Goal: Task Accomplishment & Management: Complete application form

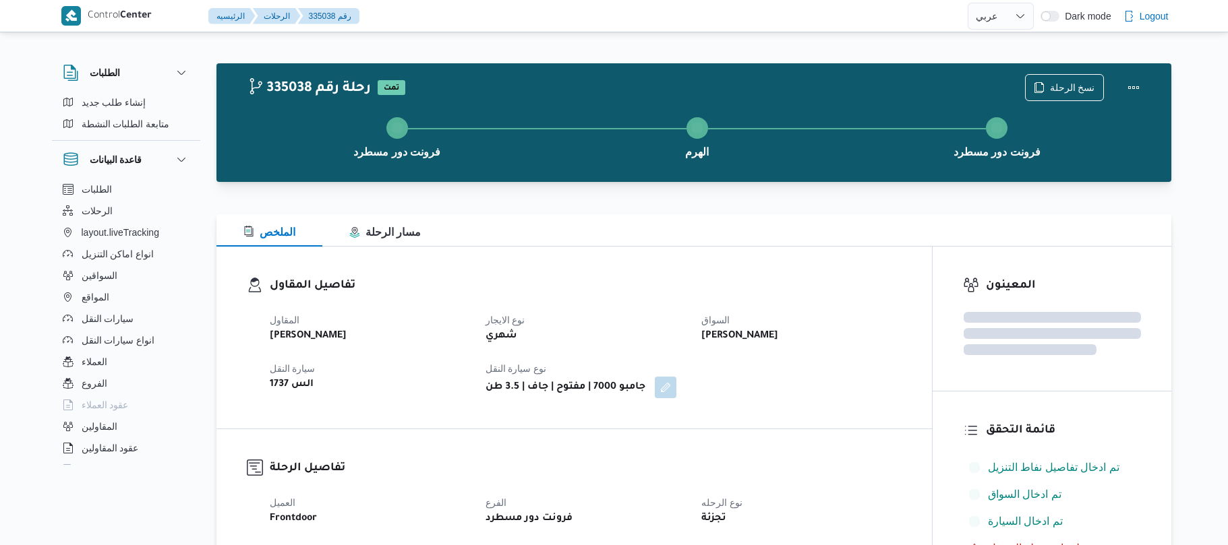
select select "ar"
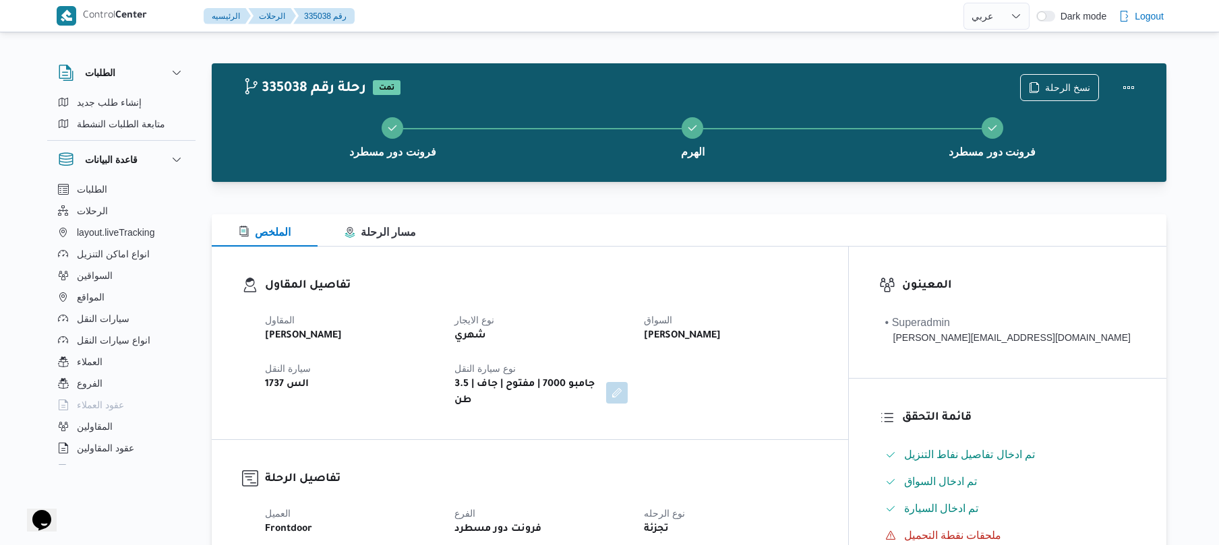
drag, startPoint x: 666, startPoint y: 252, endPoint x: 665, endPoint y: 260, distance: 7.5
click at [665, 252] on div "تفاصيل المقاول المقاول محمد ناصر كامل عباس نوع الايجار شهري السواق محمد حسن عبد…" at bounding box center [530, 343] width 636 height 193
click at [689, 319] on div "المقاول محمد ناصر كامل عباس نوع الايجار شهري السواق محمد حسن عبدالدايم سعيد سيا…" at bounding box center [541, 360] width 569 height 113
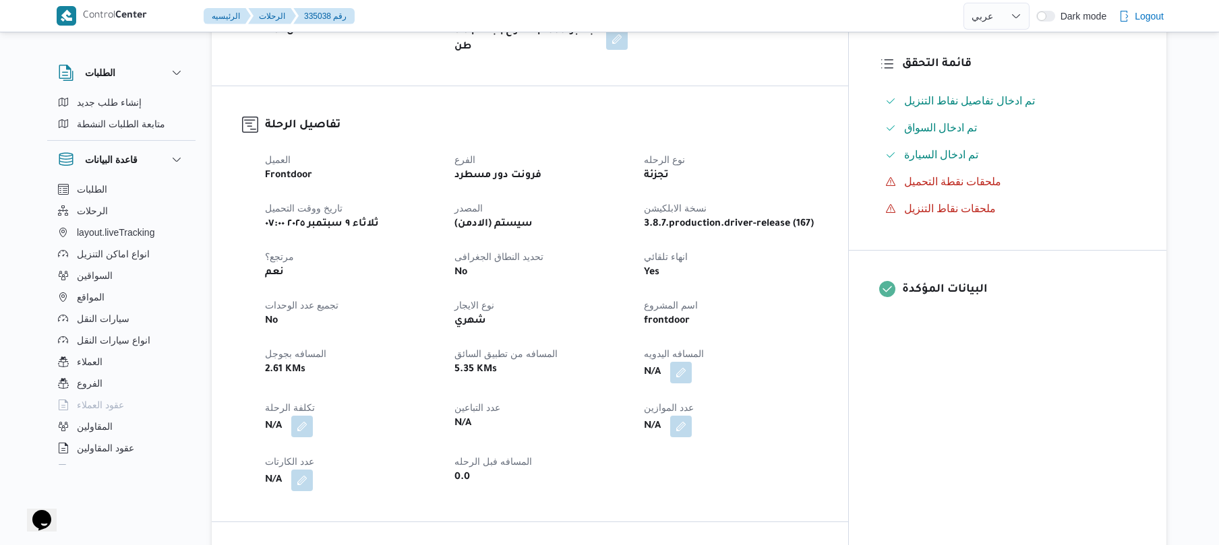
scroll to position [359, 0]
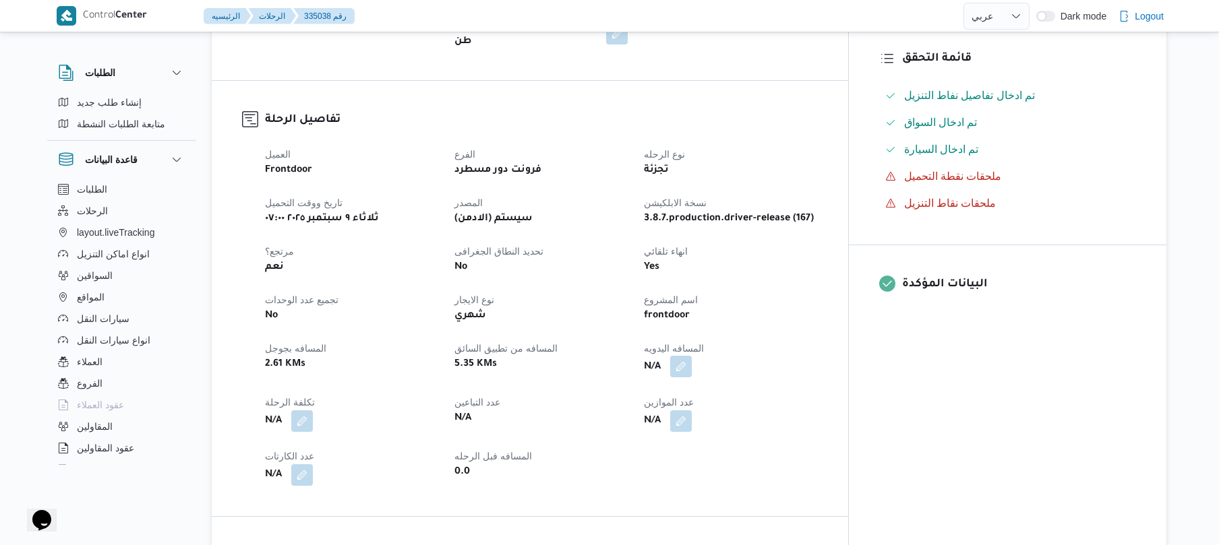
click at [692, 362] on button "button" at bounding box center [681, 367] width 22 height 22
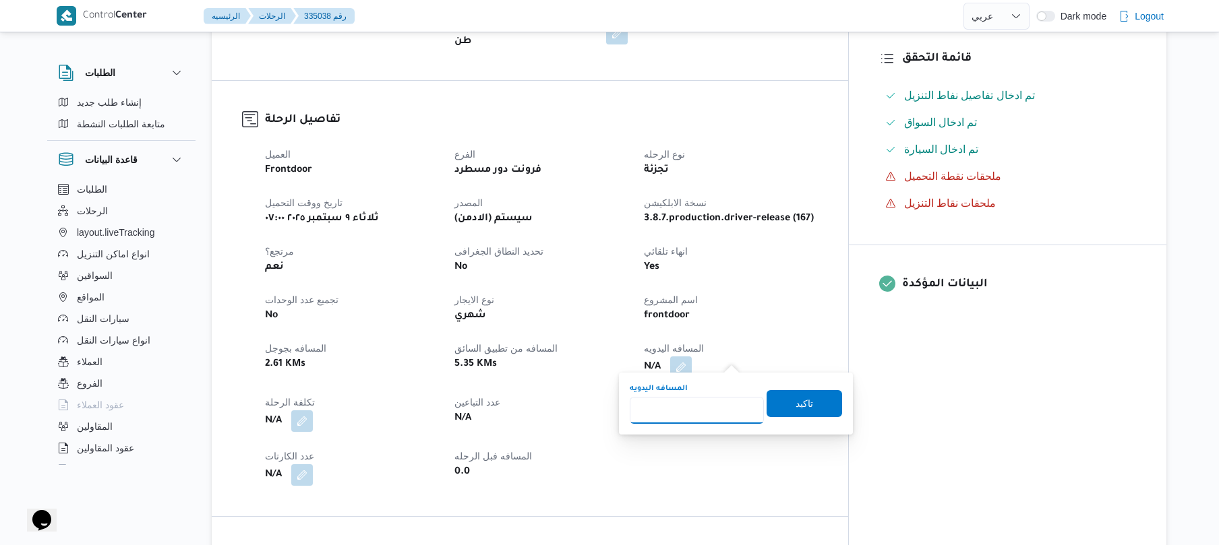
click at [698, 409] on input "المسافه اليدويه" at bounding box center [697, 410] width 134 height 27
type input "90"
click at [771, 402] on span "تاكيد" at bounding box center [805, 403] width 76 height 27
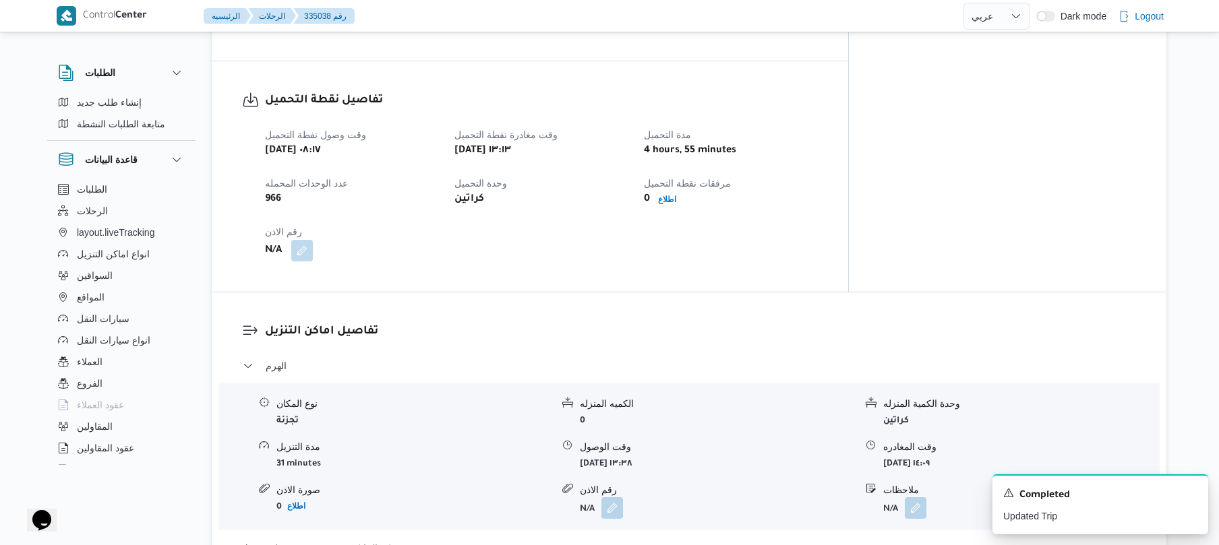
scroll to position [863, 0]
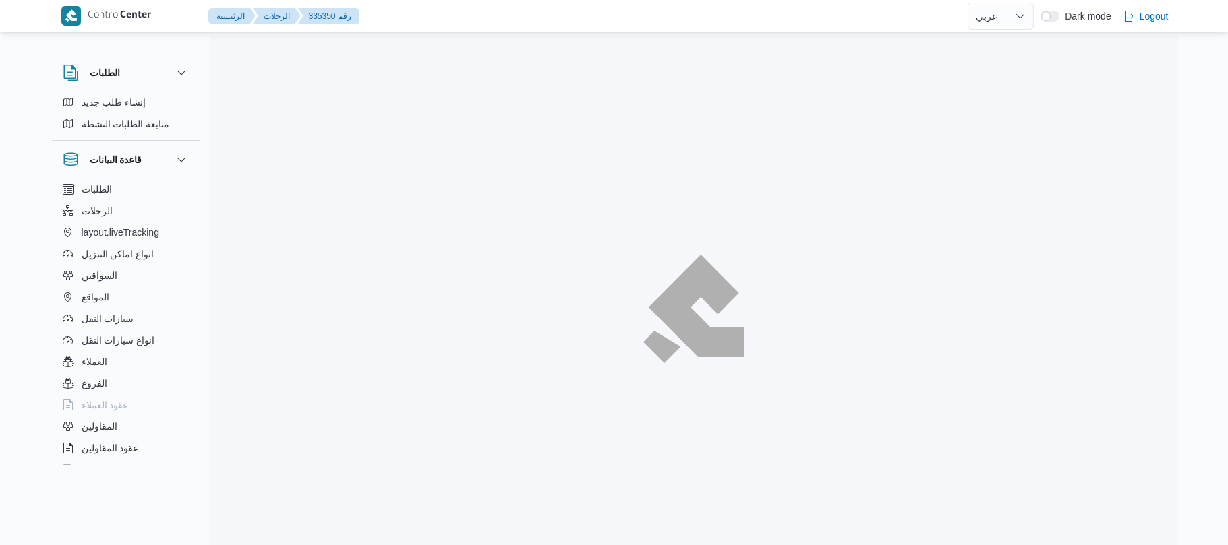
select select "ar"
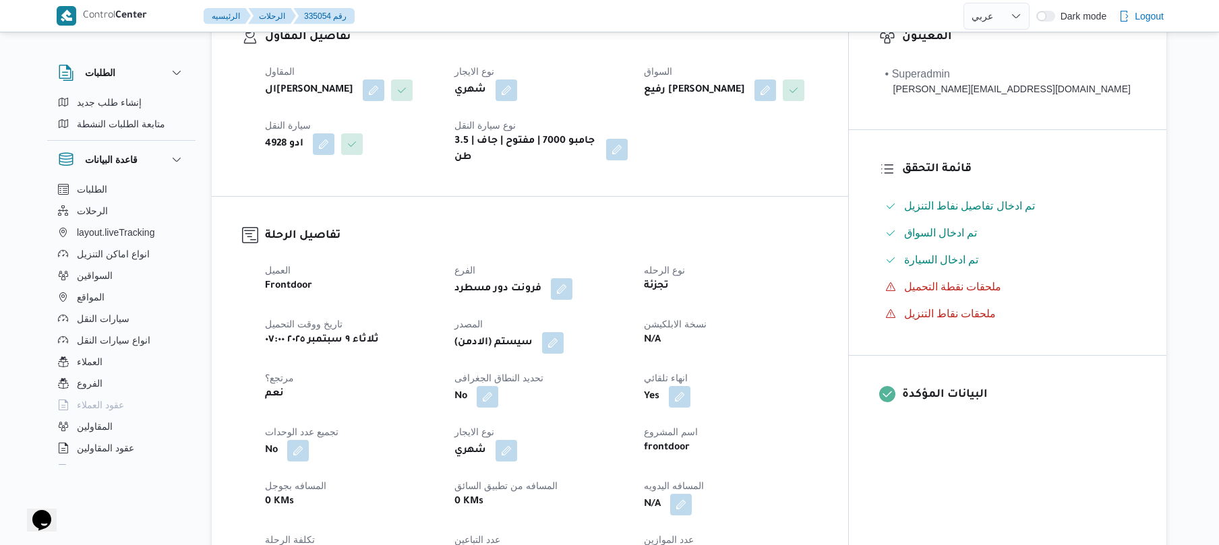
scroll to position [395, 0]
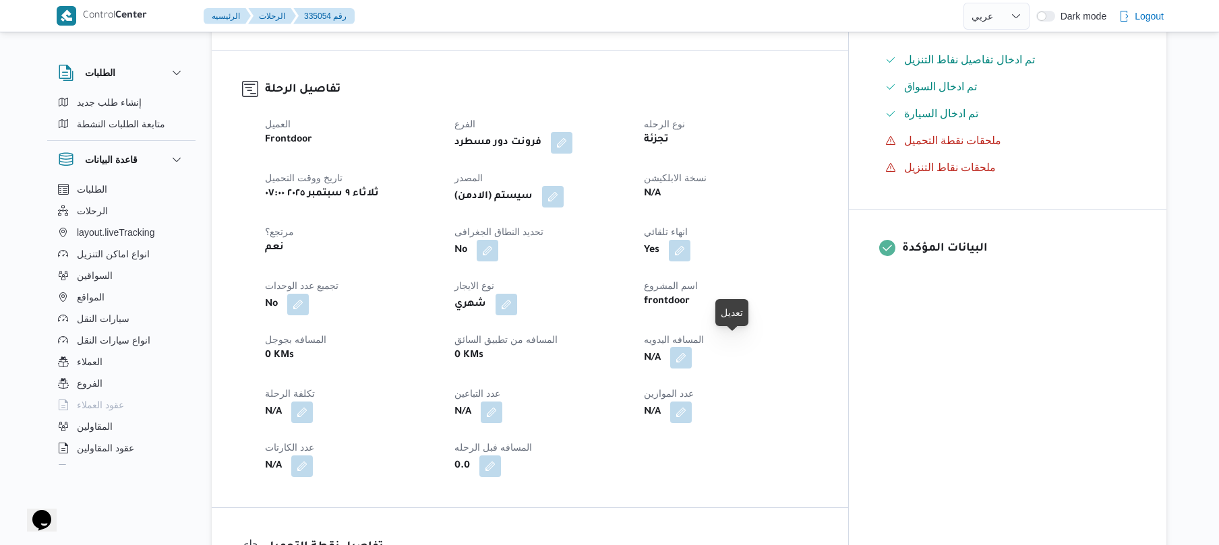
click at [692, 347] on button "button" at bounding box center [681, 358] width 22 height 22
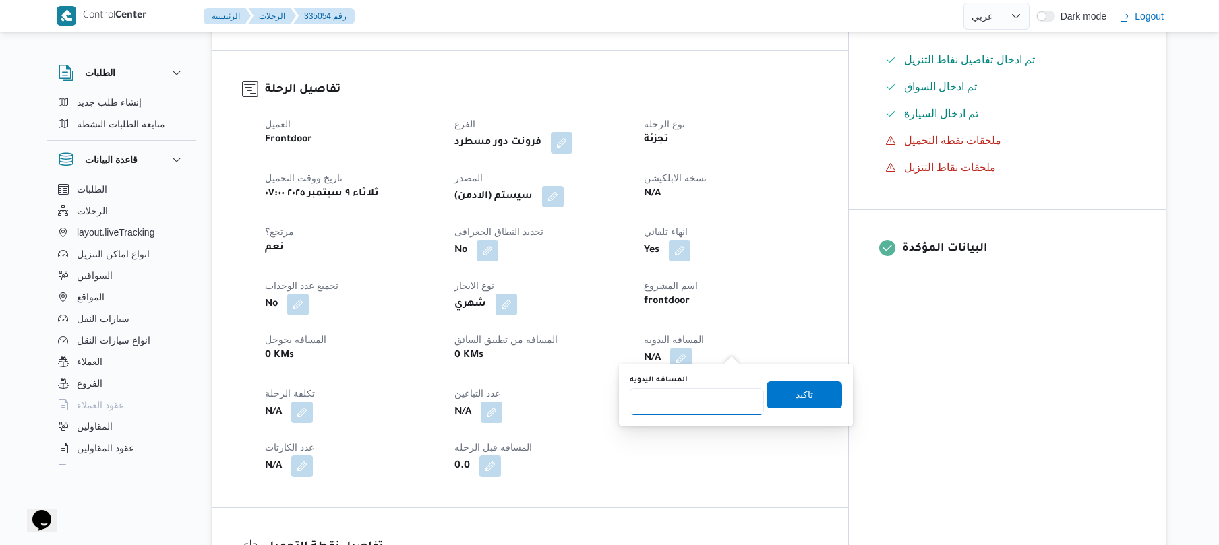
click at [692, 400] on input "المسافه اليدويه" at bounding box center [697, 401] width 134 height 27
type input "120"
click at [796, 400] on span "تاكيد" at bounding box center [805, 394] width 18 height 16
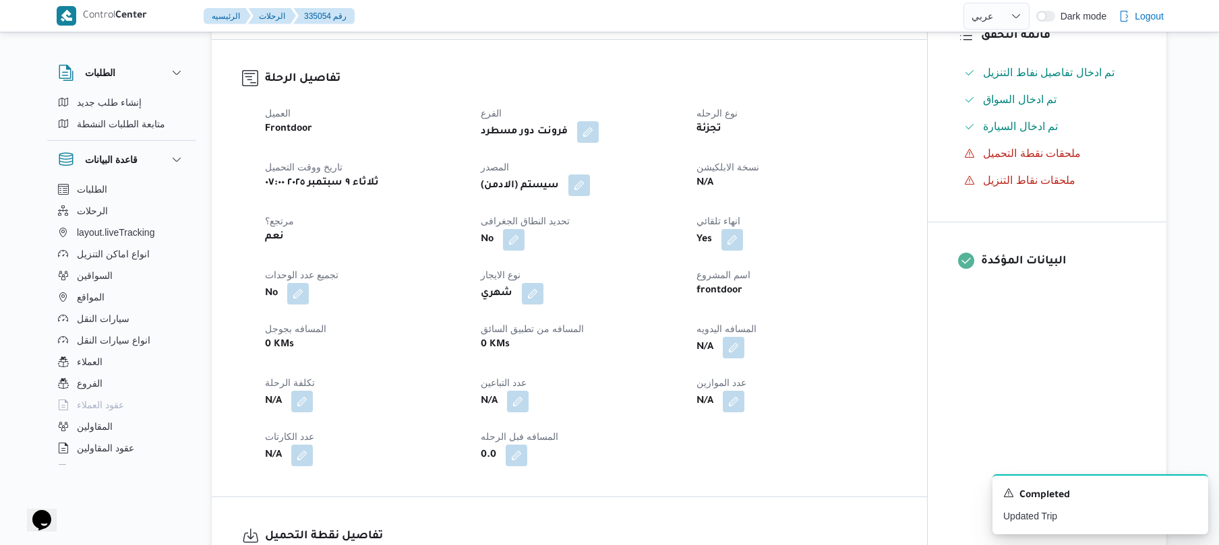
click at [586, 186] on button "button" at bounding box center [579, 186] width 22 height 22
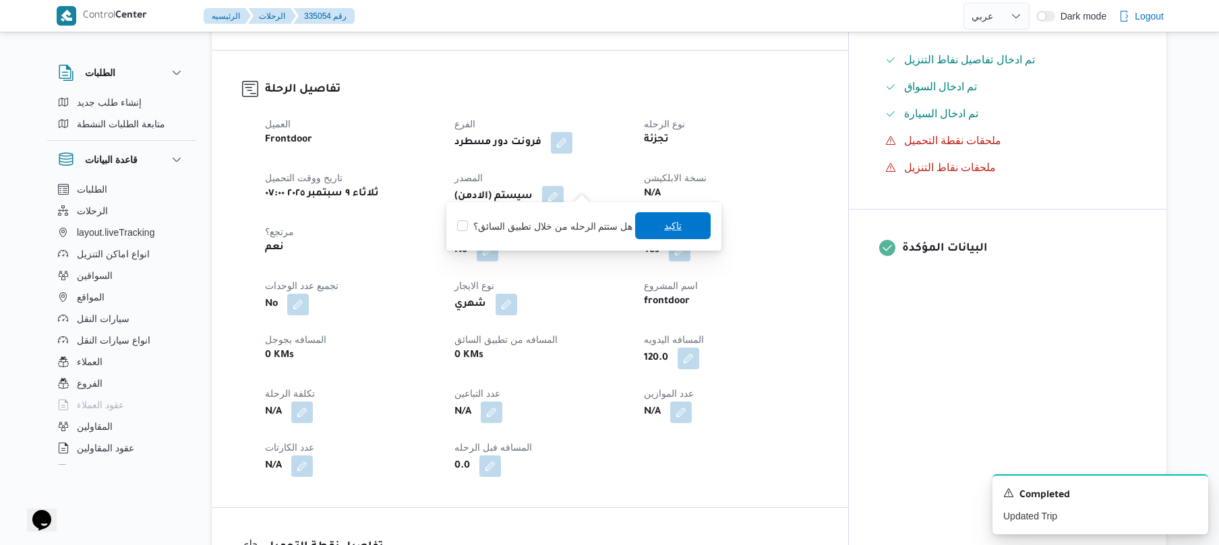
click at [689, 227] on span "تاكيد" at bounding box center [673, 225] width 76 height 27
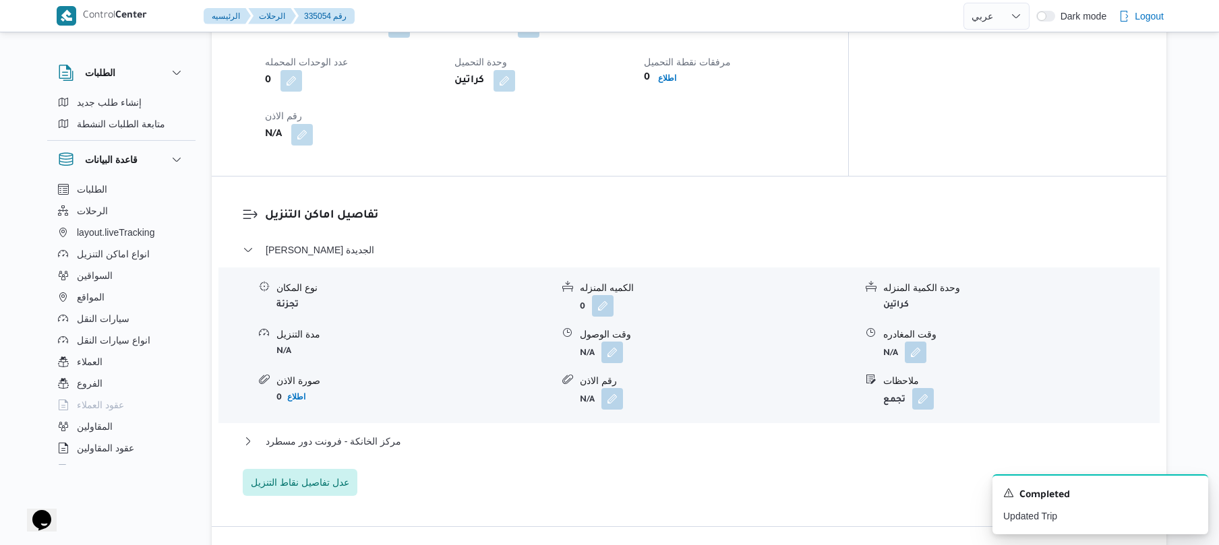
scroll to position [971, 0]
click at [616, 339] on button "button" at bounding box center [612, 350] width 22 height 22
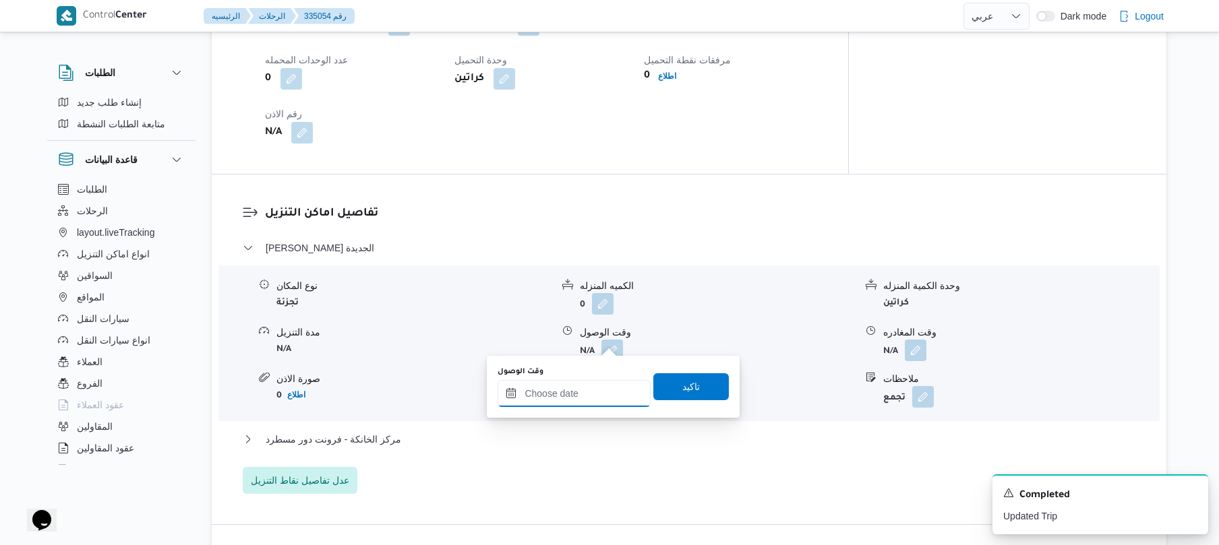
click at [572, 386] on input "وقت الوصول" at bounding box center [574, 393] width 153 height 27
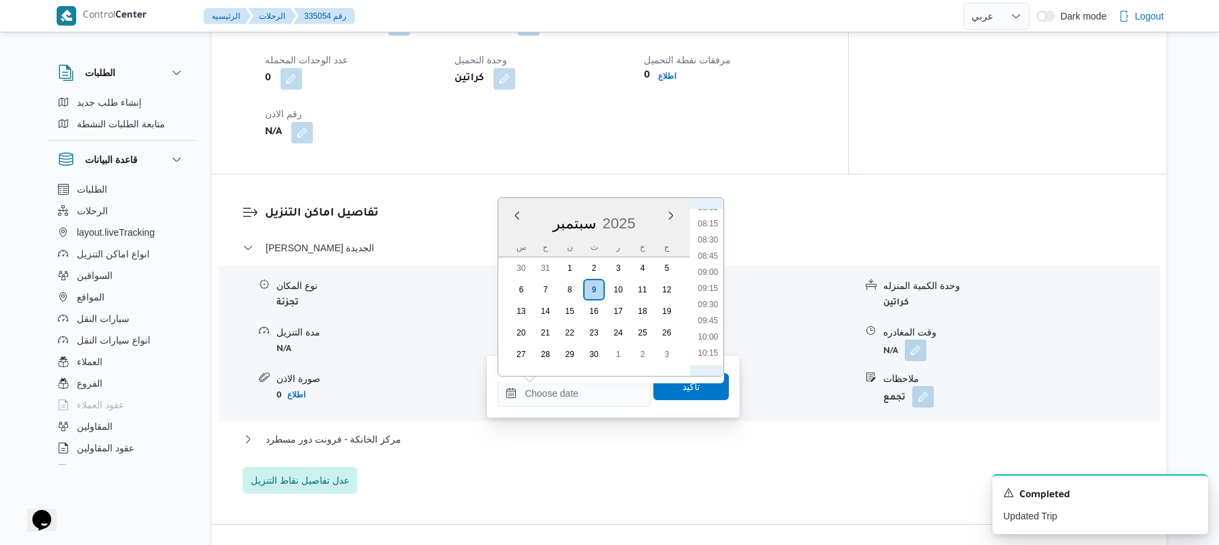
scroll to position [465, 0]
click at [707, 317] on li "08:45" at bounding box center [707, 317] width 31 height 13
type input "٠٩/٠٩/٢٠٢٥ ٠٨:٤٥"
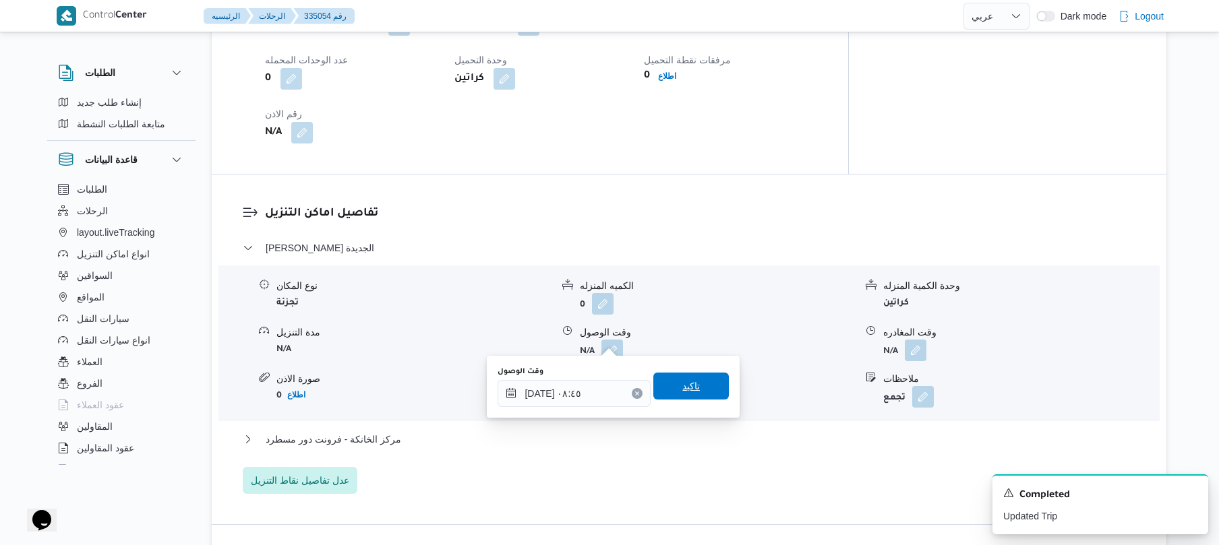
click at [682, 384] on span "تاكيد" at bounding box center [691, 386] width 18 height 16
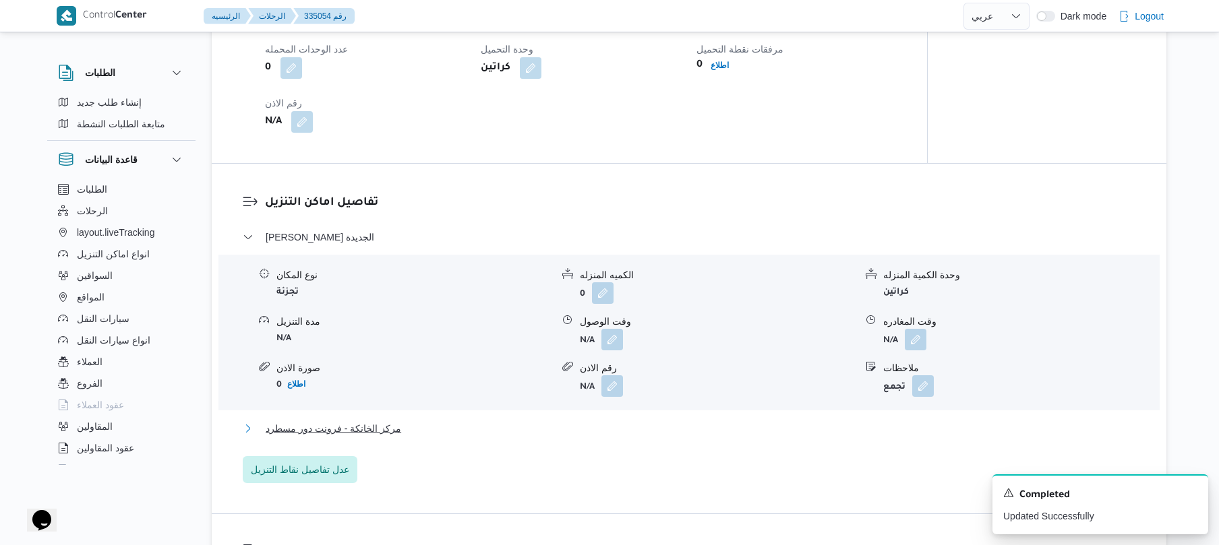
click at [626, 422] on button "مركز الخانكة - فرونت دور مسطرد" at bounding box center [689, 429] width 893 height 16
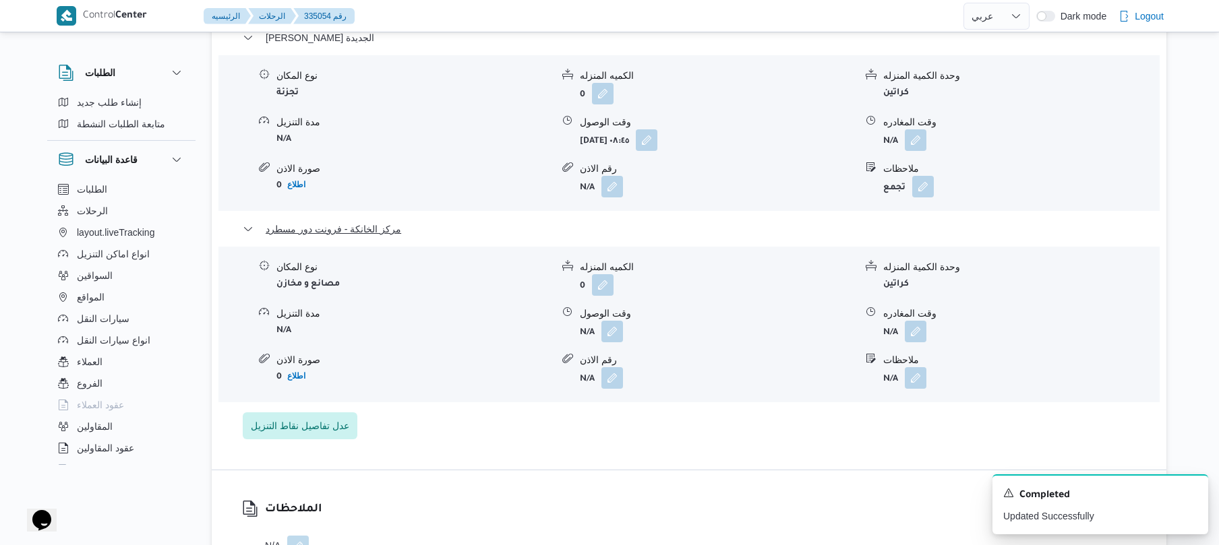
scroll to position [1294, 0]
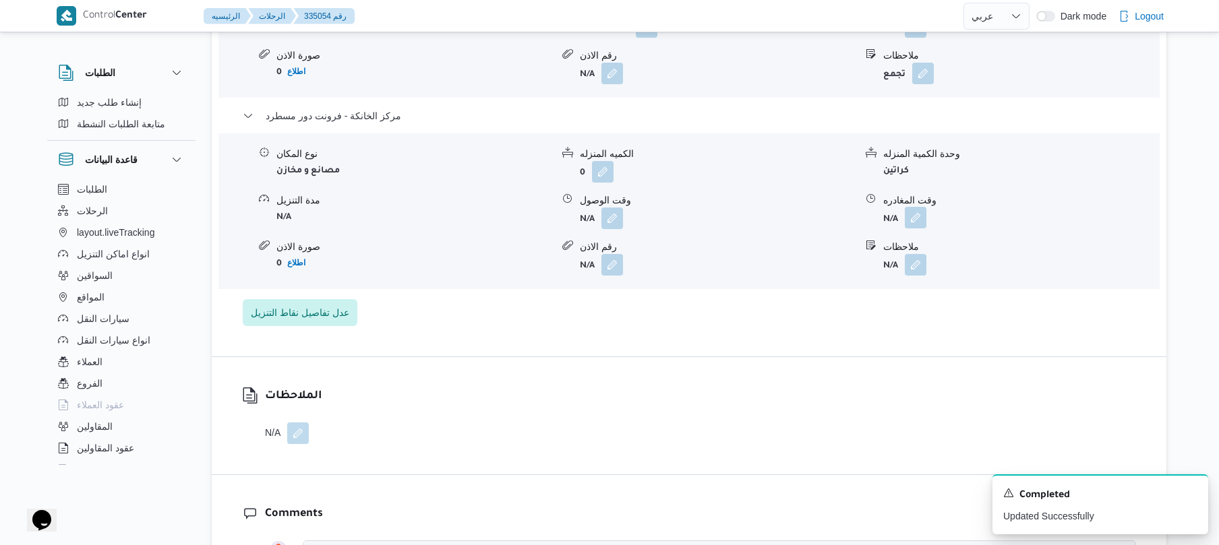
click at [912, 209] on button "button" at bounding box center [916, 218] width 22 height 22
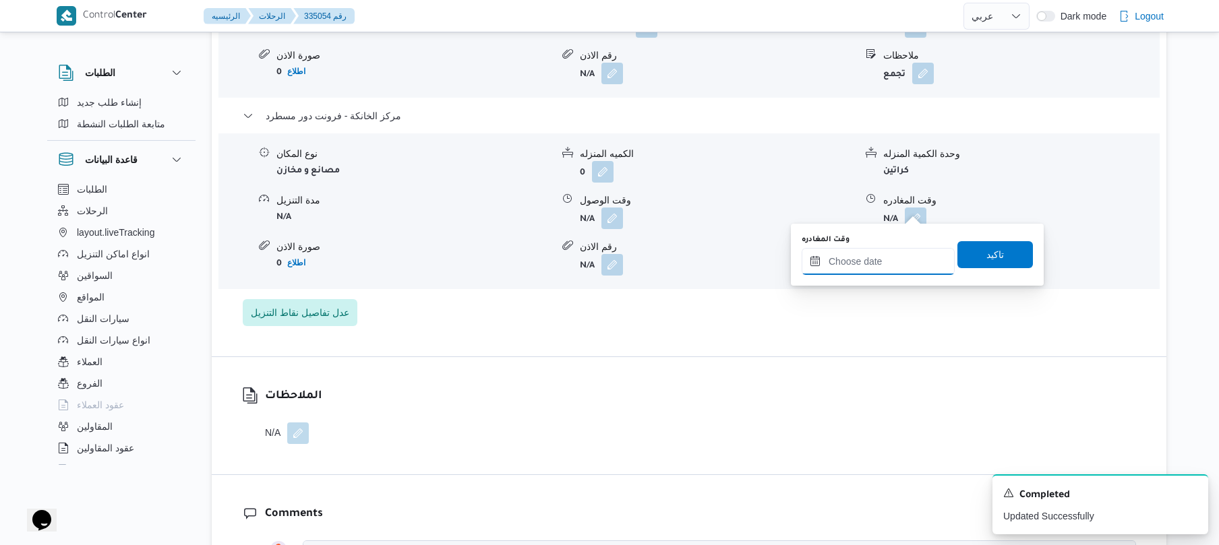
click at [855, 265] on input "وقت المغادره" at bounding box center [878, 261] width 153 height 27
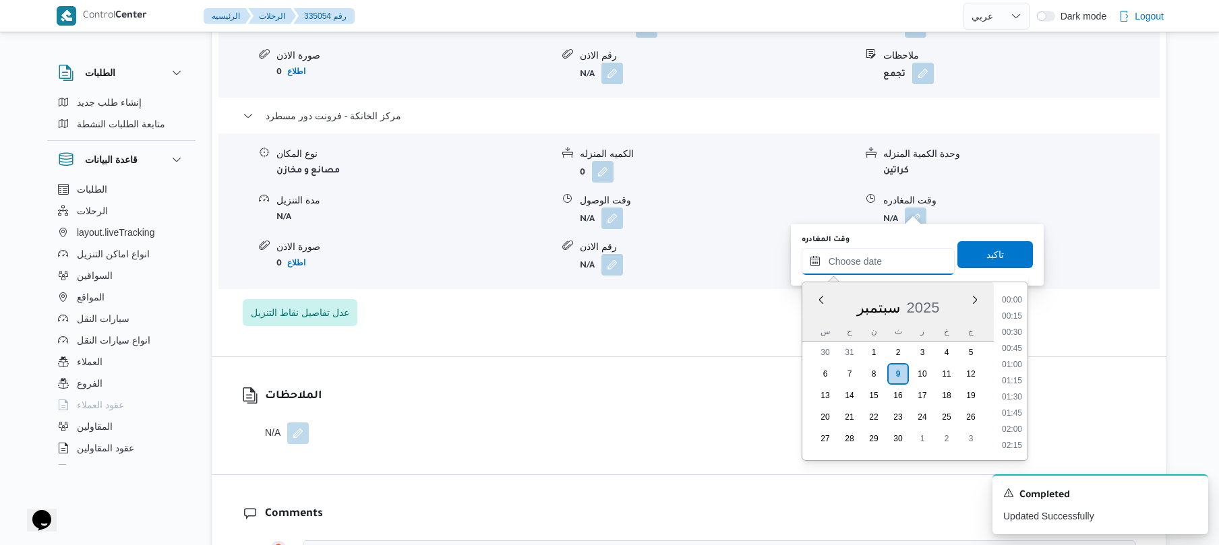
scroll to position [1263, 0]
click at [1017, 316] on li "19:45" at bounding box center [1011, 315] width 31 height 13
type input "٠٩/٠٩/٢٠٢٥ ١٩:٤٥"
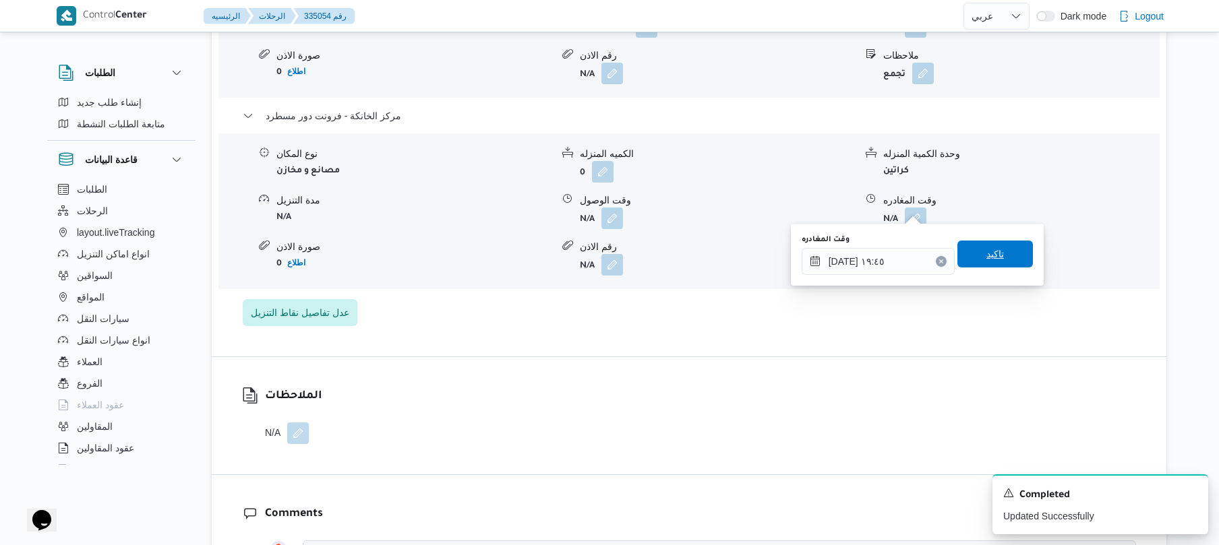
click at [992, 264] on span "تاكيد" at bounding box center [995, 254] width 76 height 27
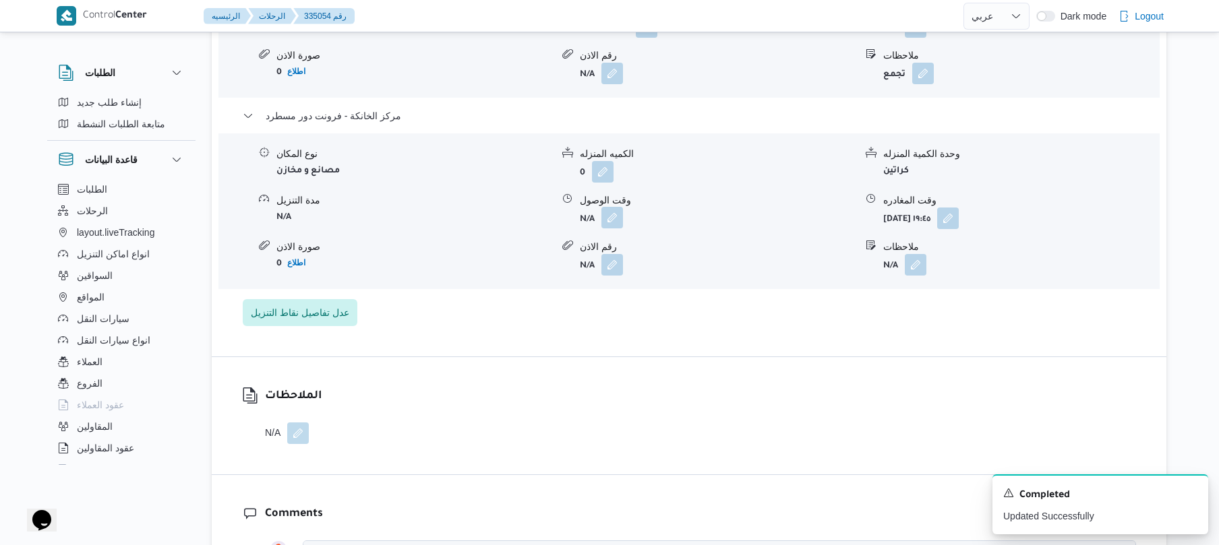
click at [611, 210] on button "button" at bounding box center [612, 218] width 22 height 22
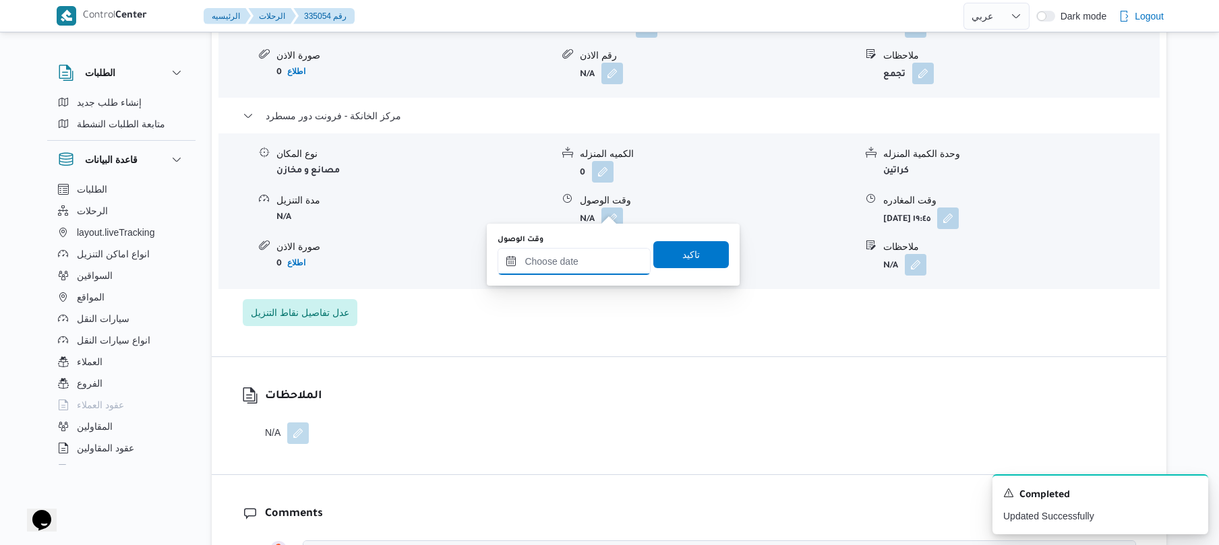
click at [575, 264] on input "وقت الوصول" at bounding box center [574, 261] width 153 height 27
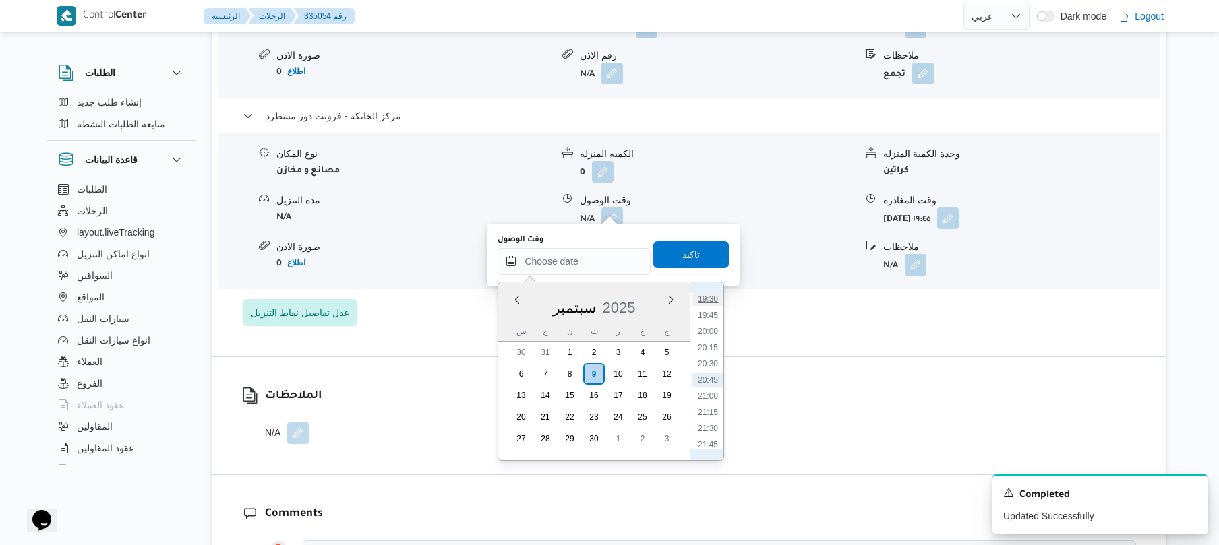
click at [711, 301] on li "19:30" at bounding box center [707, 299] width 31 height 13
type input "٠٩/٠٩/٢٠٢٥ ١٩:٣٠"
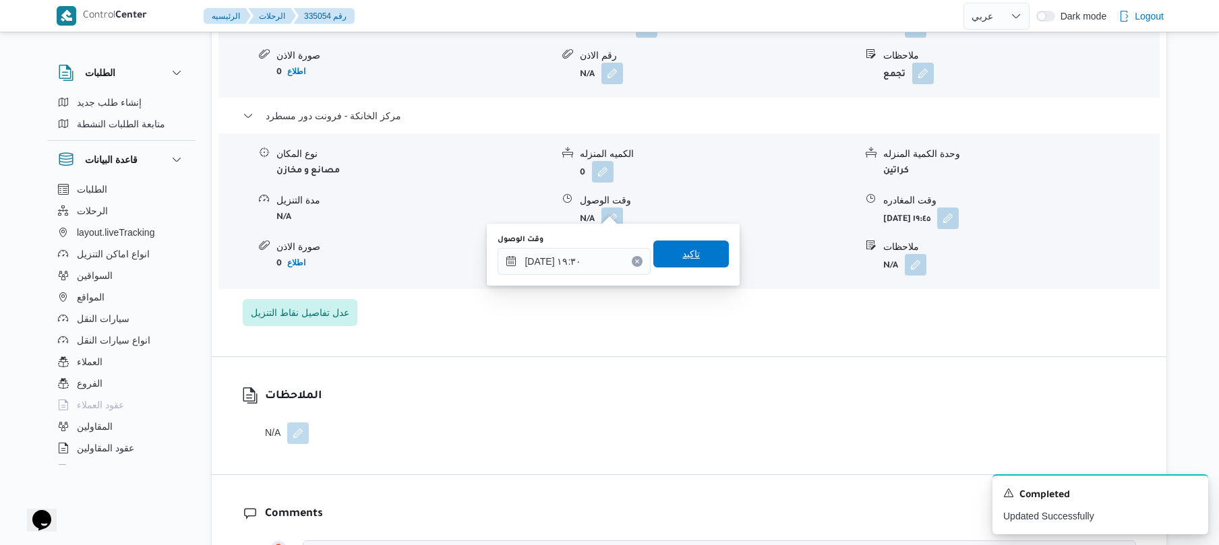
click at [693, 252] on span "تاكيد" at bounding box center [691, 254] width 76 height 27
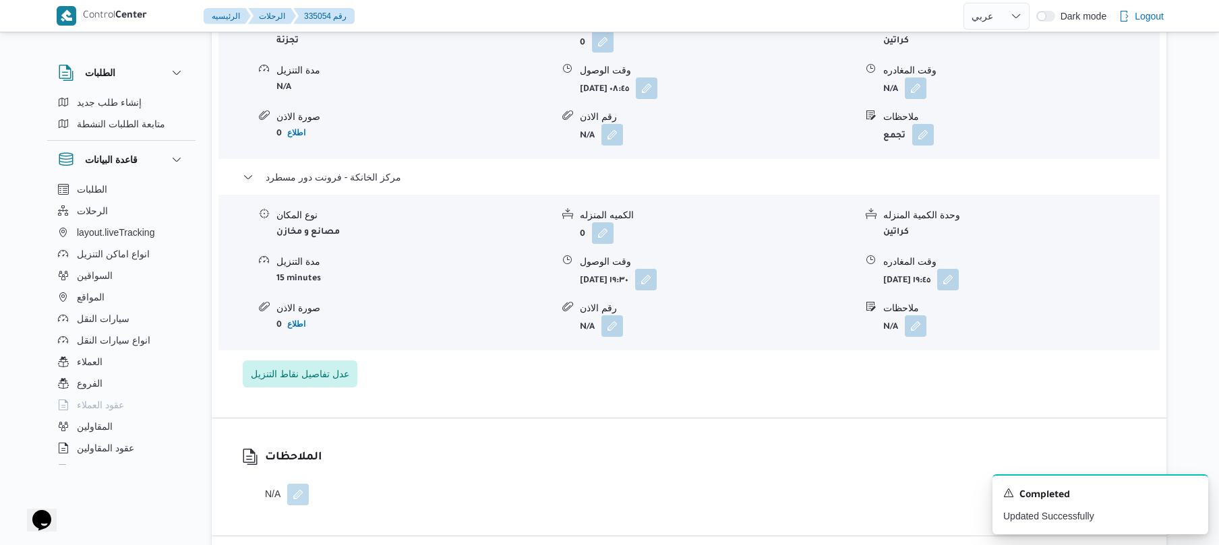
scroll to position [1222, 0]
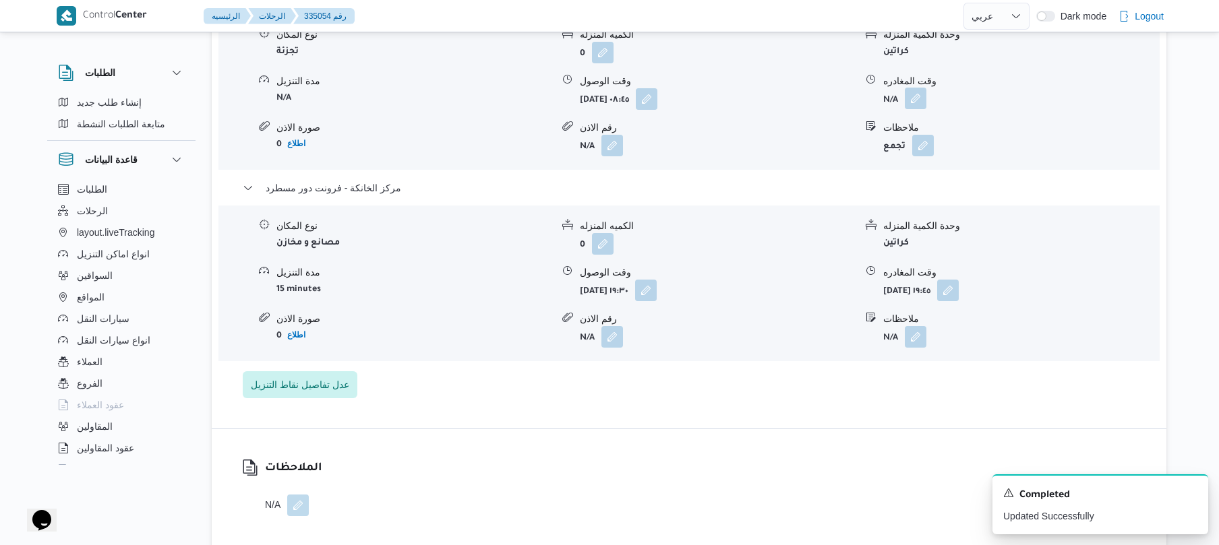
click at [909, 88] on button "button" at bounding box center [916, 99] width 22 height 22
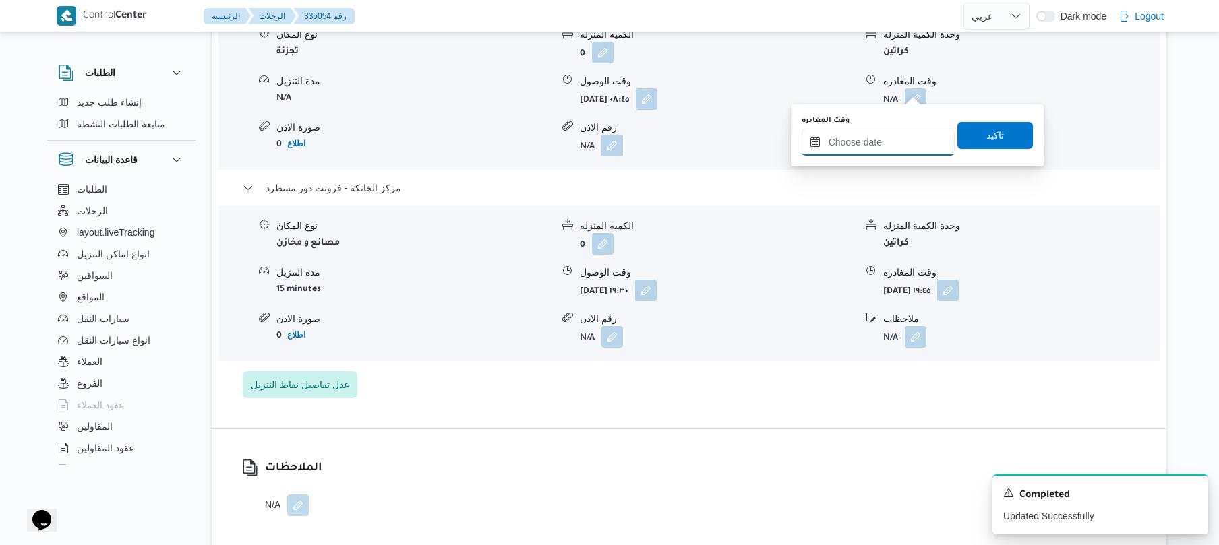
click at [847, 146] on input "وقت المغادره" at bounding box center [878, 142] width 153 height 27
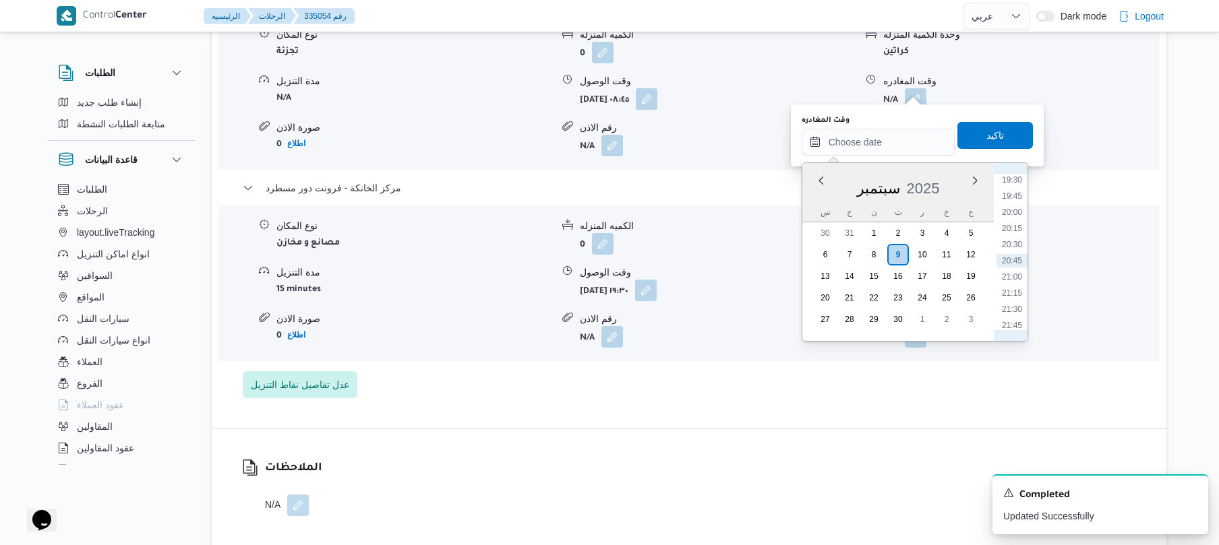
scroll to position [1131, 0]
click at [1006, 258] on li "18:45" at bounding box center [1011, 263] width 31 height 13
type input "٠٩/٠٩/٢٠٢٥ ١٨:٤٥"
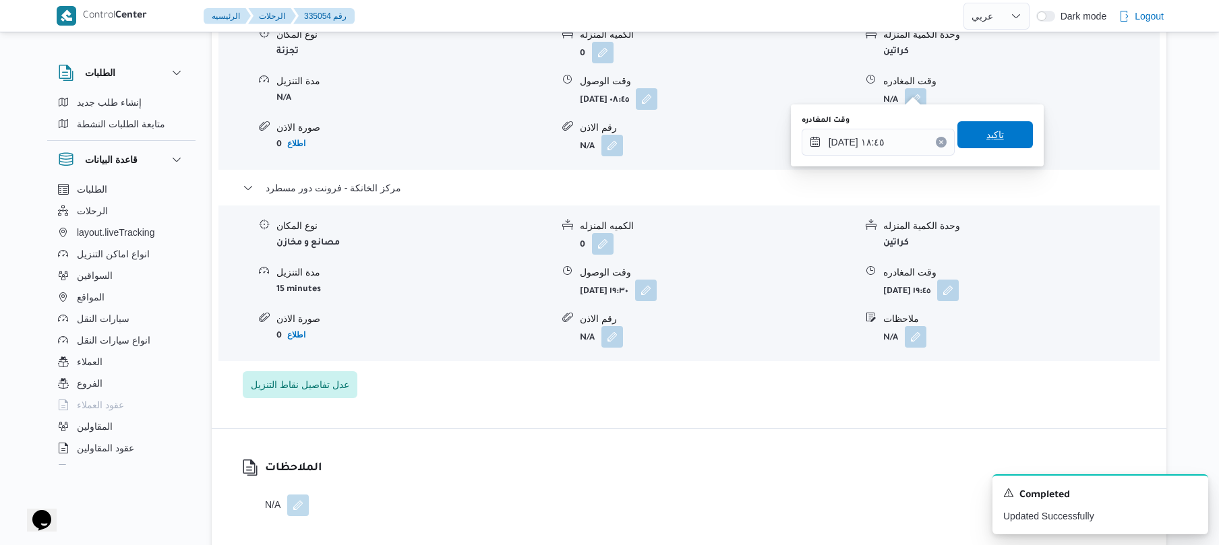
click at [986, 140] on span "تاكيد" at bounding box center [995, 135] width 18 height 16
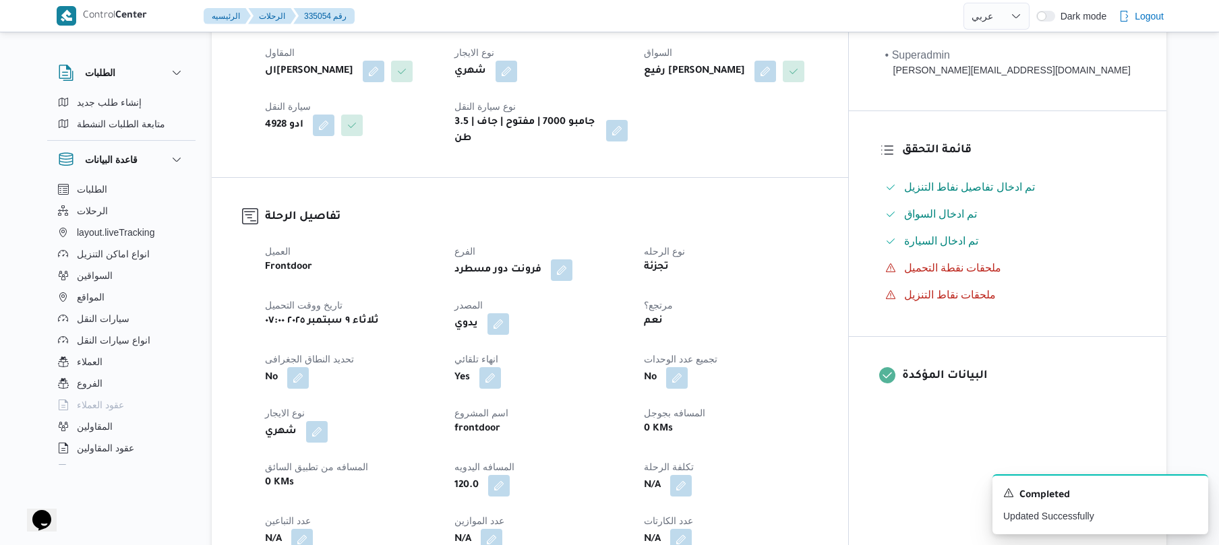
scroll to position [0, 0]
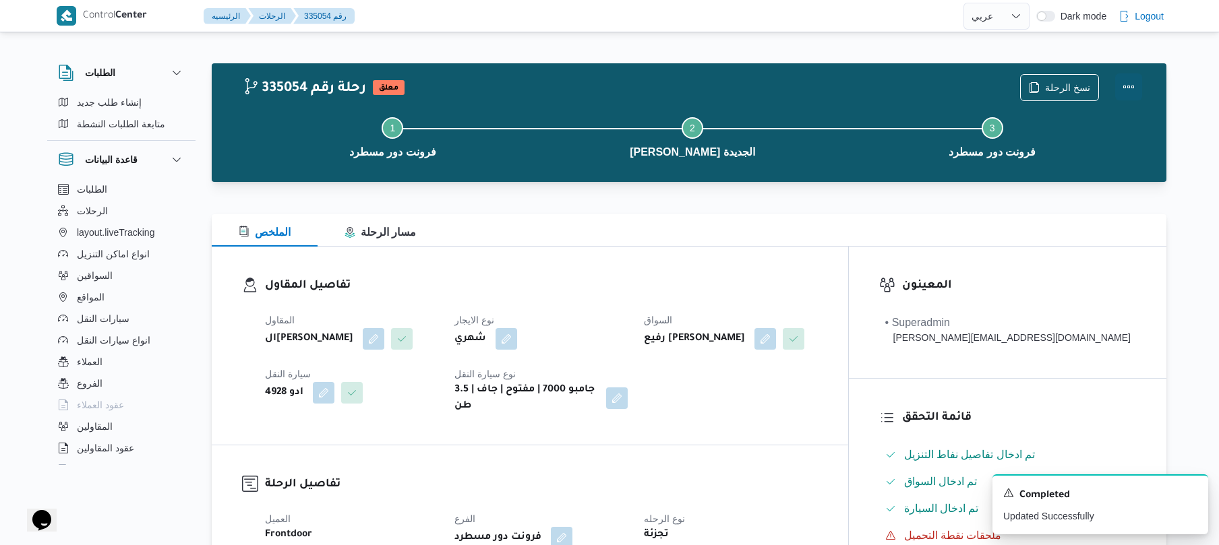
click at [1133, 88] on button "Actions" at bounding box center [1128, 86] width 27 height 27
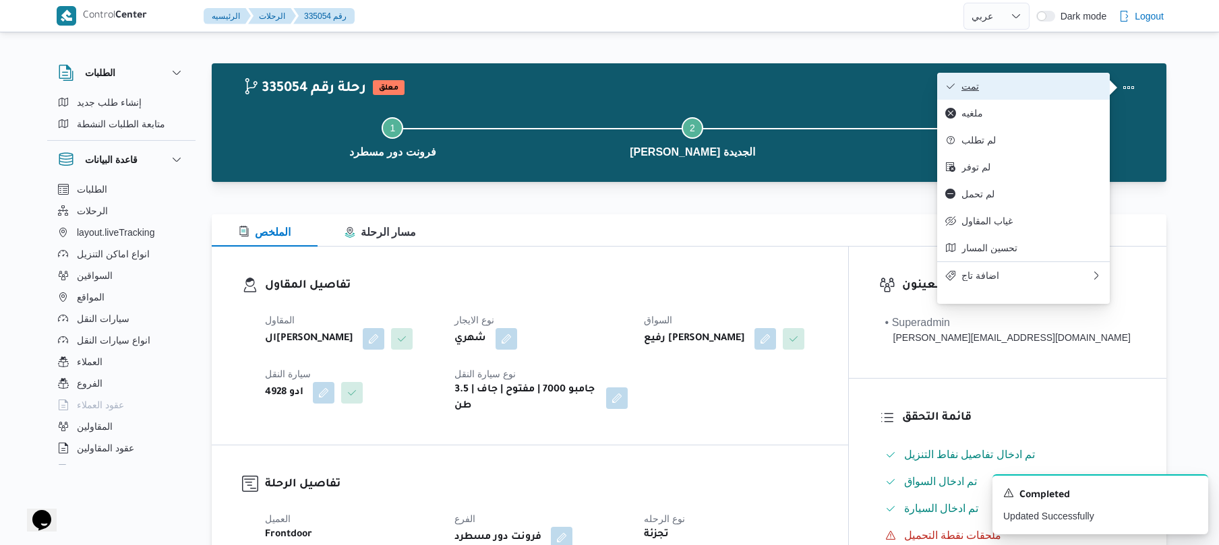
click at [1047, 95] on button "تمت" at bounding box center [1023, 86] width 173 height 27
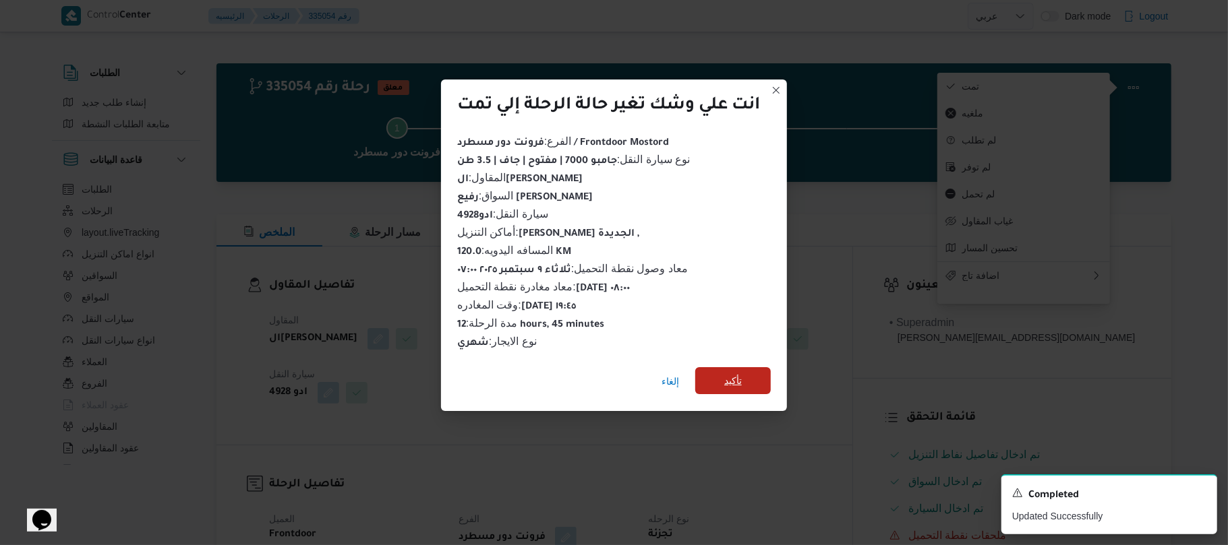
click at [754, 371] on span "تأكيد" at bounding box center [733, 380] width 76 height 27
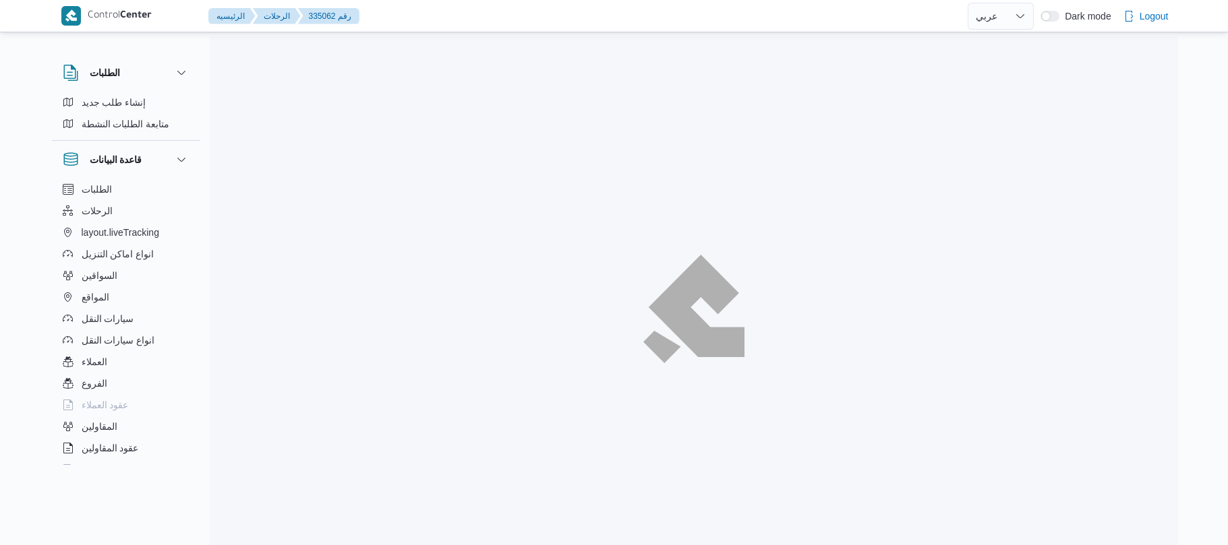
select select "ar"
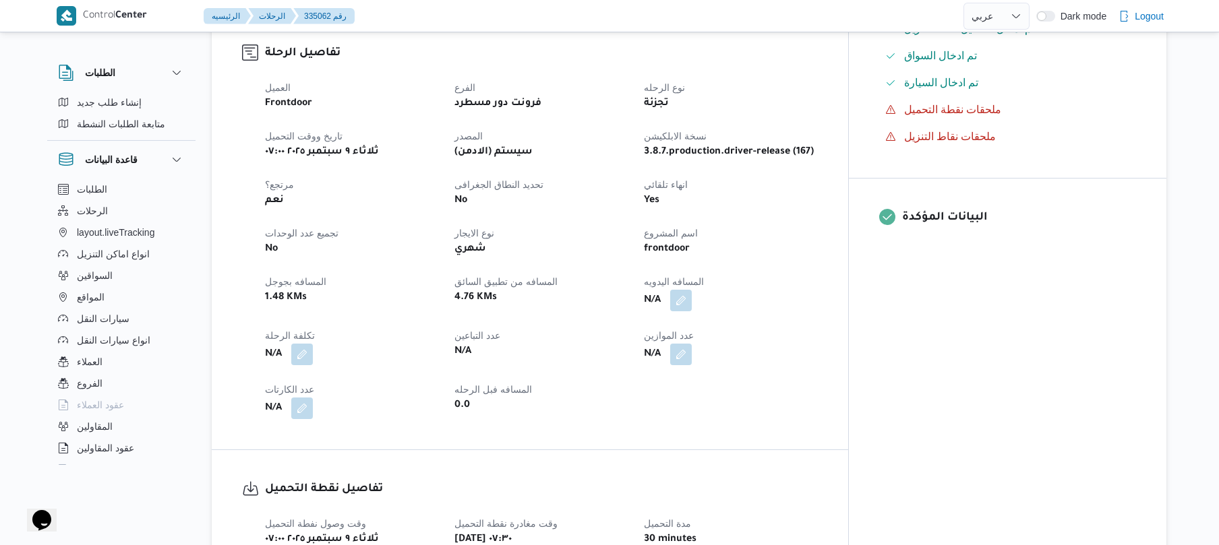
scroll to position [431, 0]
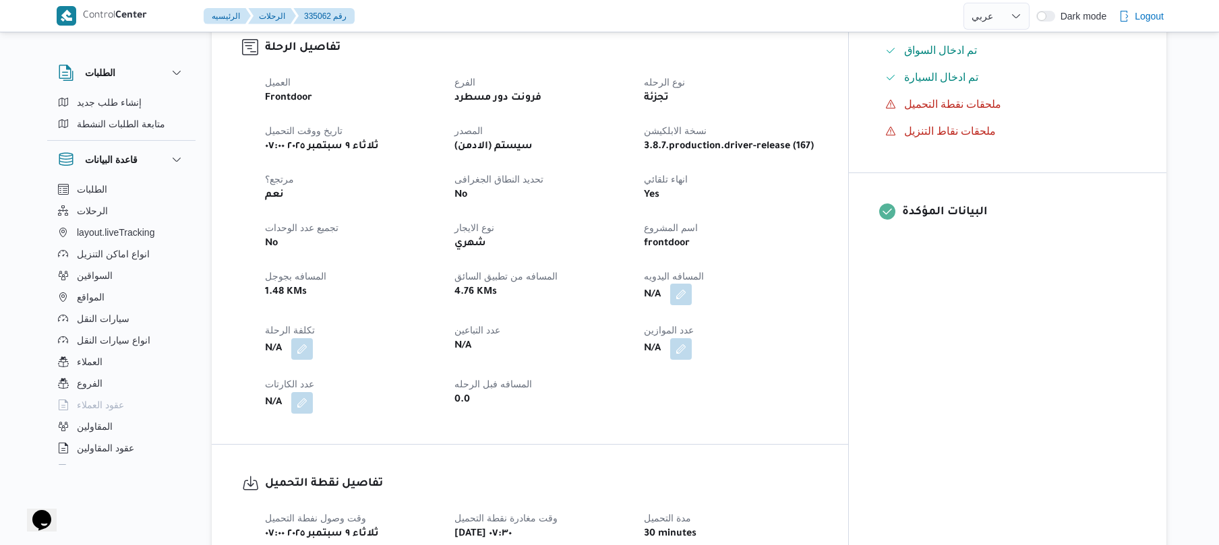
click at [692, 286] on button "button" at bounding box center [681, 295] width 22 height 22
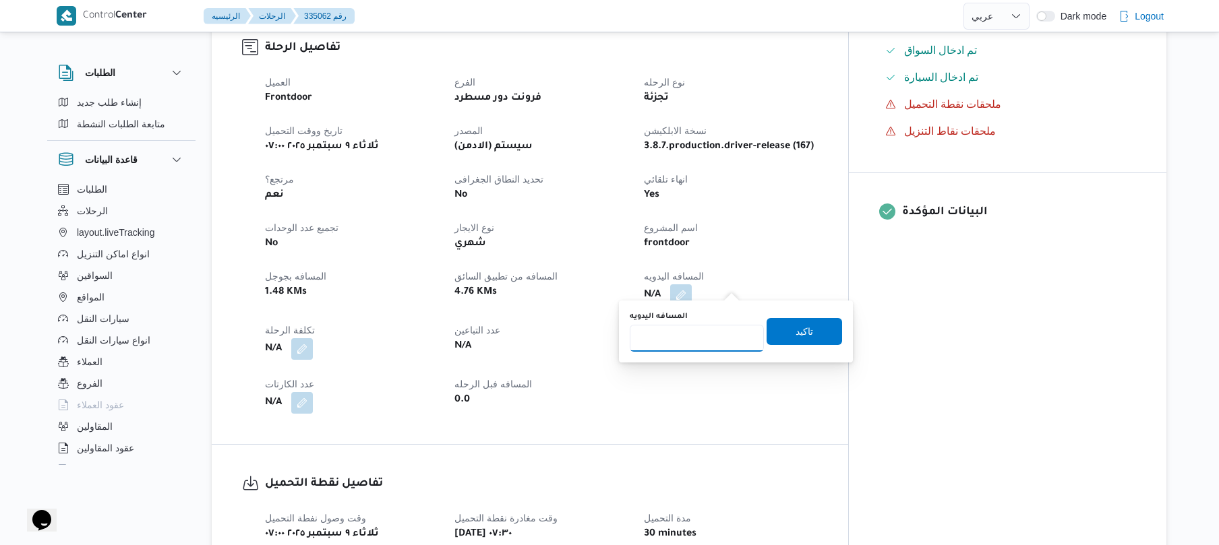
click at [685, 340] on input "المسافه اليدويه" at bounding box center [697, 338] width 134 height 27
type input "125"
click at [783, 333] on span "تاكيد" at bounding box center [805, 331] width 76 height 27
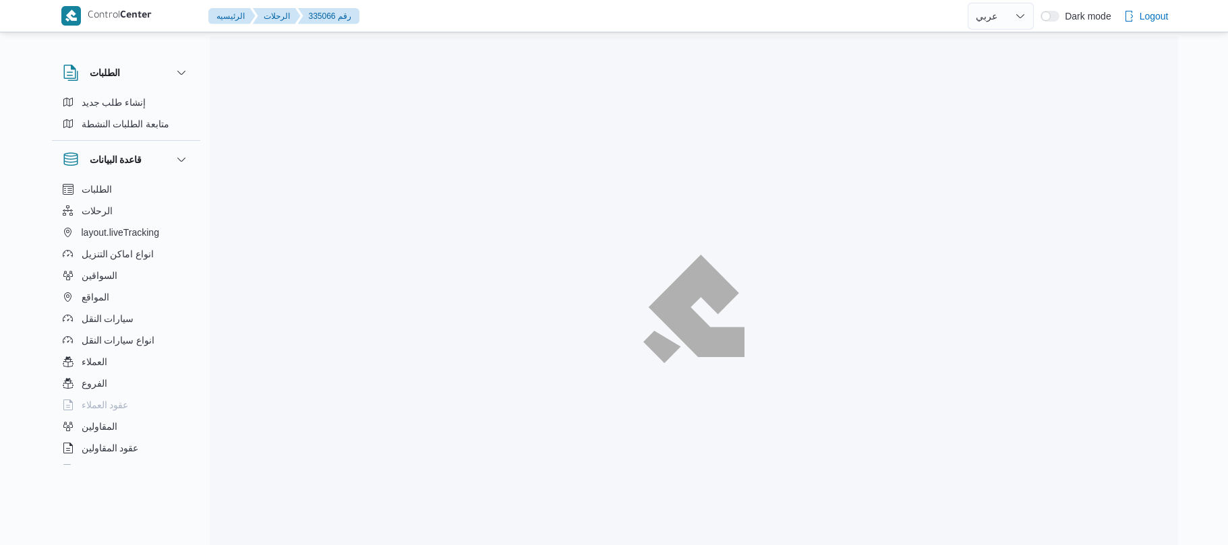
select select "ar"
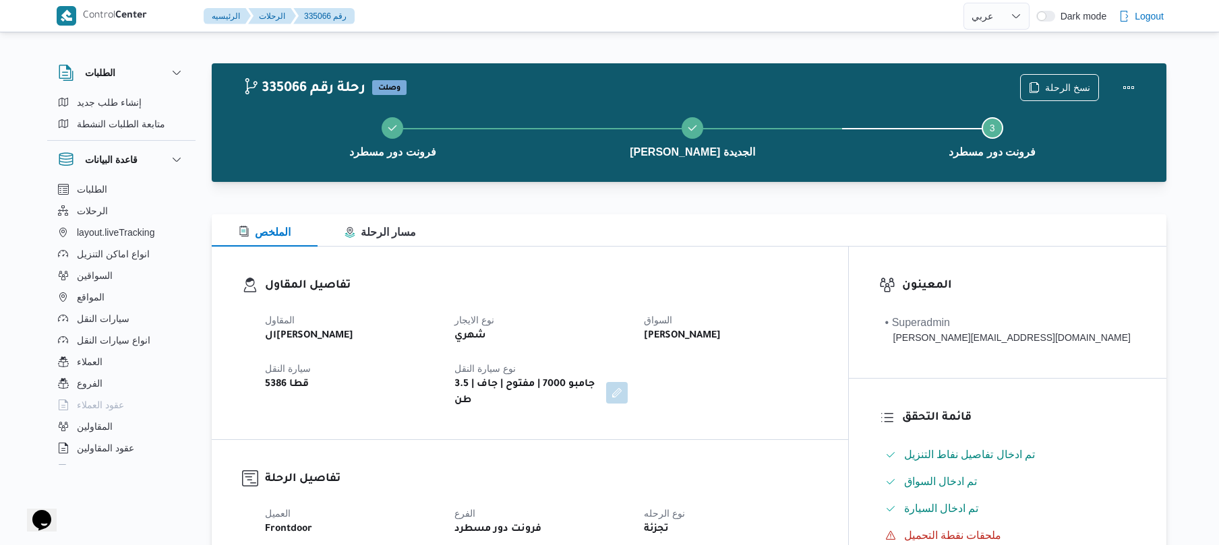
click at [636, 249] on div "تفاصيل المقاول المقاول الهامي محمد خالد علي نوع الايجار شهري السواق يحي احمد مح…" at bounding box center [530, 343] width 636 height 193
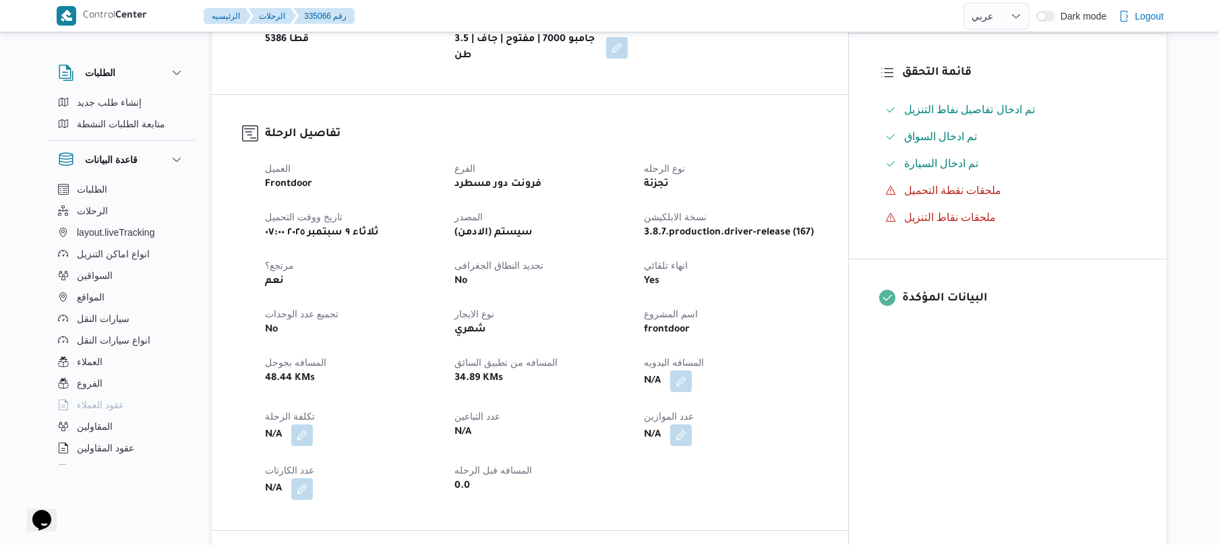
scroll to position [395, 0]
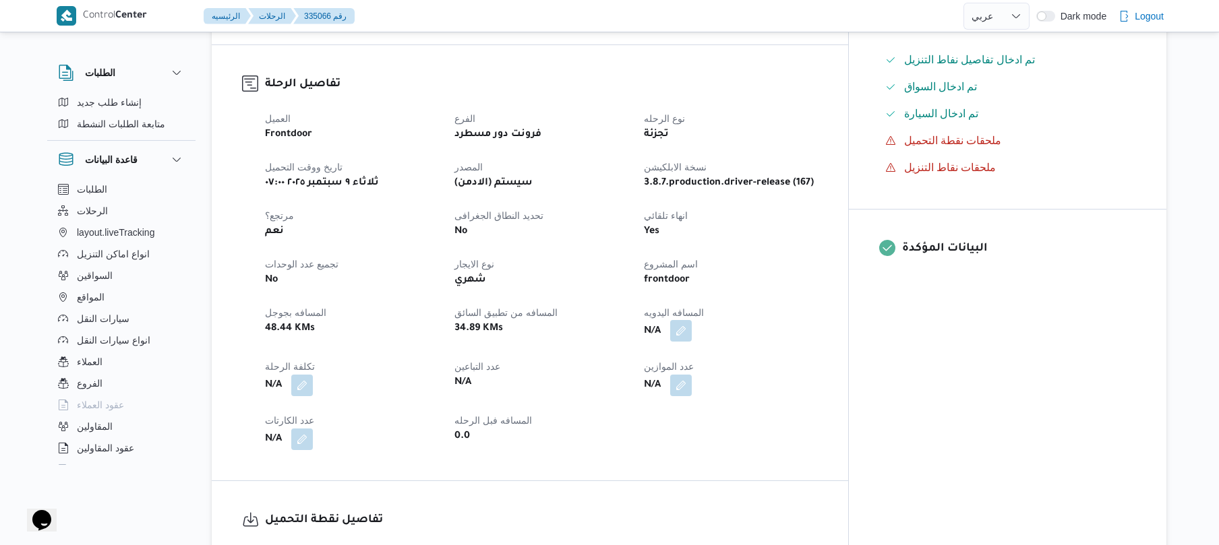
click at [692, 320] on button "button" at bounding box center [681, 331] width 22 height 22
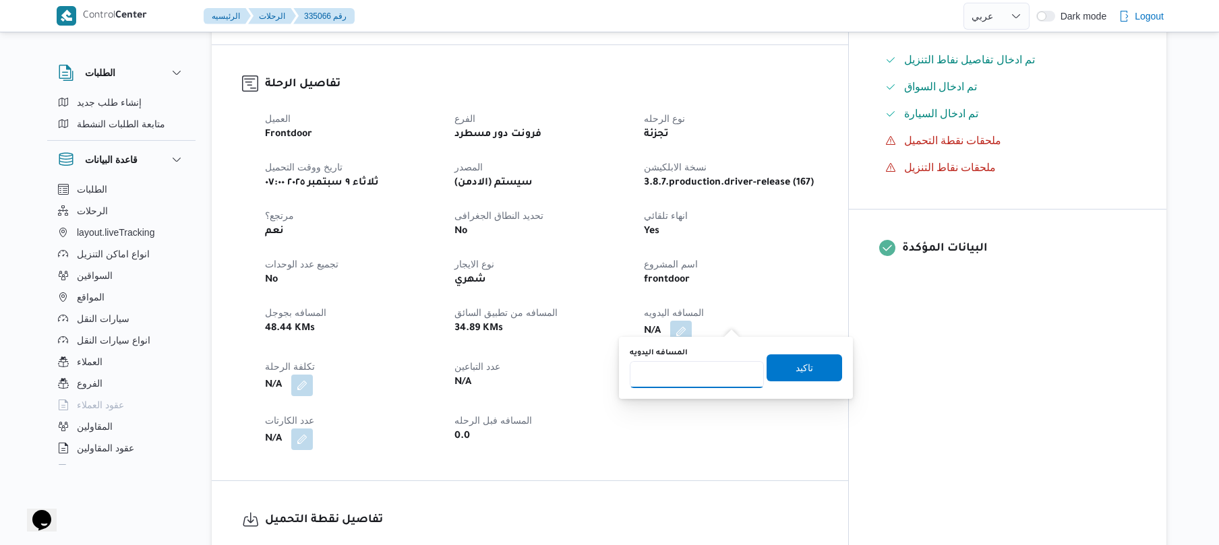
click at [684, 384] on input "المسافه اليدويه" at bounding box center [697, 374] width 134 height 27
type input "120"
click at [810, 345] on div "You are in a dialog. To close this dialog, hit escape. المسافه اليدويه 120 تاكيد" at bounding box center [736, 368] width 234 height 62
click at [801, 372] on span "تاكيد" at bounding box center [805, 367] width 18 height 16
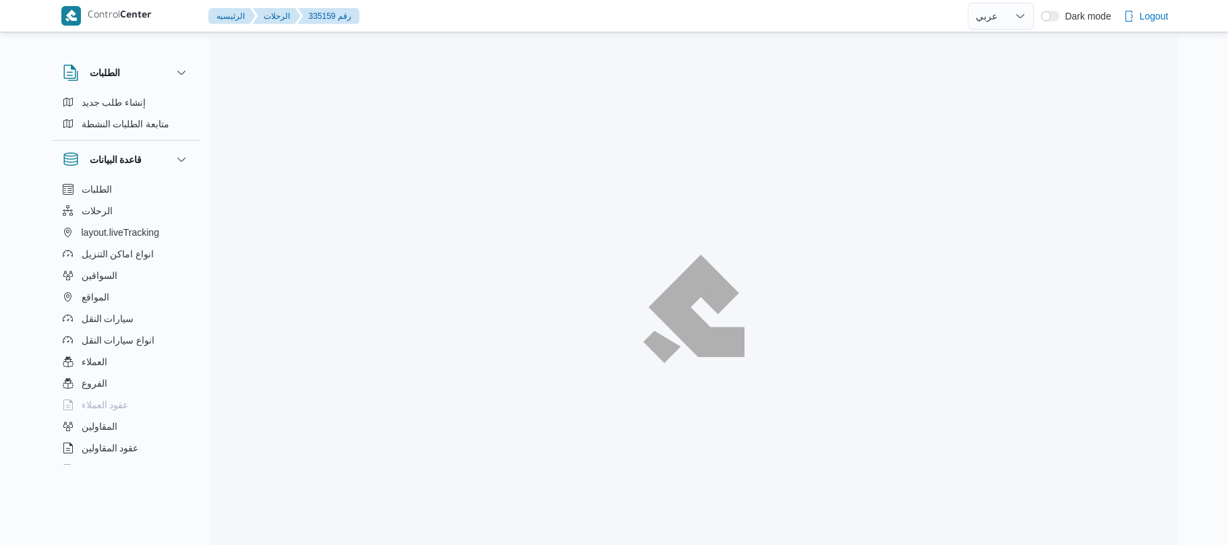
select select "ar"
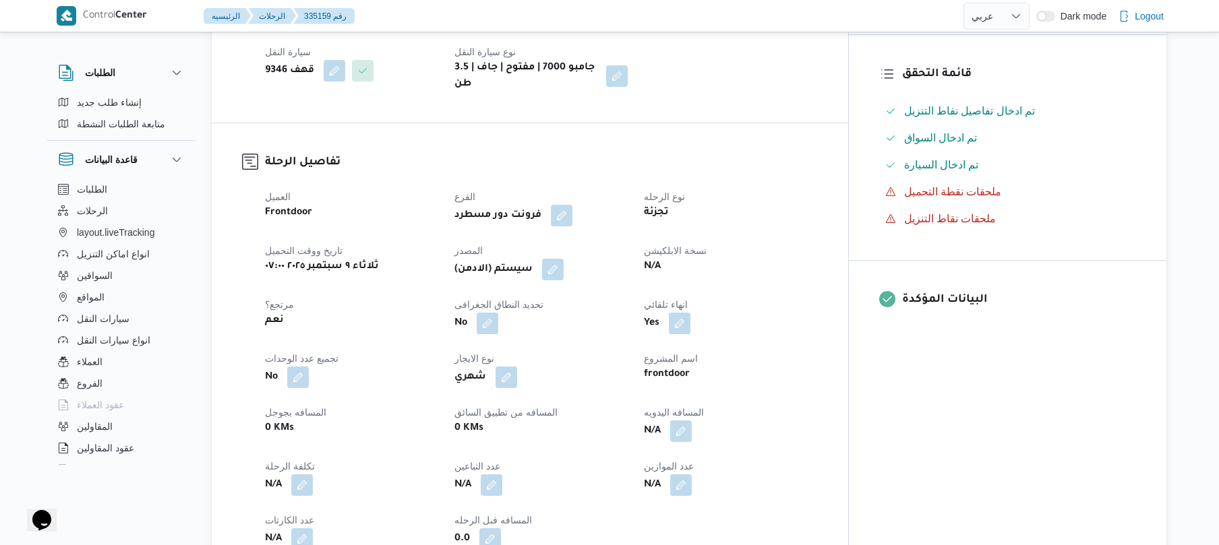
scroll to position [395, 0]
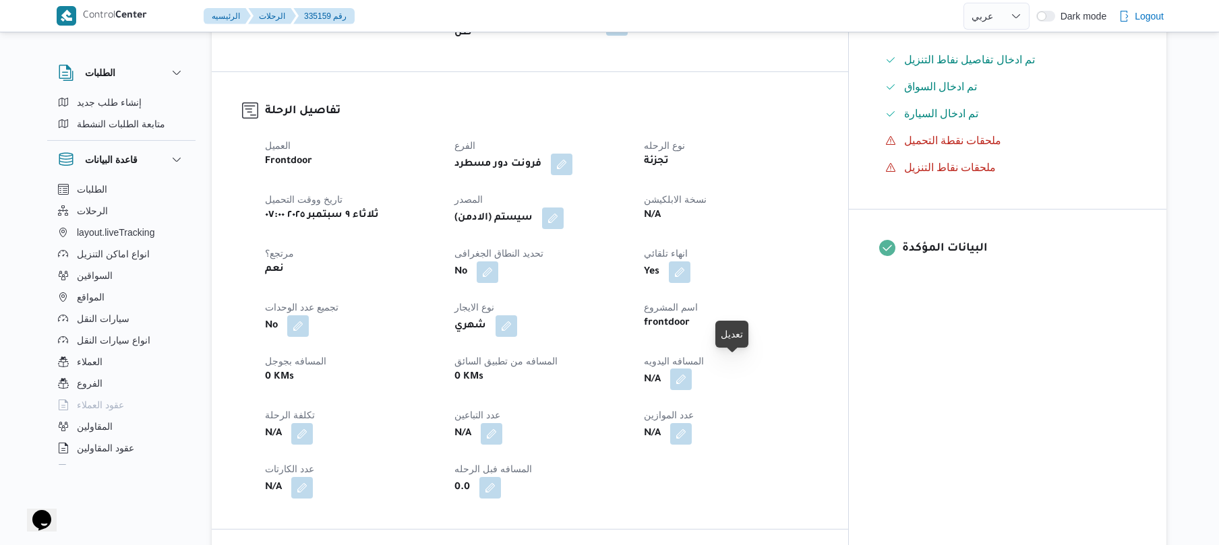
click at [692, 369] on button "button" at bounding box center [681, 380] width 22 height 22
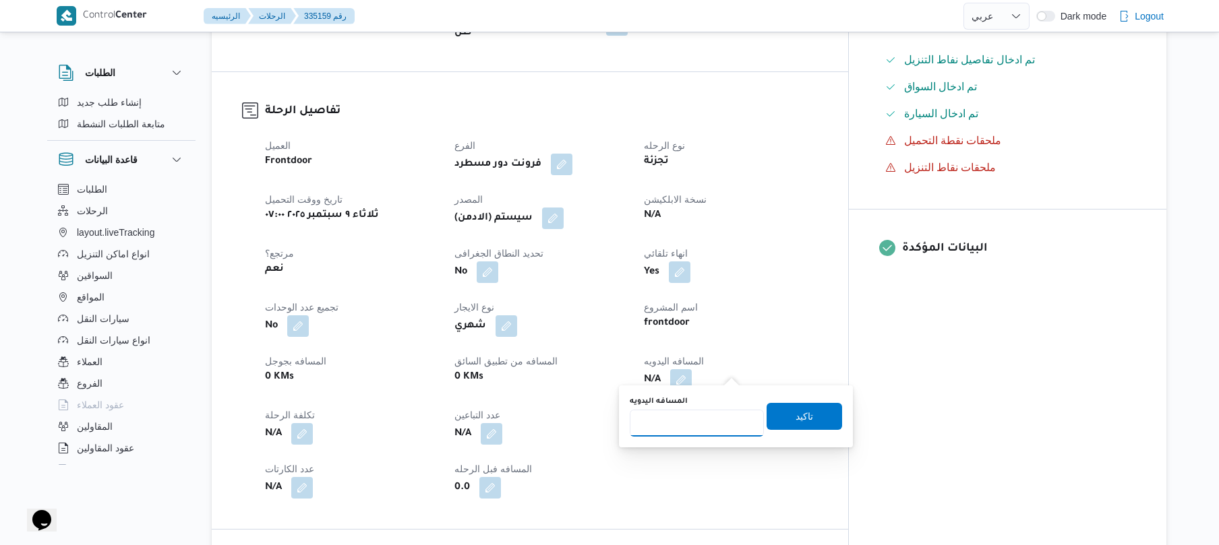
click at [672, 421] on input "المسافه اليدويه" at bounding box center [697, 423] width 134 height 27
type input "130"
click at [796, 413] on span "تاكيد" at bounding box center [805, 416] width 18 height 16
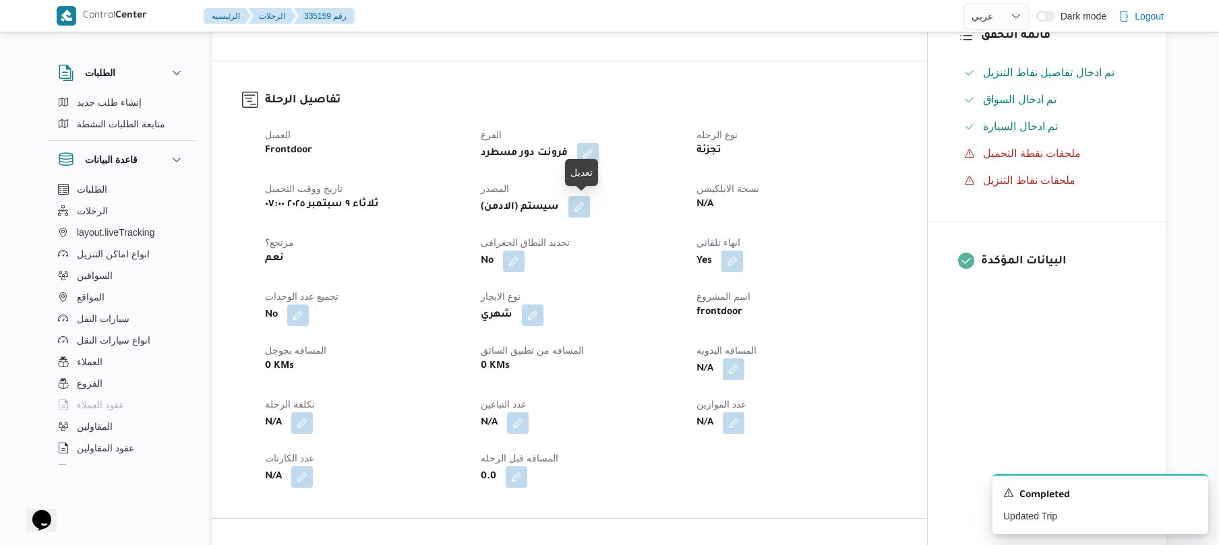
click at [587, 198] on button "button" at bounding box center [579, 207] width 22 height 22
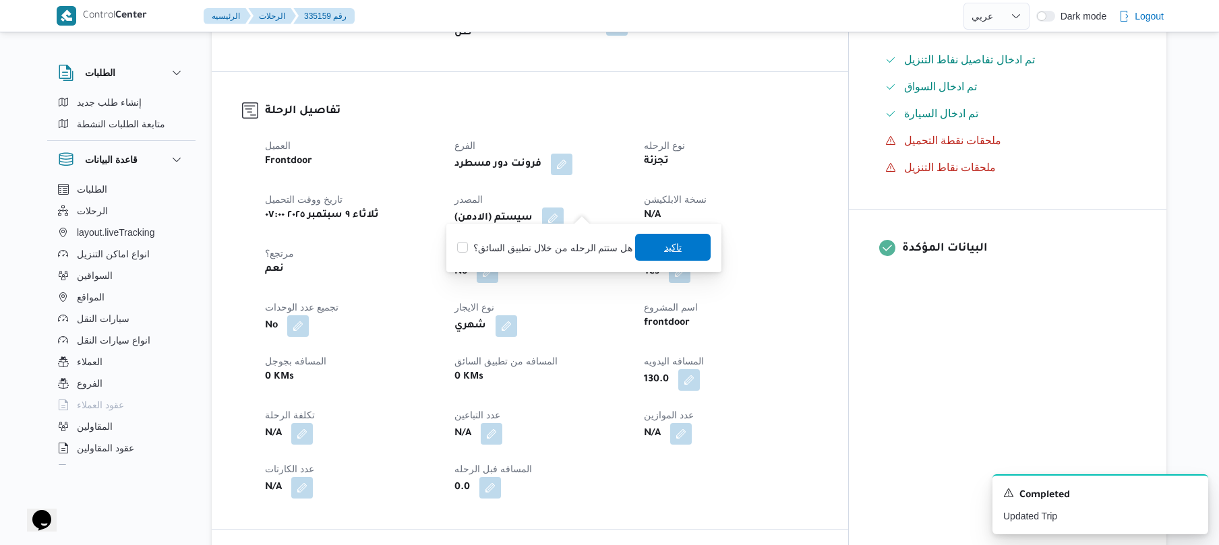
click at [667, 246] on span "تاكيد" at bounding box center [673, 247] width 18 height 16
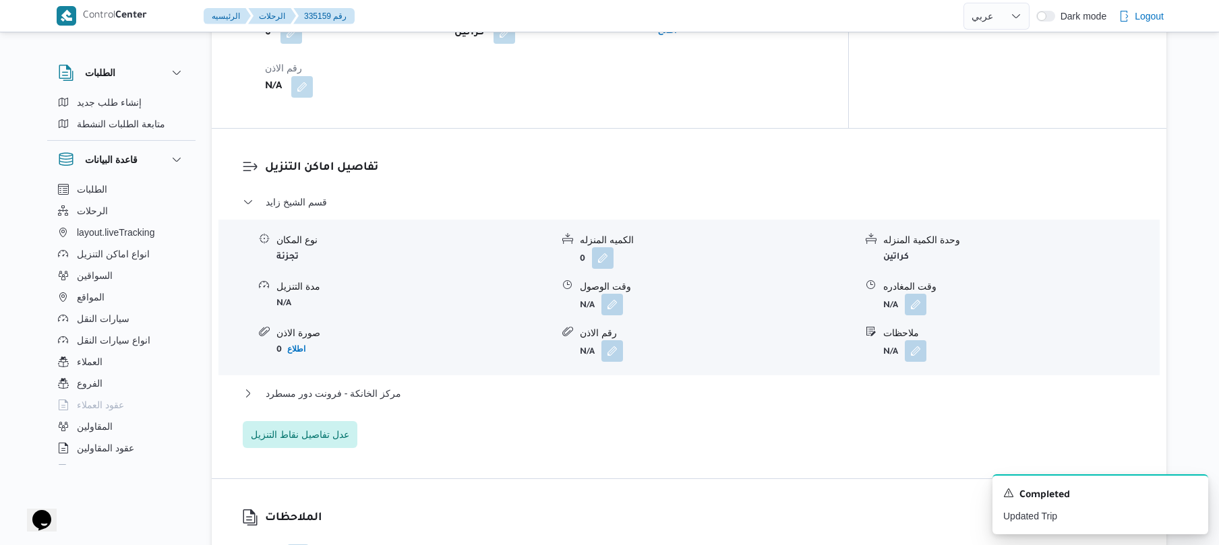
scroll to position [1042, 0]
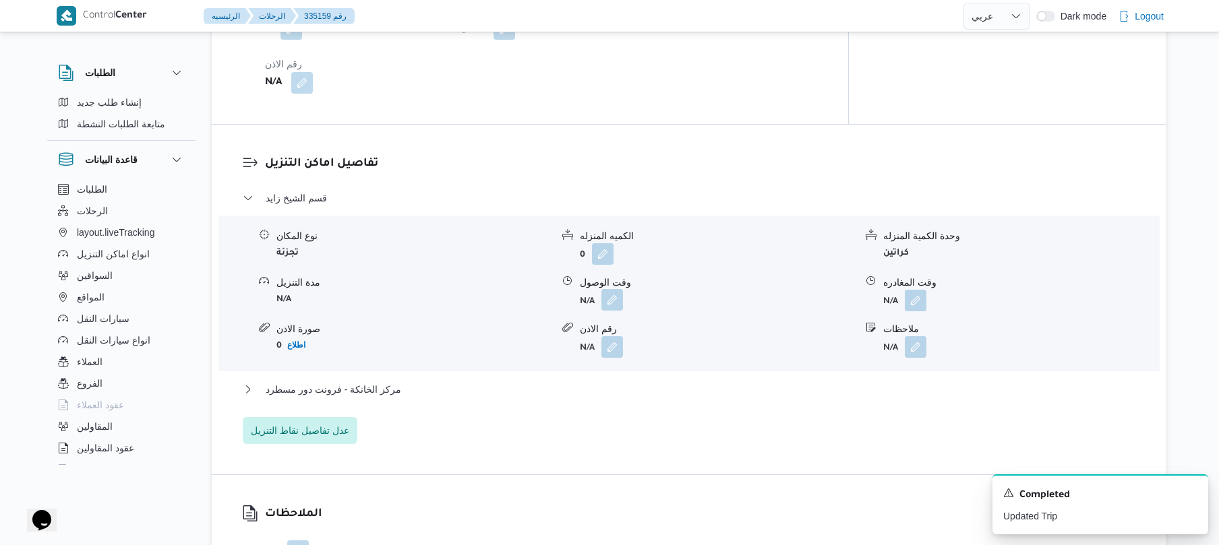
click at [618, 291] on button "button" at bounding box center [612, 300] width 22 height 22
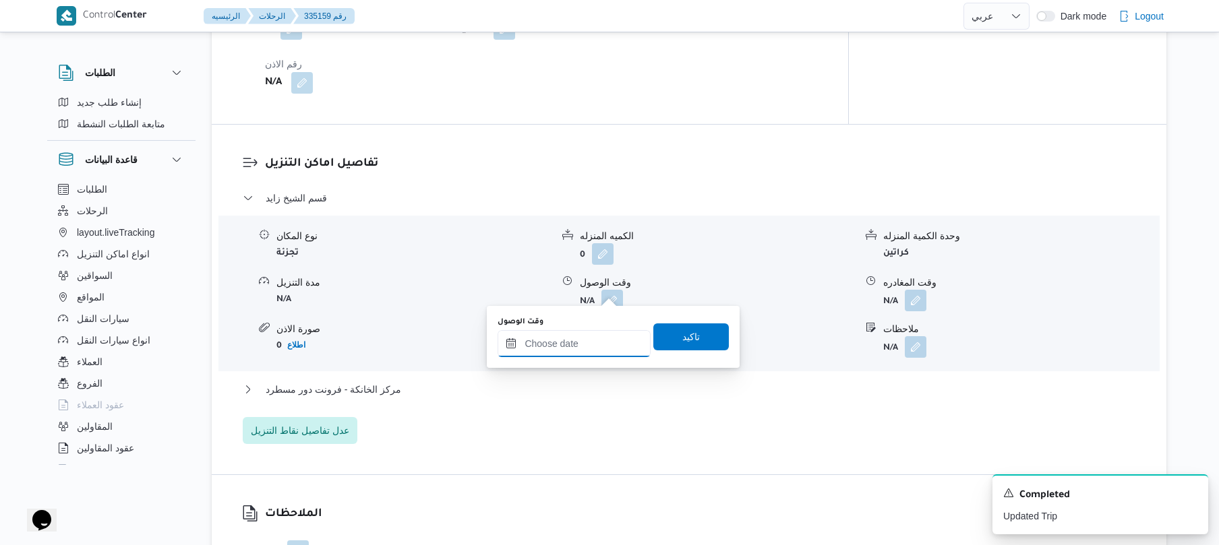
click at [580, 340] on input "وقت الوصول" at bounding box center [574, 343] width 153 height 27
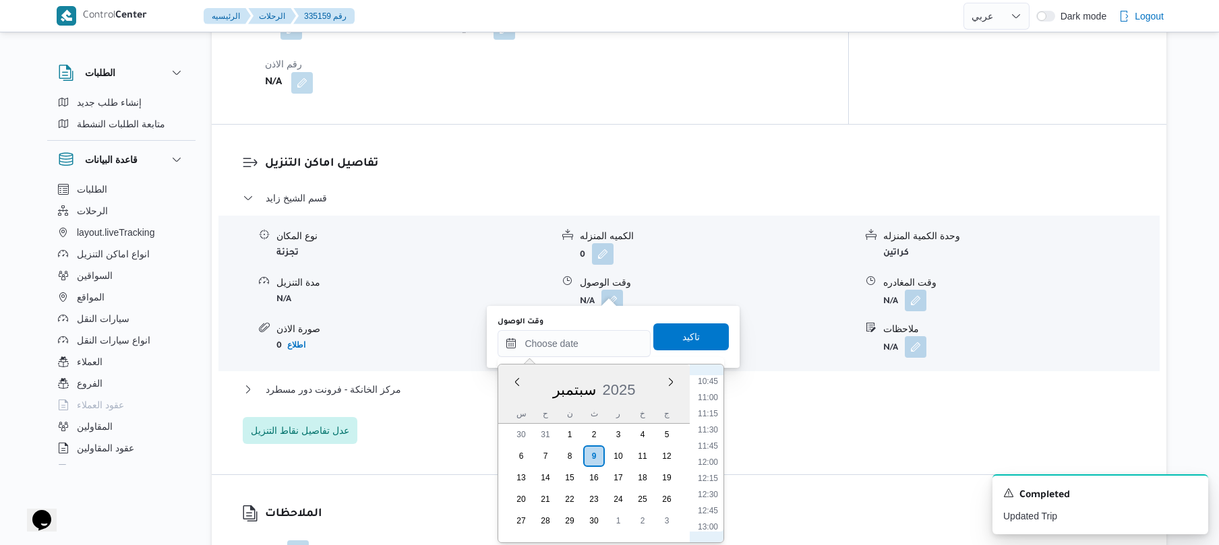
scroll to position [662, 0]
click at [713, 496] on li "12:00" at bounding box center [707, 496] width 31 height 13
type input "٠٩/٠٩/٢٠٢٥ ١٢:٠٠"
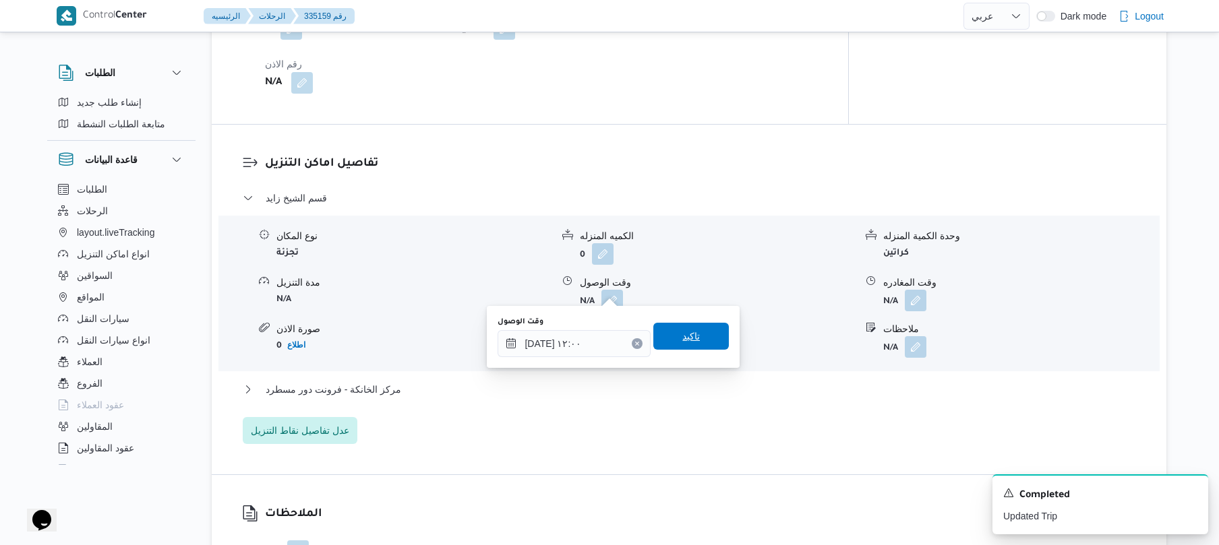
click at [682, 337] on span "تاكيد" at bounding box center [691, 336] width 18 height 16
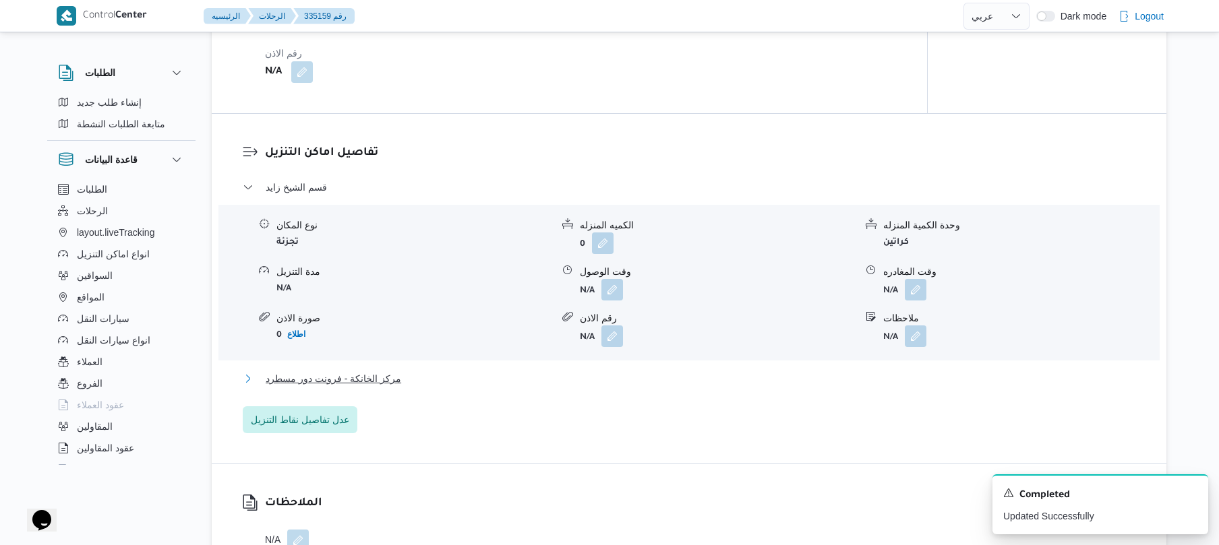
click at [649, 378] on button "مركز الخانكة - فرونت دور مسطرد" at bounding box center [689, 379] width 893 height 16
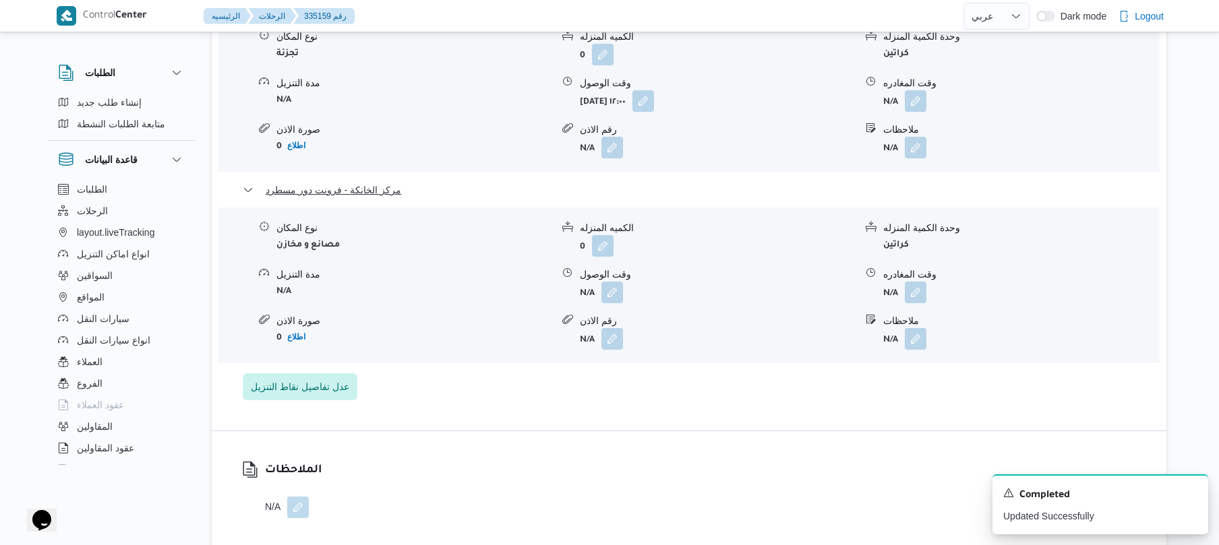
scroll to position [1258, 0]
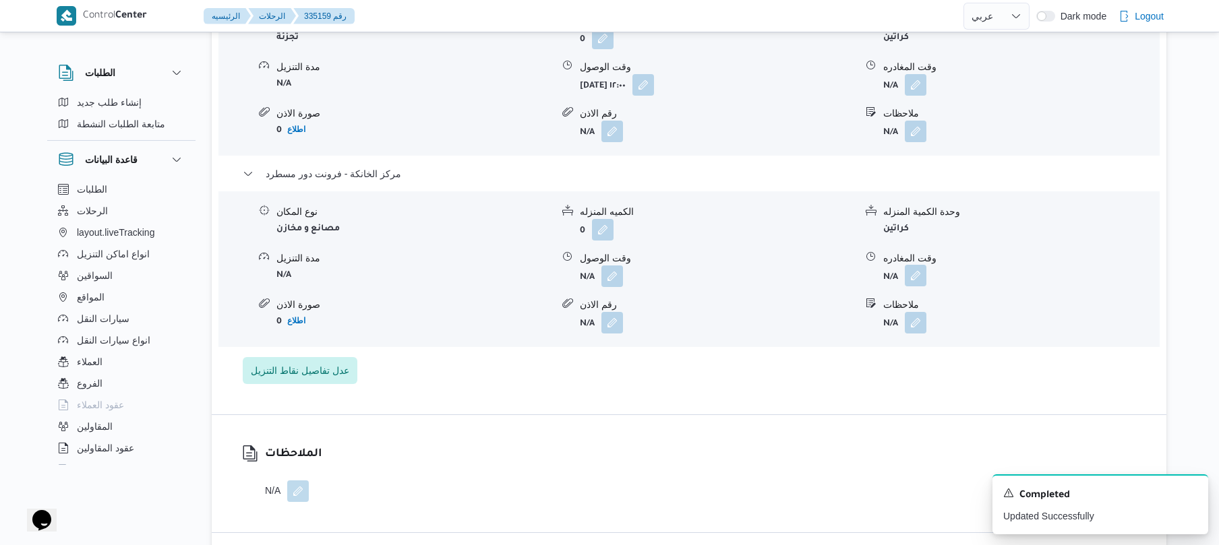
click at [916, 268] on button "button" at bounding box center [916, 276] width 22 height 22
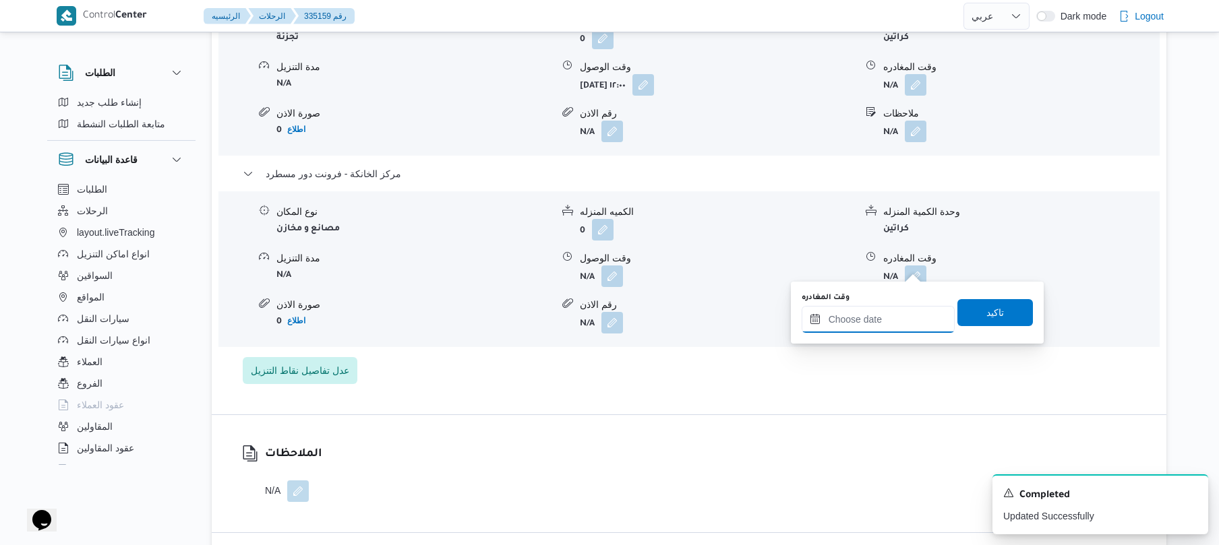
click at [872, 316] on input "وقت المغادره" at bounding box center [878, 319] width 153 height 27
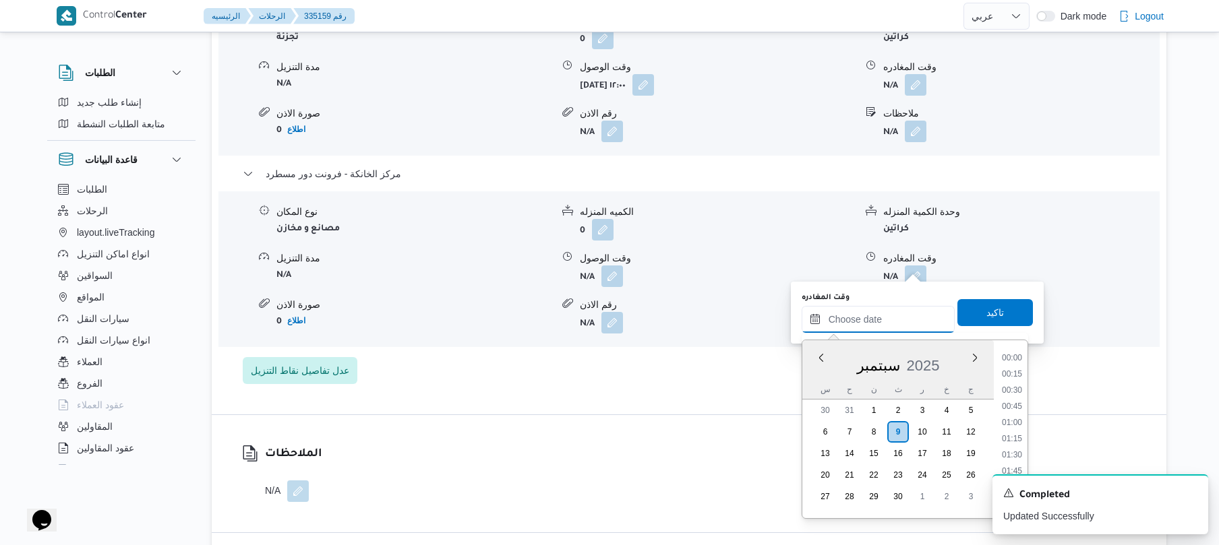
scroll to position [1279, 0]
click at [1007, 405] on li "20:30" at bounding box center [1011, 405] width 31 height 13
type input "٠٩/٠٩/٢٠٢٥ ٢٠:٣٠"
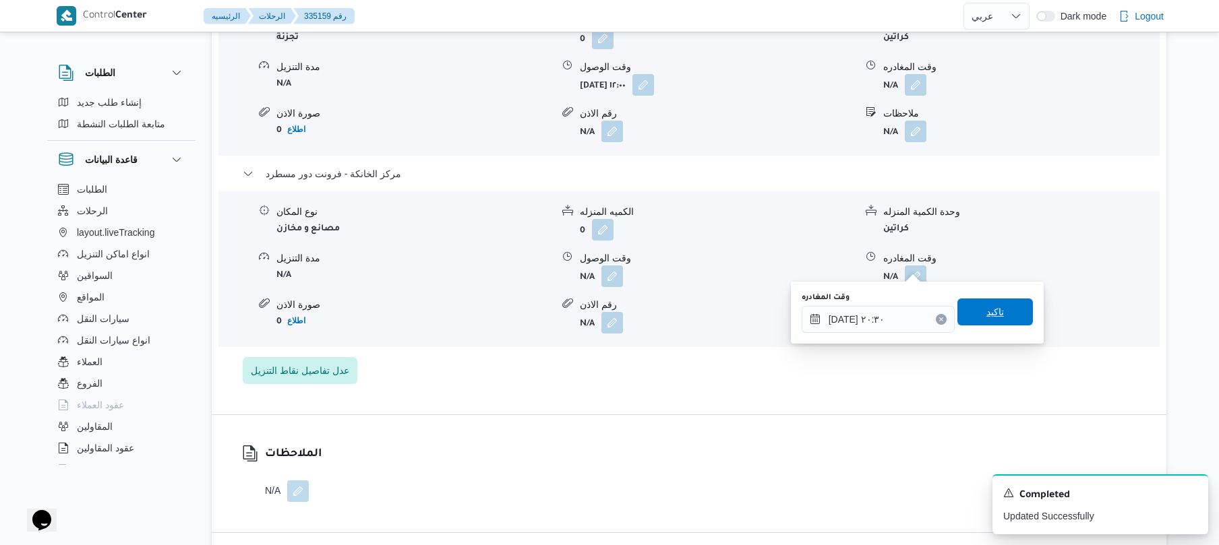
click at [990, 318] on span "تاكيد" at bounding box center [995, 312] width 18 height 16
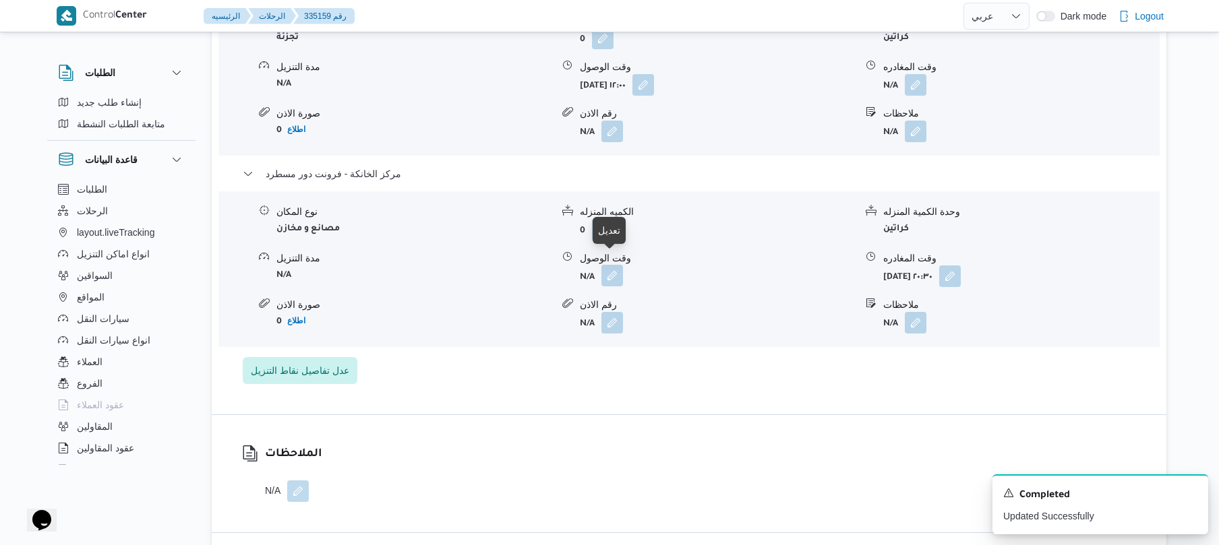
click at [616, 266] on button "button" at bounding box center [612, 276] width 22 height 22
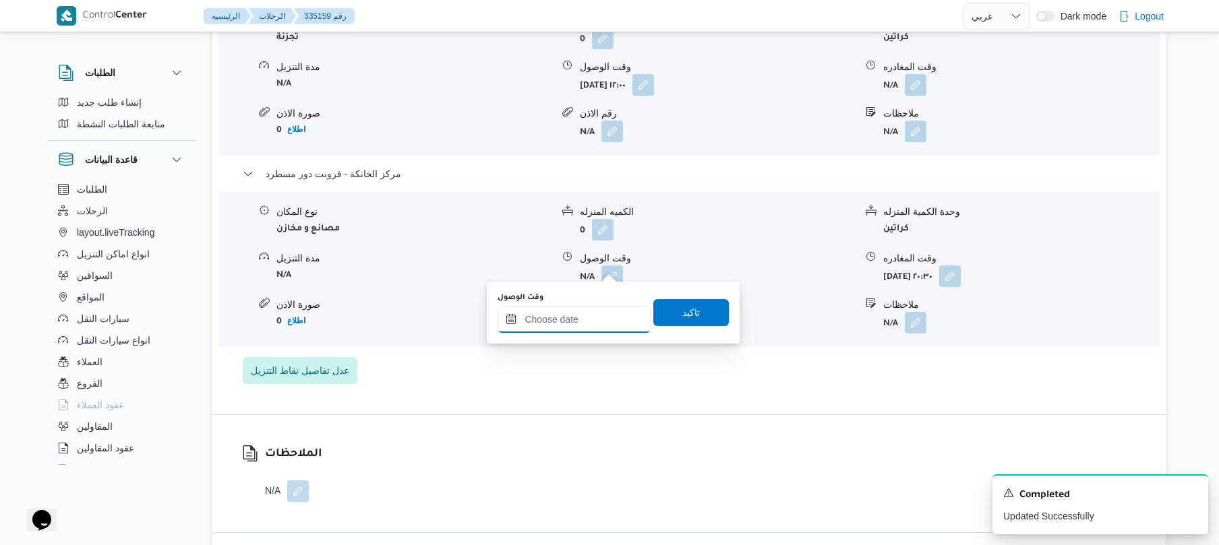
click at [578, 320] on input "وقت الوصول" at bounding box center [574, 319] width 153 height 27
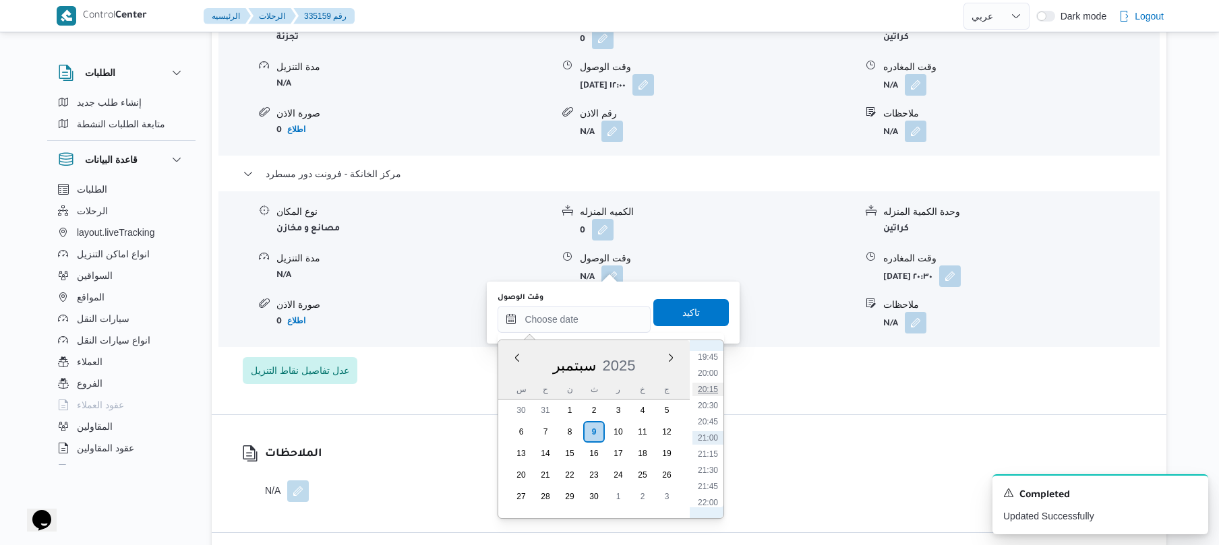
click at [709, 392] on li "20:15" at bounding box center [707, 389] width 31 height 13
type input "٠٩/٠٩/٢٠٢٥ ٢٠:١٥"
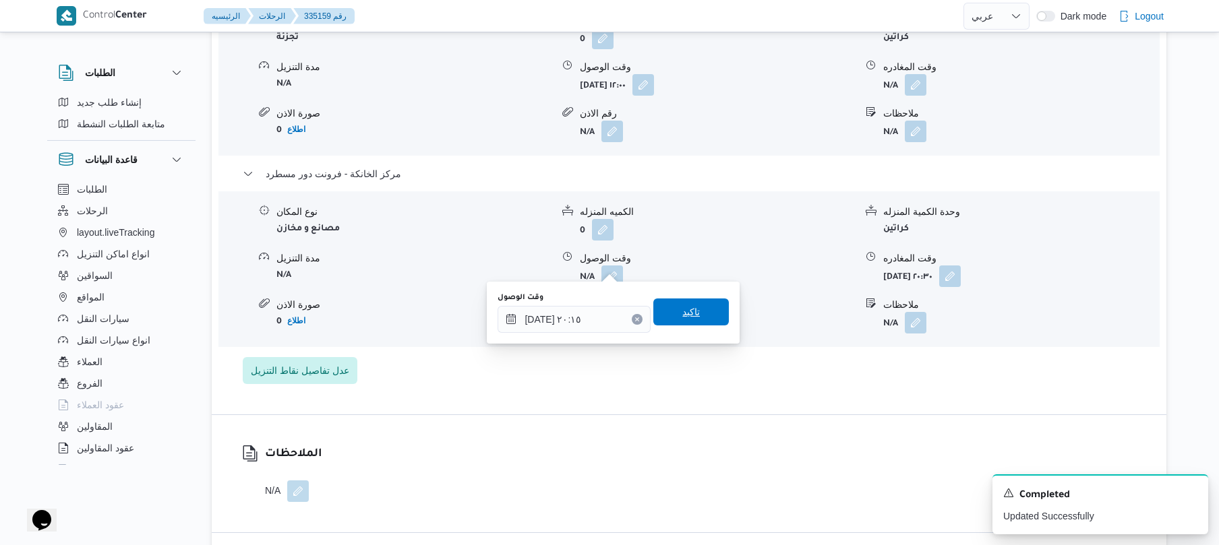
click at [699, 314] on span "تاكيد" at bounding box center [691, 312] width 76 height 27
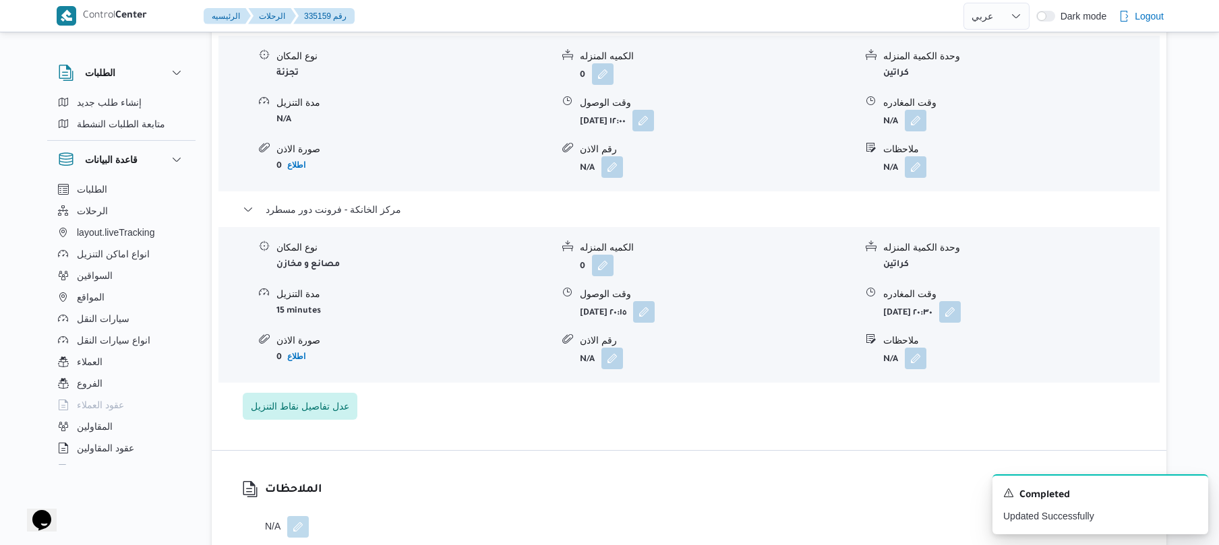
scroll to position [1150, 0]
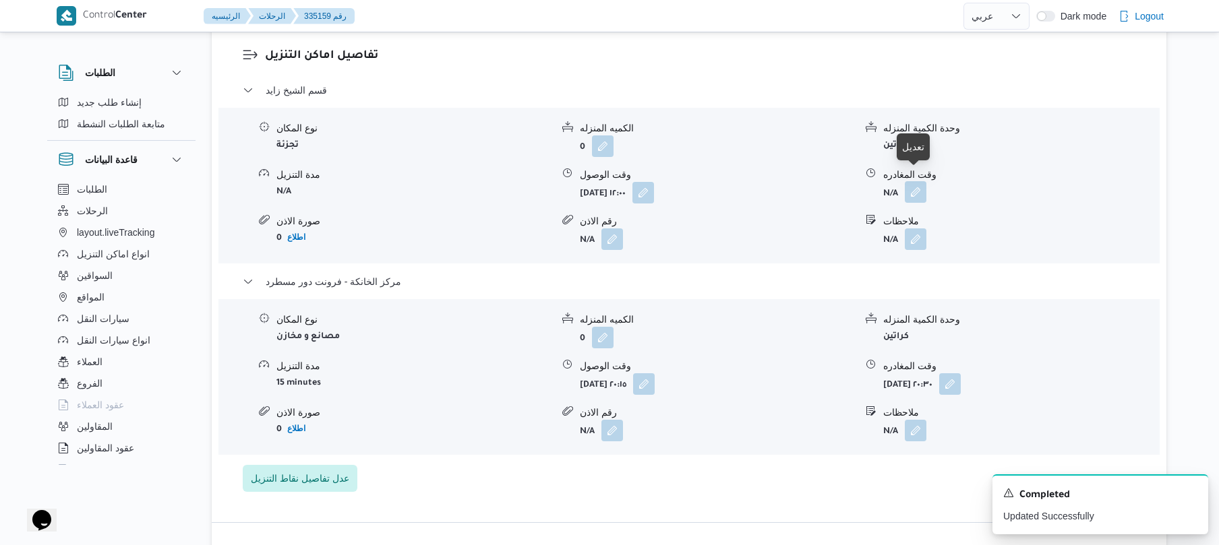
click at [922, 184] on button "button" at bounding box center [916, 192] width 22 height 22
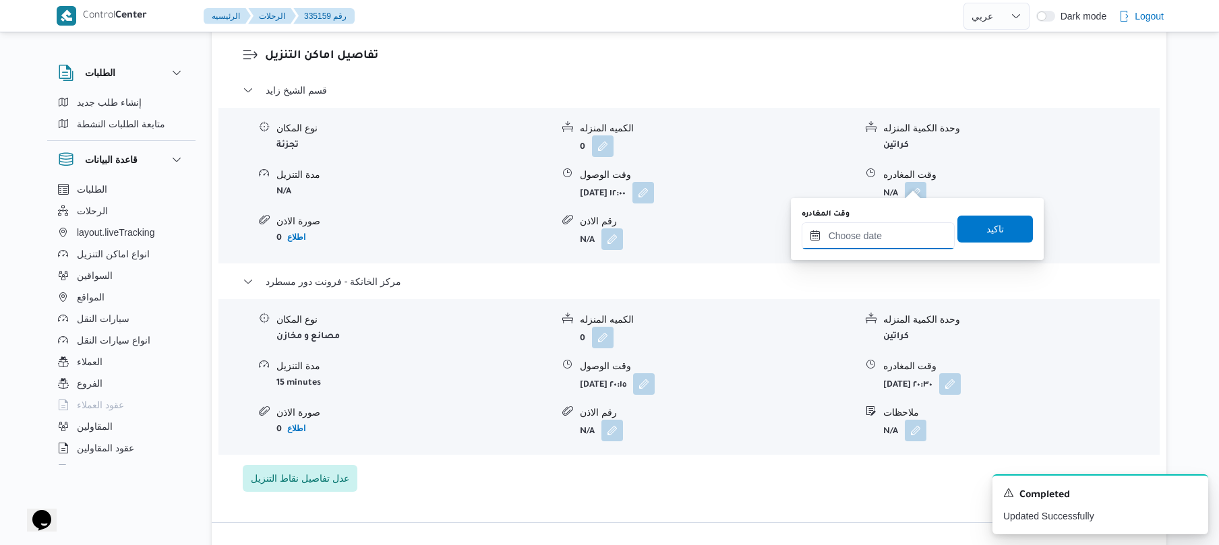
drag, startPoint x: 874, startPoint y: 233, endPoint x: 883, endPoint y: 233, distance: 8.8
click at [874, 233] on input "وقت المغادره" at bounding box center [878, 235] width 153 height 27
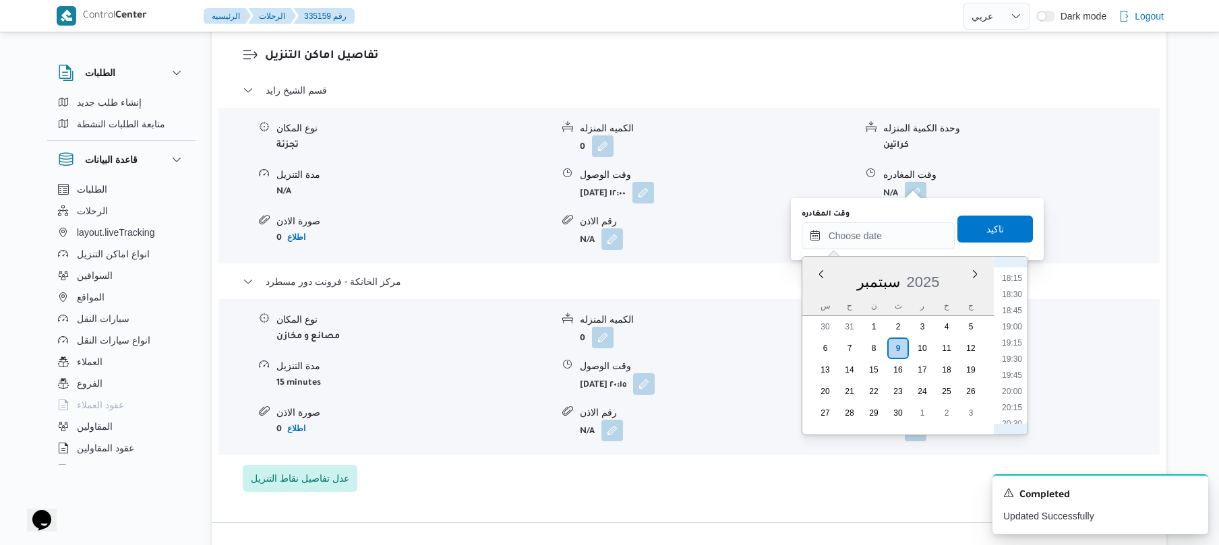
scroll to position [1147, 0]
click at [1014, 373] on li "19:15" at bounding box center [1011, 373] width 31 height 13
type input "٠٩/٠٩/٢٠٢٥ ١٩:١٥"
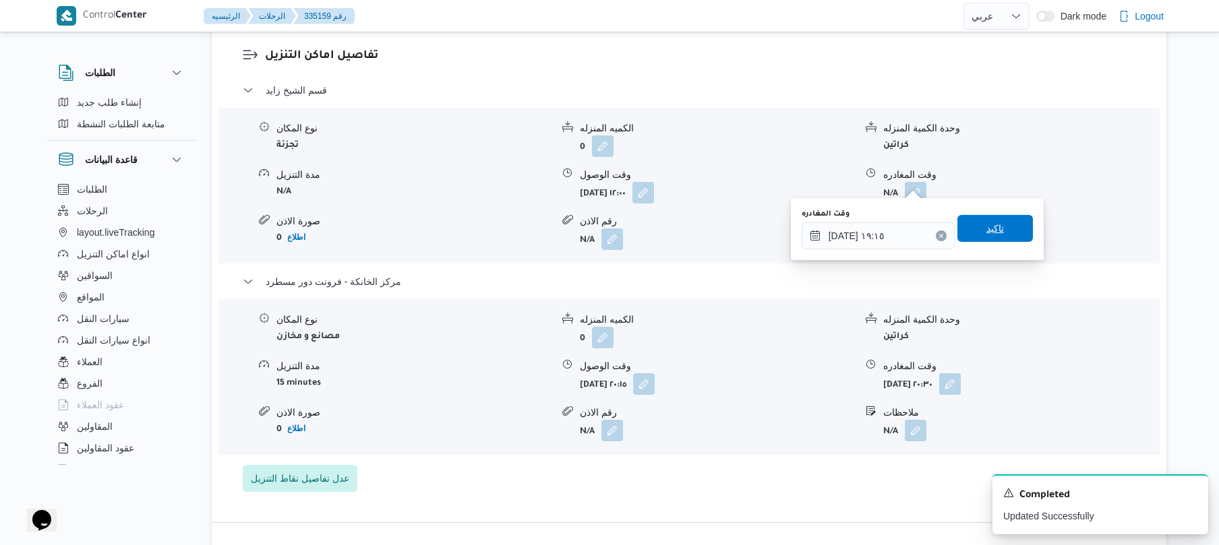
click at [988, 230] on span "تاكيد" at bounding box center [995, 228] width 18 height 16
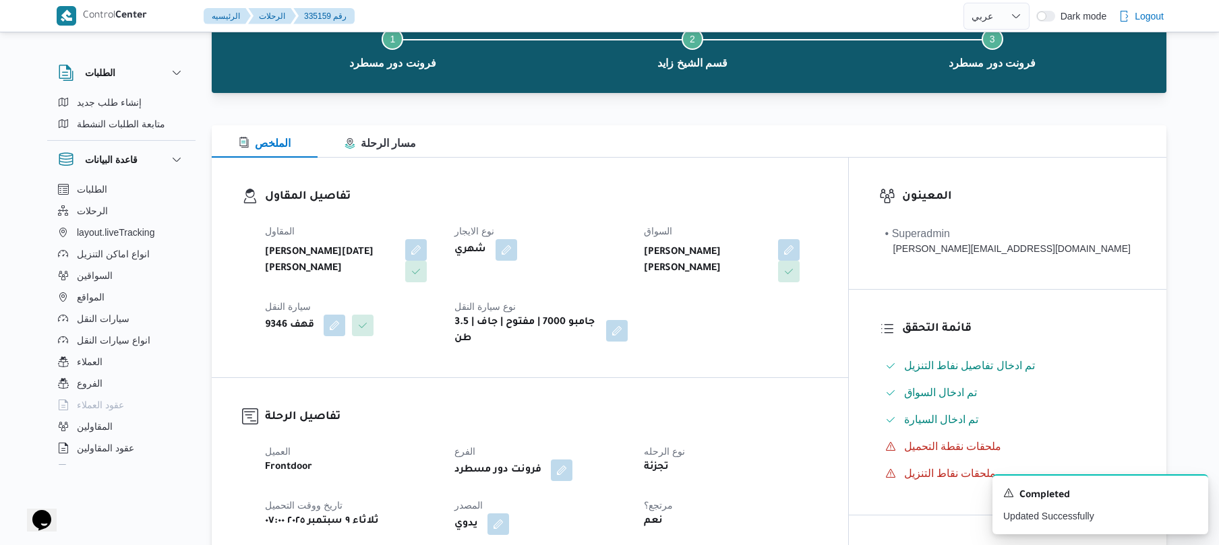
scroll to position [0, 0]
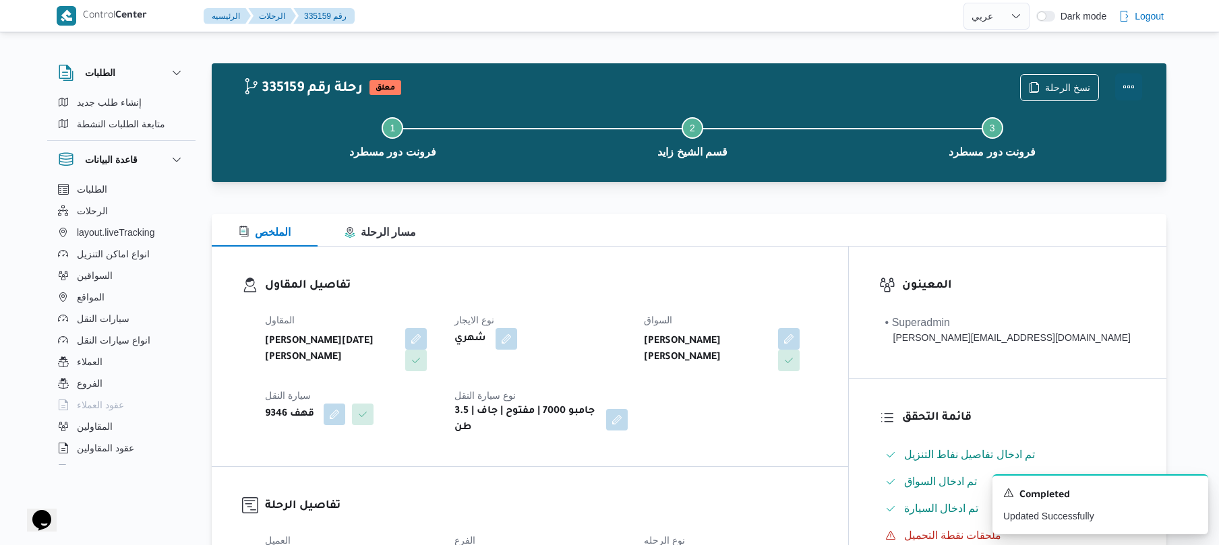
click at [1130, 87] on button "Actions" at bounding box center [1128, 86] width 27 height 27
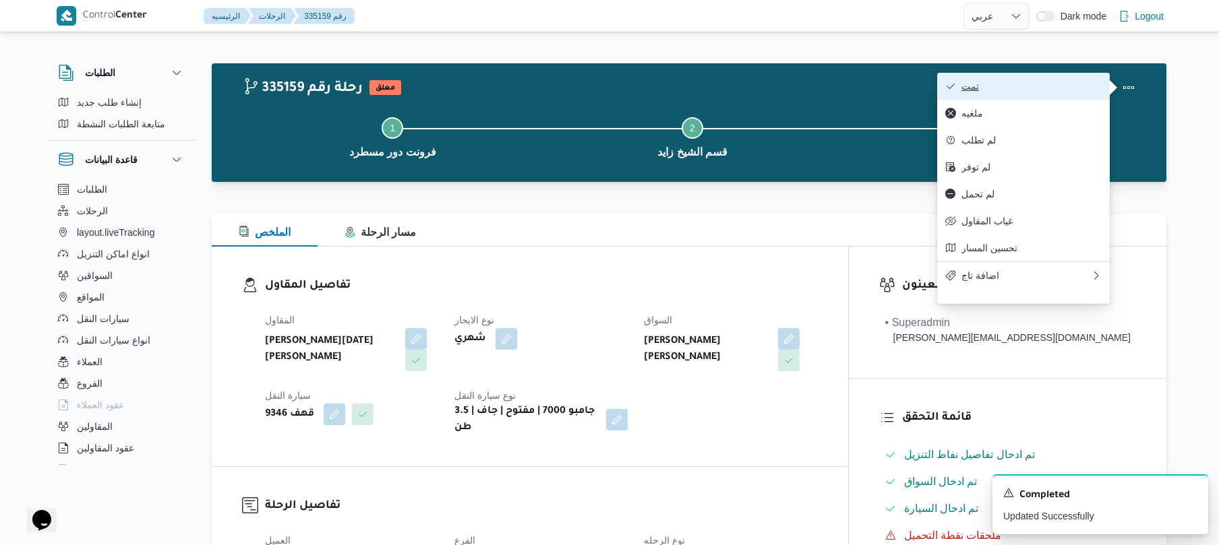
click at [1080, 90] on span "تمت" at bounding box center [1031, 86] width 140 height 11
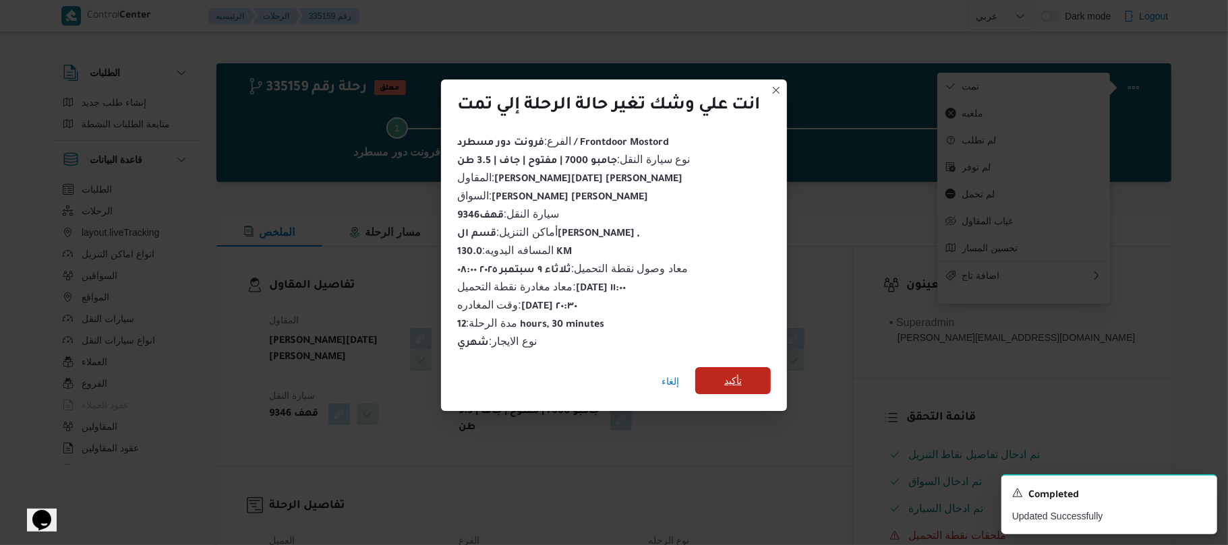
click at [751, 376] on span "تأكيد" at bounding box center [733, 380] width 76 height 27
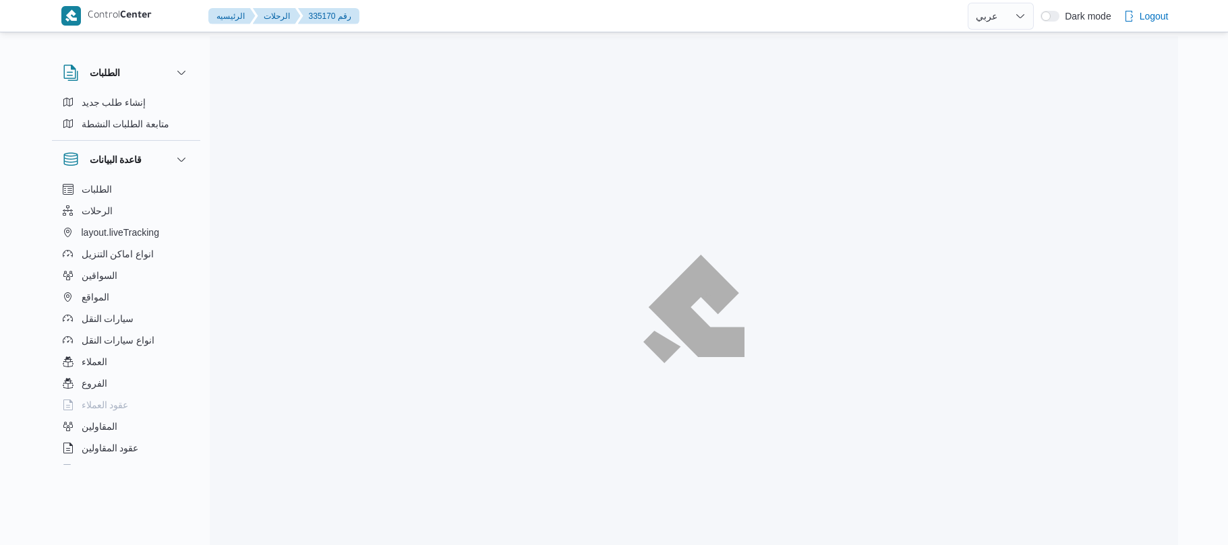
select select "ar"
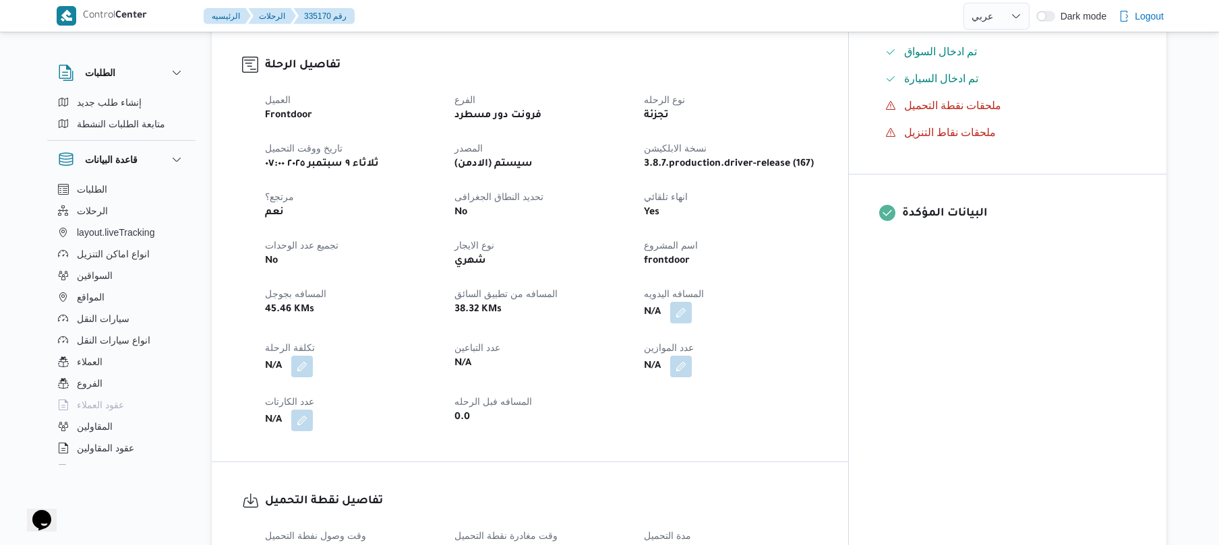
scroll to position [431, 0]
click at [692, 300] on button "button" at bounding box center [681, 311] width 22 height 22
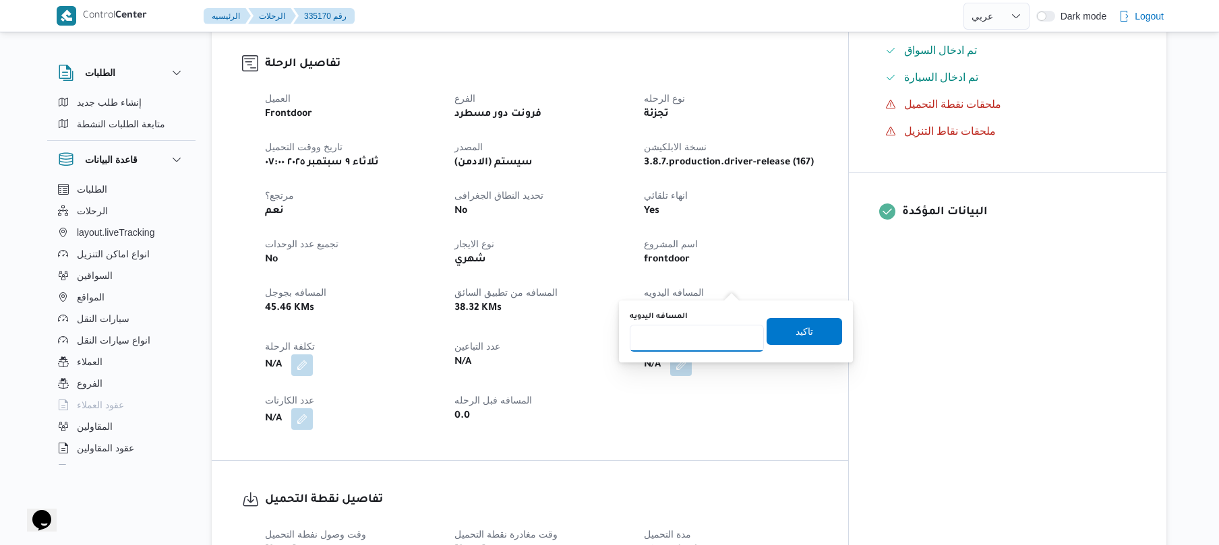
click at [696, 344] on input "المسافه اليدويه" at bounding box center [697, 338] width 134 height 27
type input "130"
click at [810, 327] on span "تاكيد" at bounding box center [805, 331] width 76 height 27
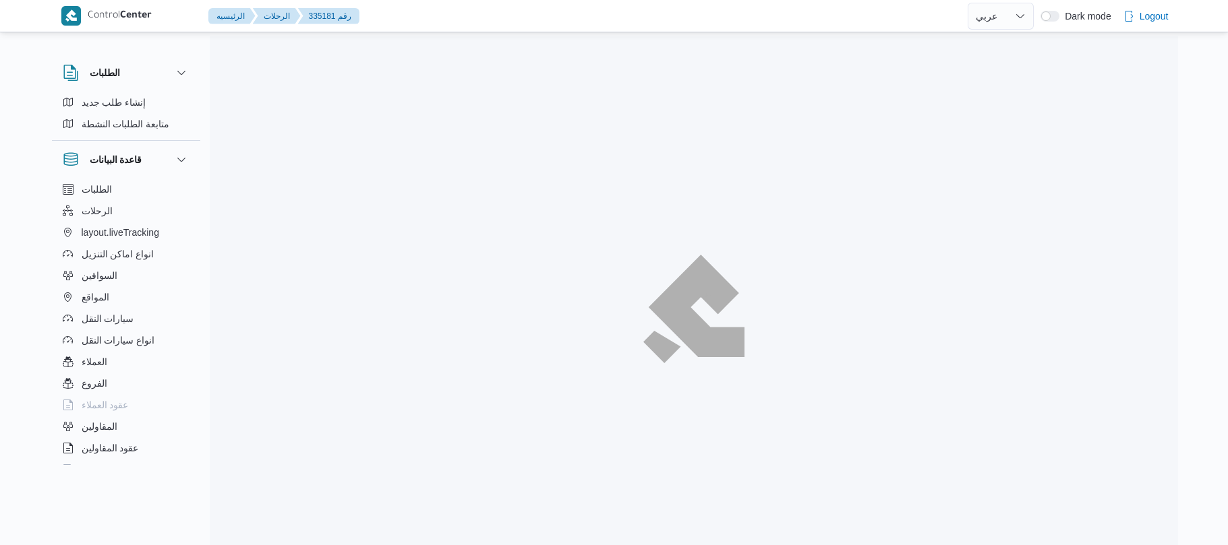
select select "ar"
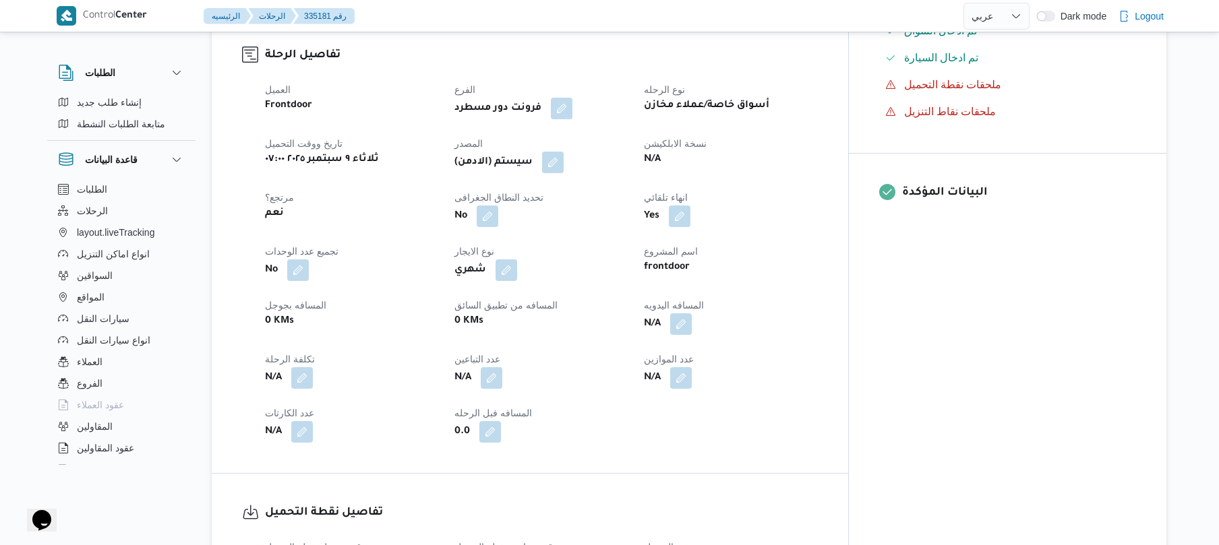
scroll to position [503, 0]
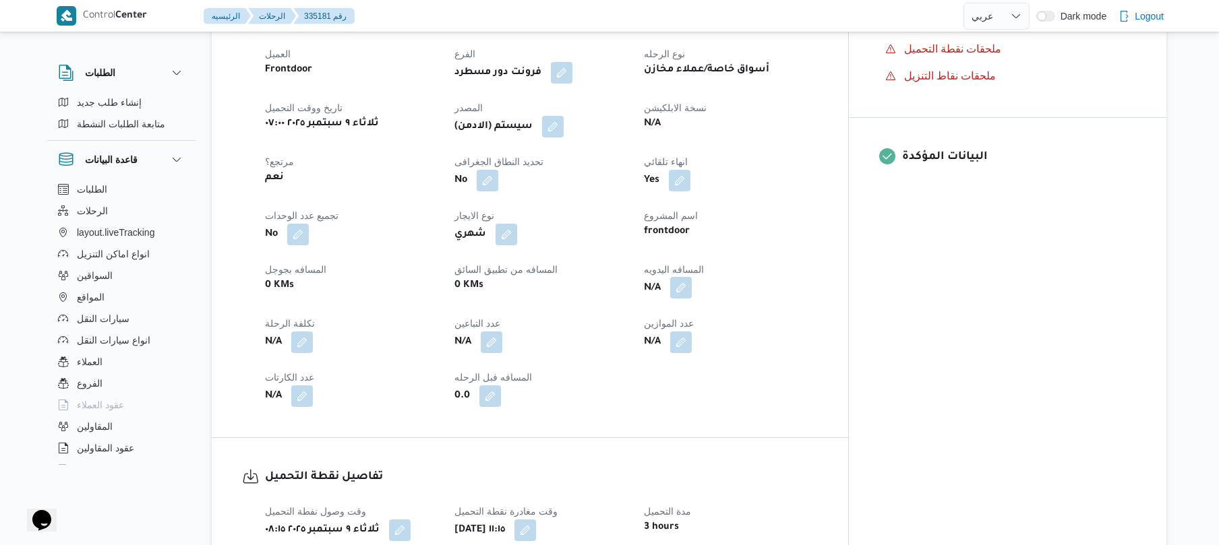
click at [692, 277] on button "button" at bounding box center [681, 288] width 22 height 22
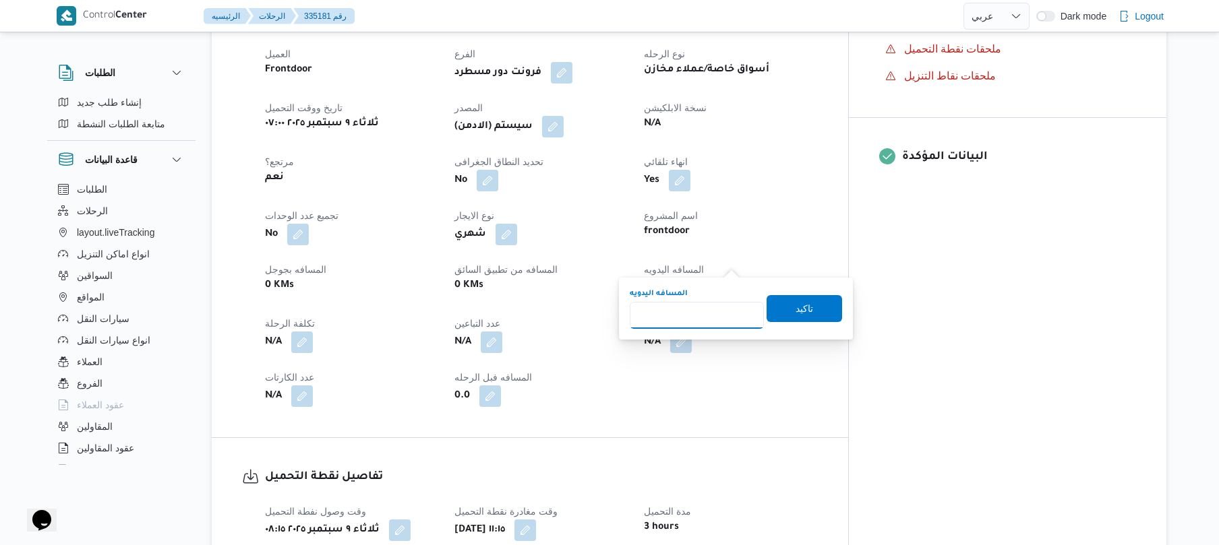
click at [699, 327] on input "المسافه اليدويه" at bounding box center [697, 315] width 134 height 27
type input "120"
click at [796, 311] on span "تاكيد" at bounding box center [805, 308] width 18 height 16
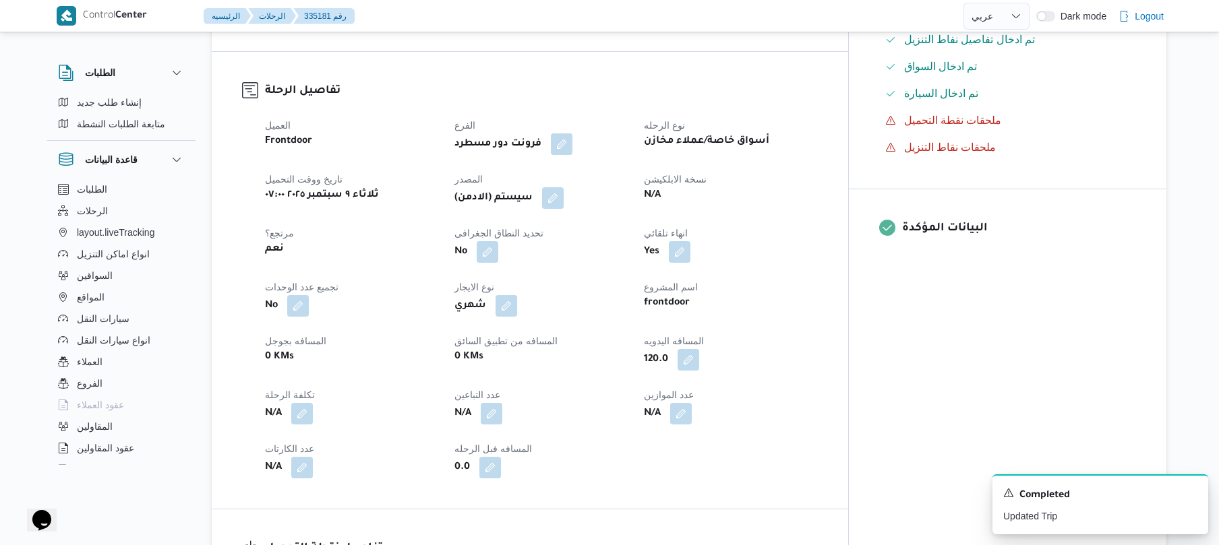
scroll to position [395, 0]
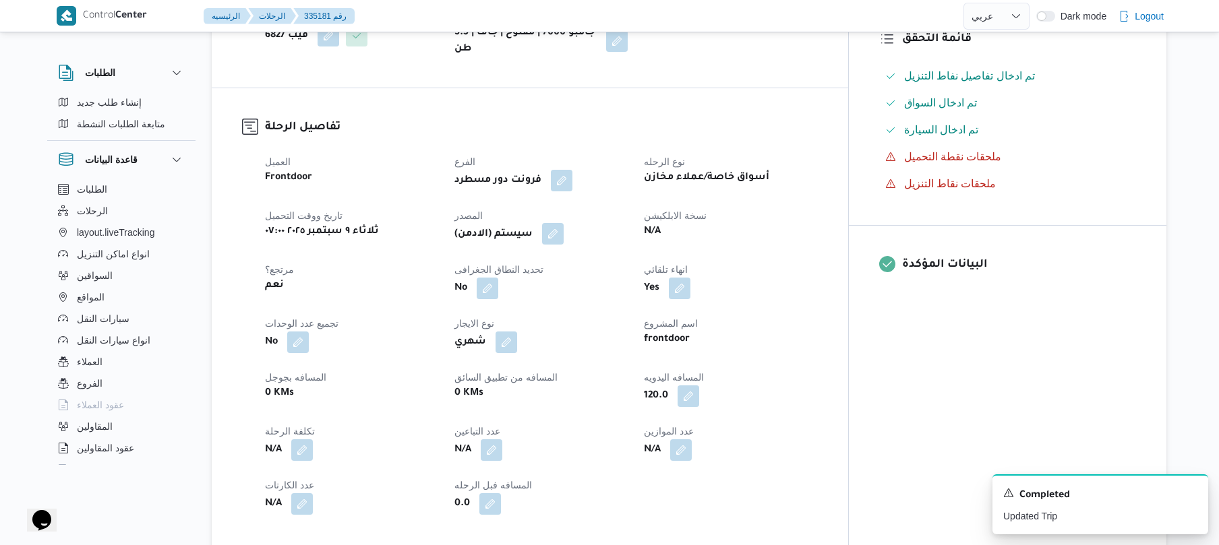
click at [564, 223] on button "button" at bounding box center [553, 234] width 22 height 22
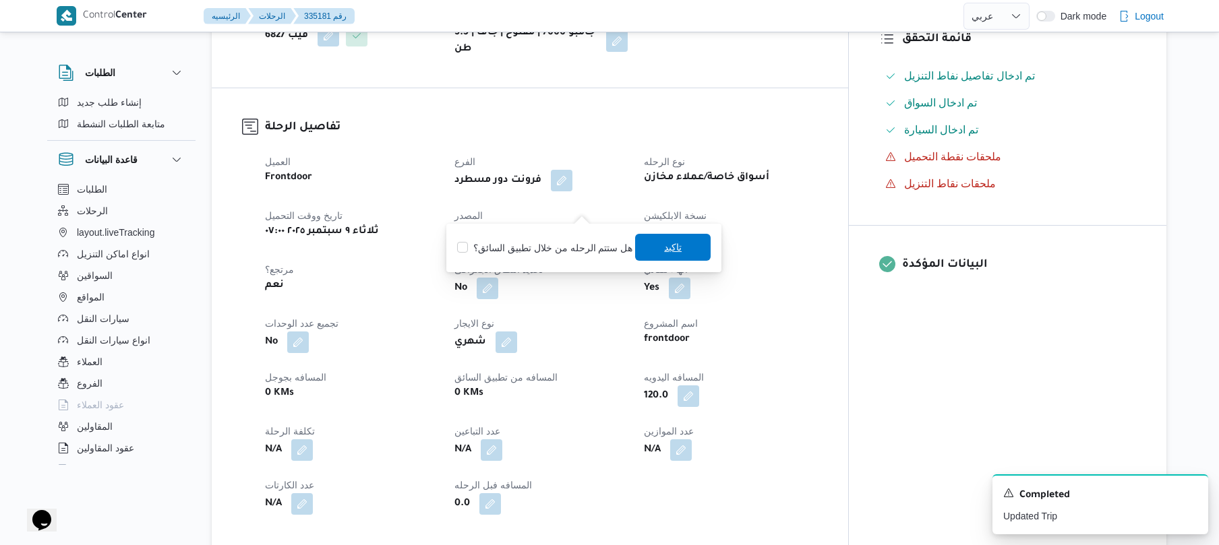
click at [671, 251] on span "تاكيد" at bounding box center [673, 247] width 18 height 16
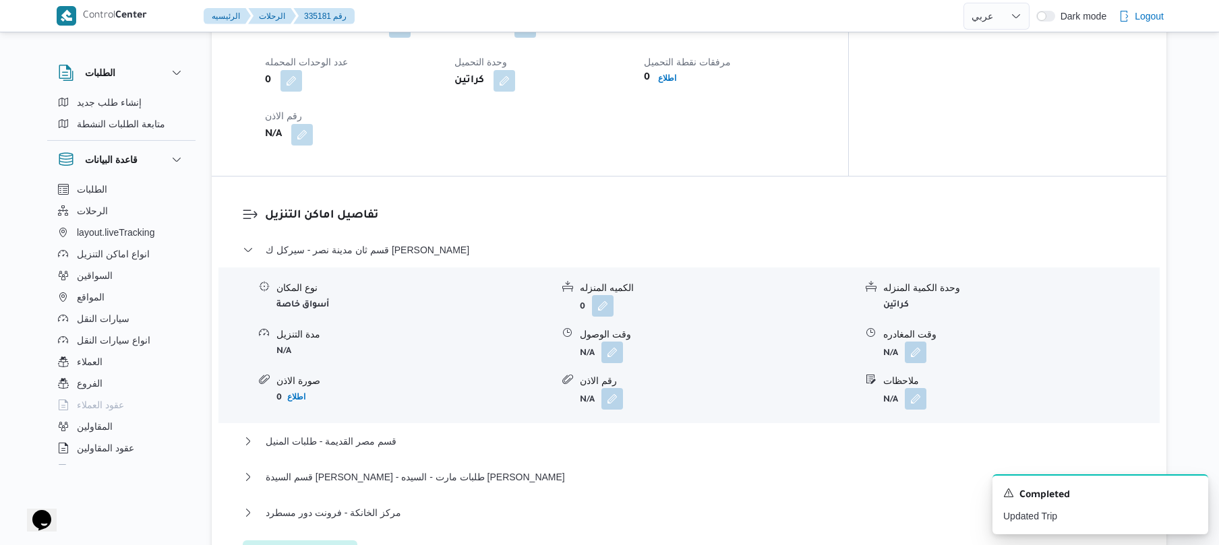
scroll to position [971, 0]
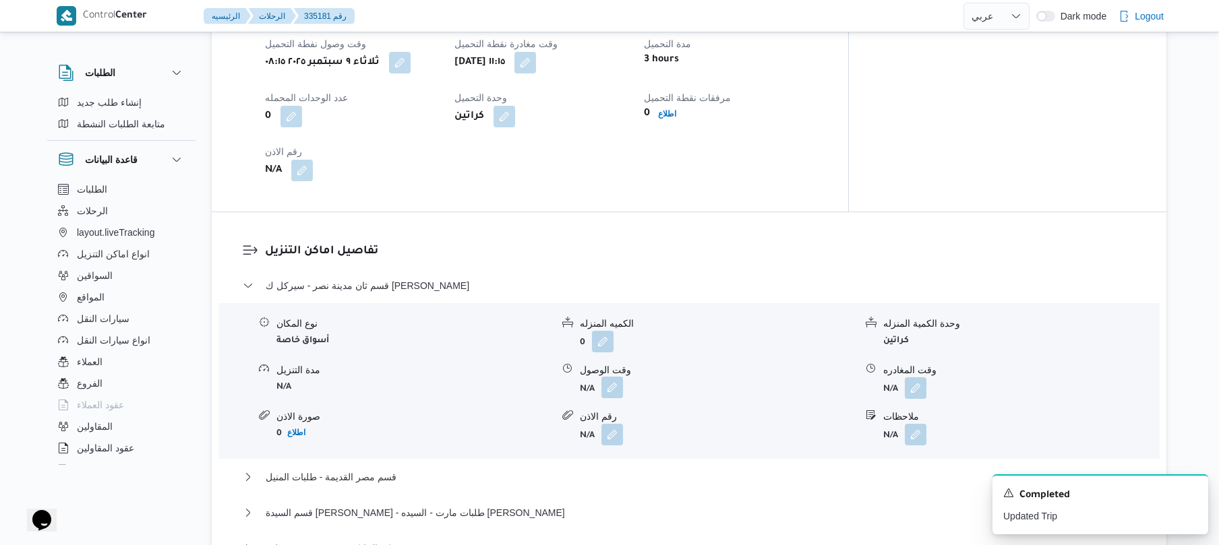
click at [612, 377] on button "button" at bounding box center [612, 388] width 22 height 22
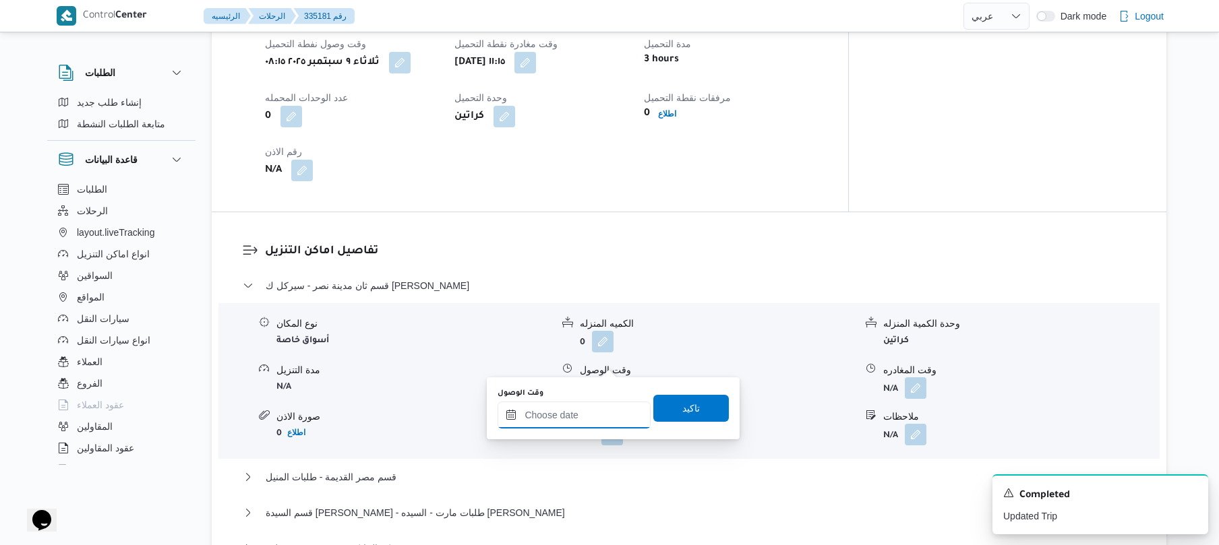
click at [559, 419] on input "وقت الوصول" at bounding box center [574, 415] width 153 height 27
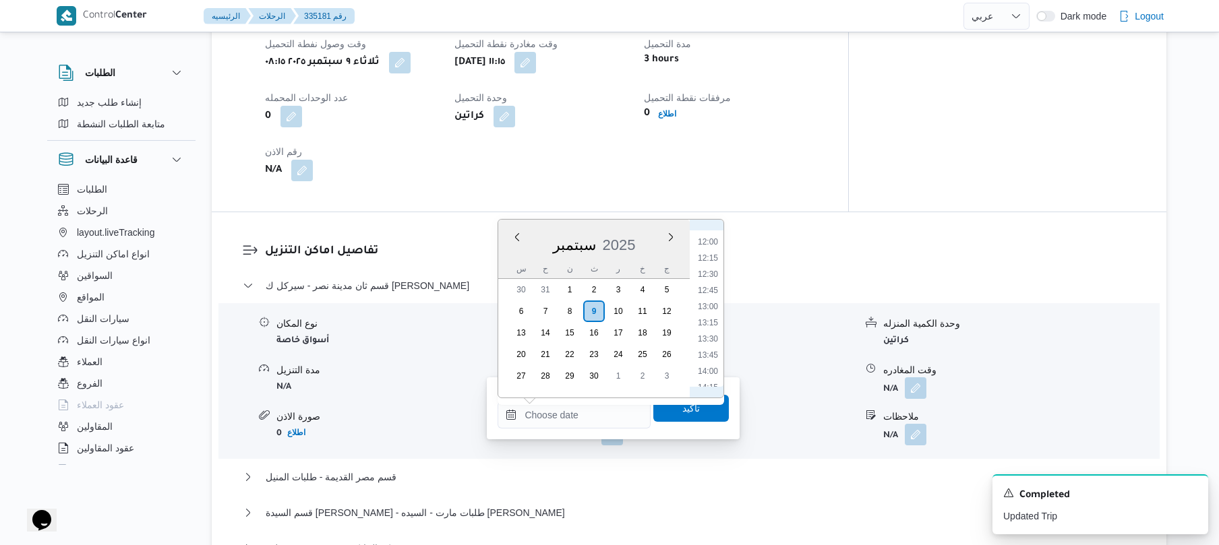
scroll to position [747, 0]
click at [705, 265] on li "12:00" at bounding box center [707, 266] width 31 height 13
type input "٠٩/٠٩/٢٠٢٥ ١٢:٠٠"
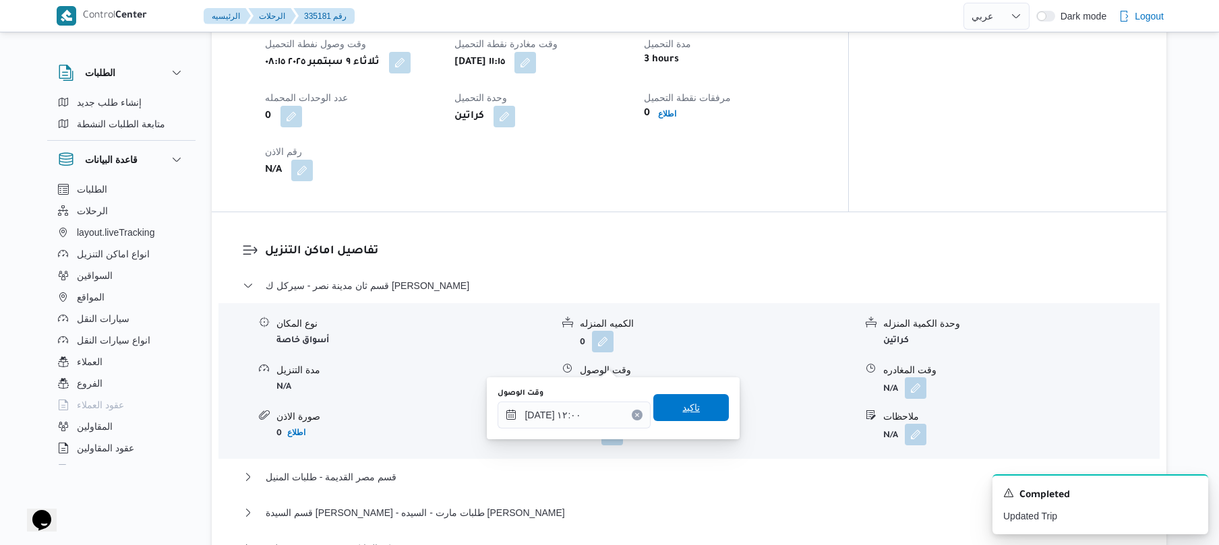
click at [682, 407] on span "تاكيد" at bounding box center [691, 408] width 18 height 16
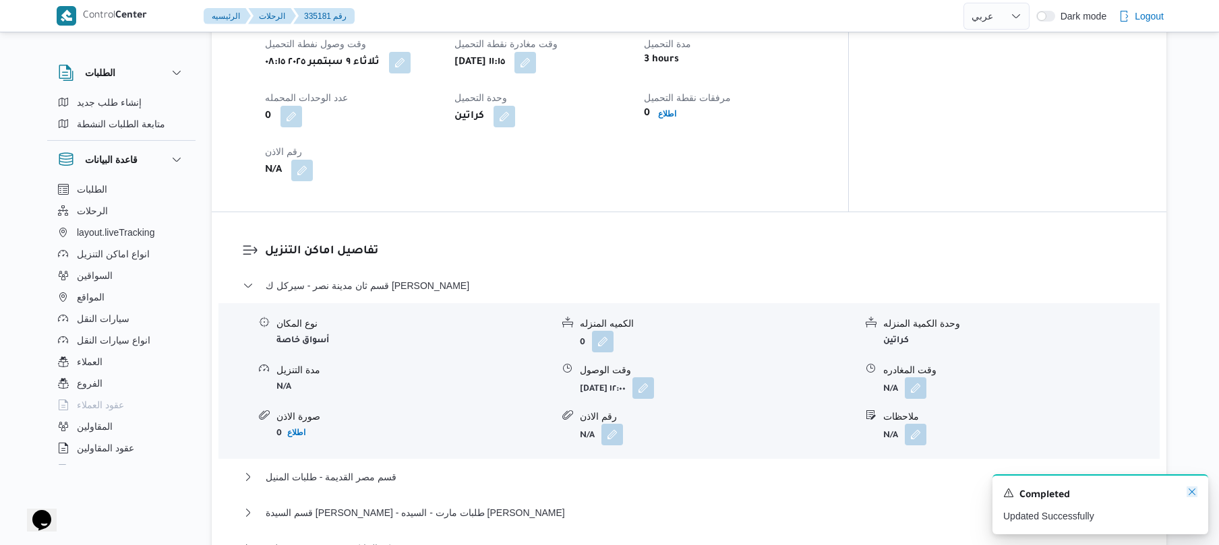
click at [1195, 492] on icon "Dismiss toast" at bounding box center [1192, 492] width 11 height 11
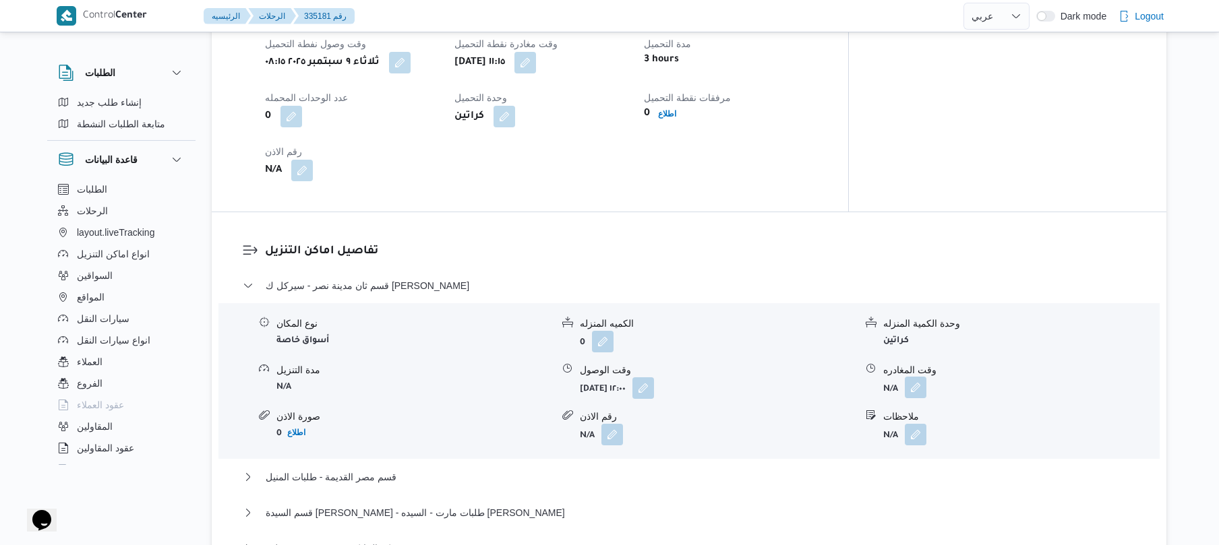
click at [914, 377] on button "button" at bounding box center [916, 388] width 22 height 22
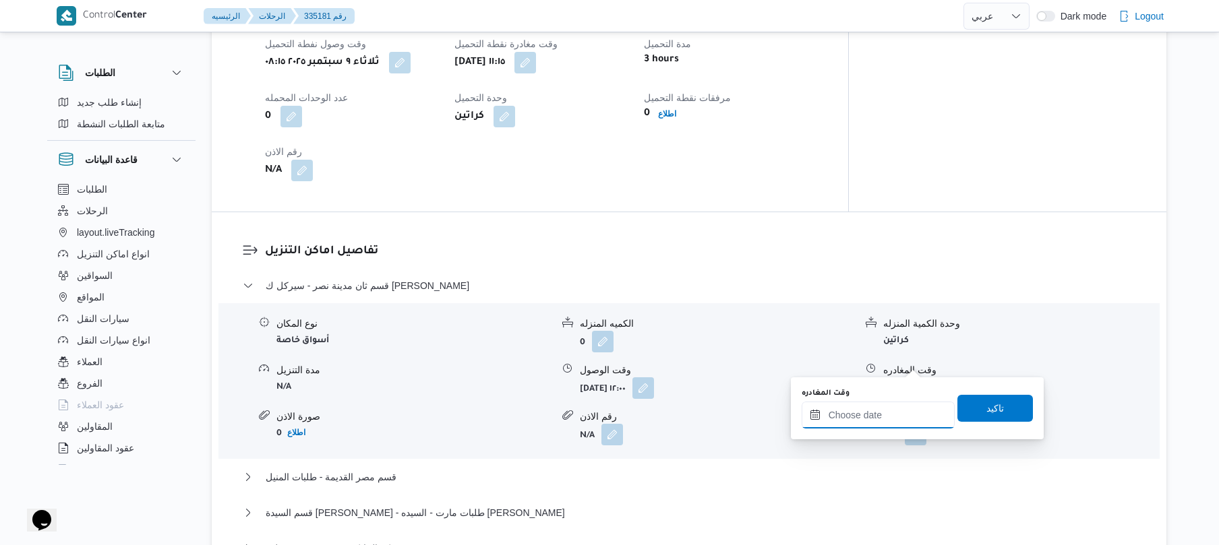
click at [854, 419] on input "وقت المغادره" at bounding box center [878, 415] width 153 height 27
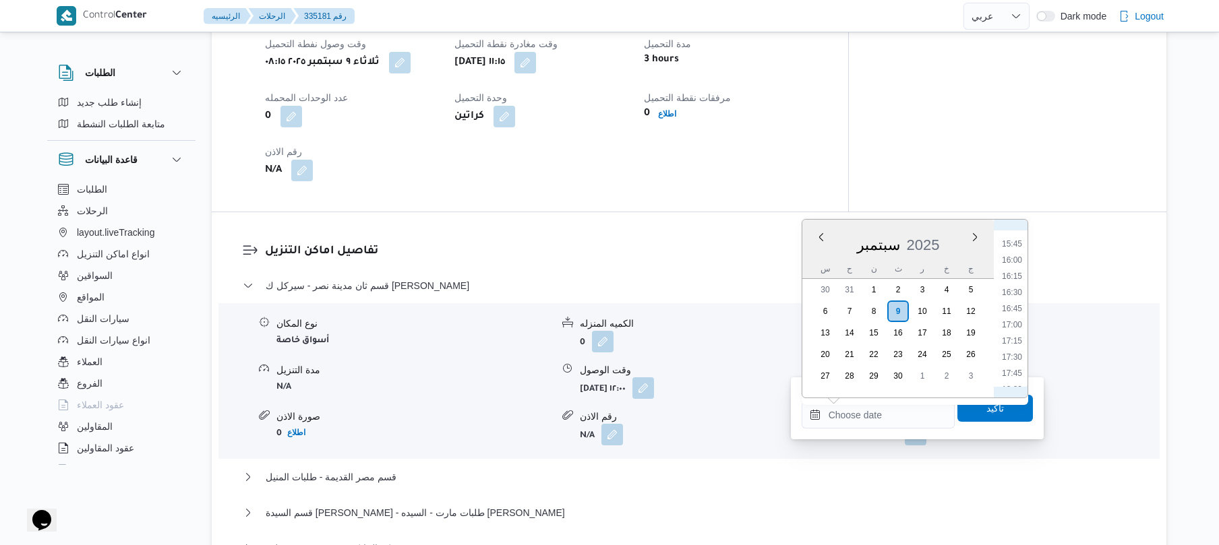
scroll to position [880, 0]
click at [1015, 262] on li "14:00" at bounding box center [1011, 263] width 31 height 13
type input "٠٩/٠٩/٢٠٢٥ ١٤:٠٠"
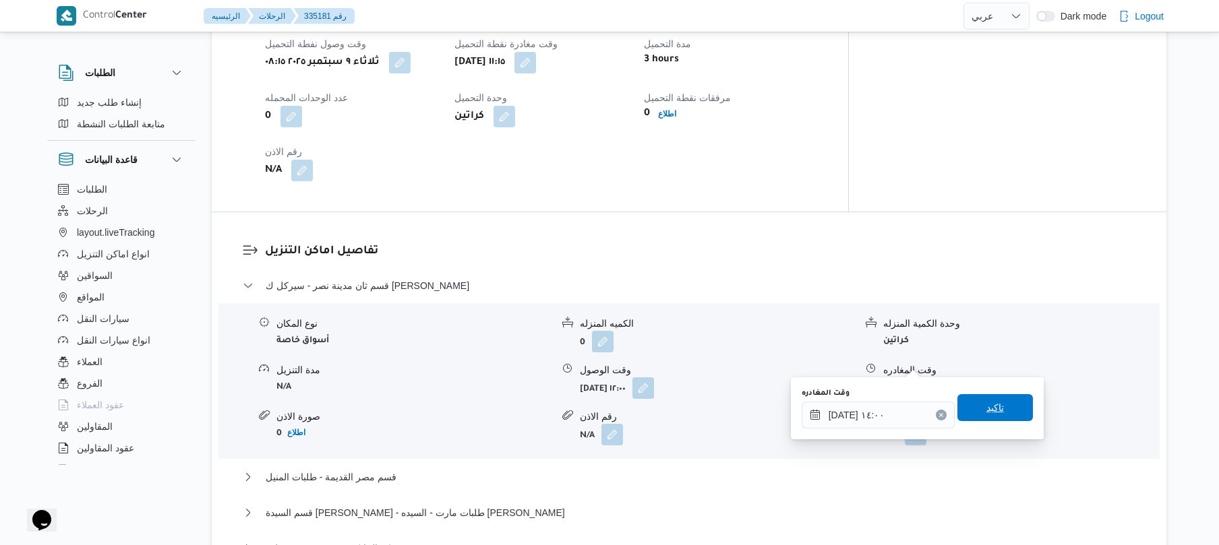
click at [986, 410] on span "تاكيد" at bounding box center [995, 408] width 18 height 16
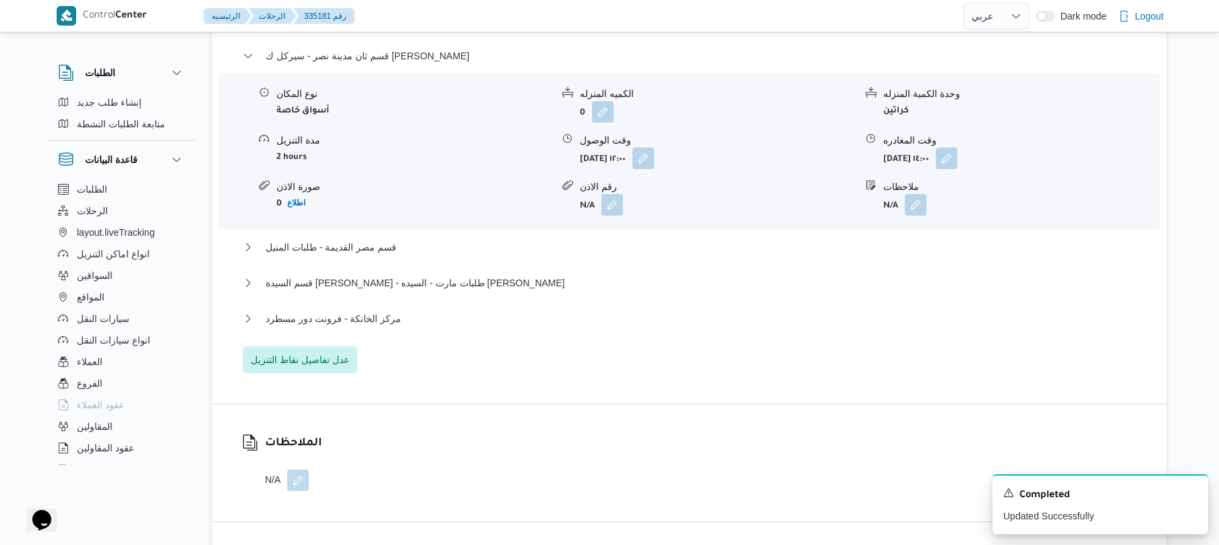
scroll to position [1294, 0]
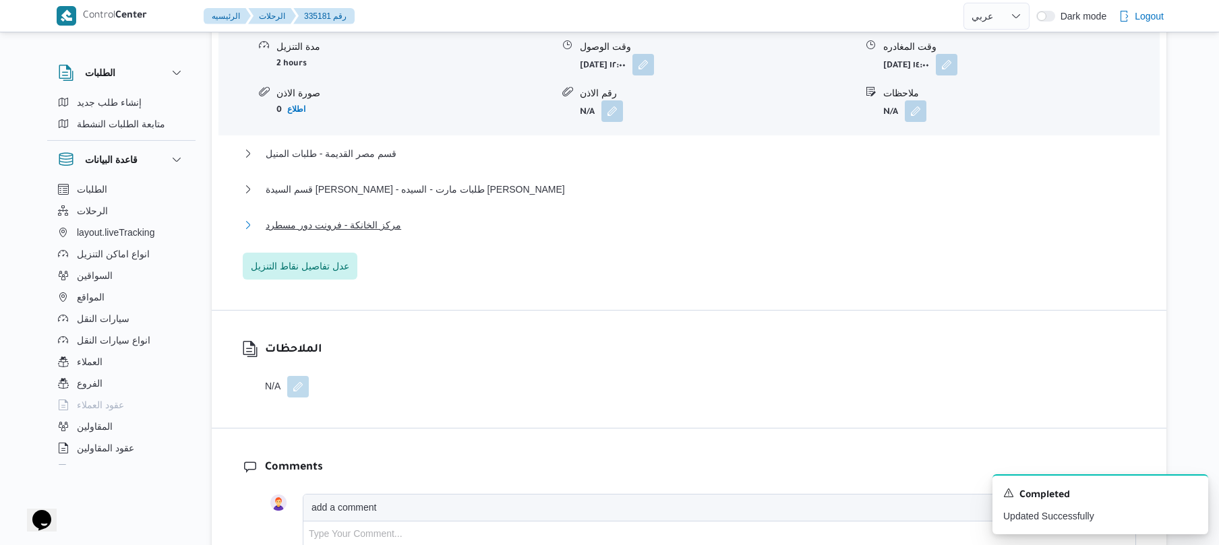
click at [622, 217] on button "مركز الخانكة - فرونت دور مسطرد" at bounding box center [689, 225] width 893 height 16
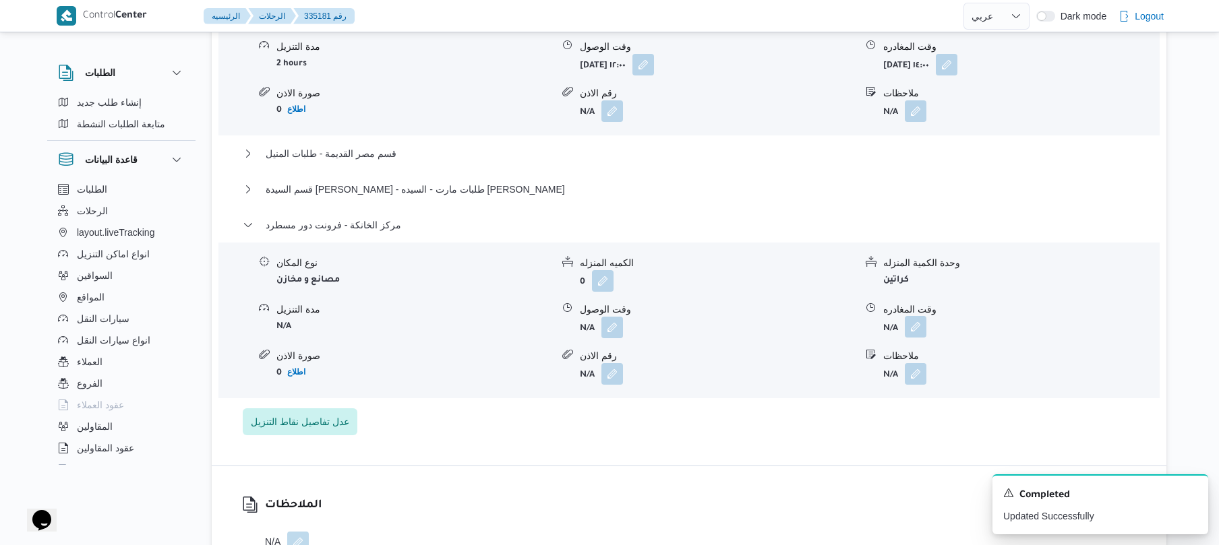
click at [911, 316] on button "button" at bounding box center [916, 327] width 22 height 22
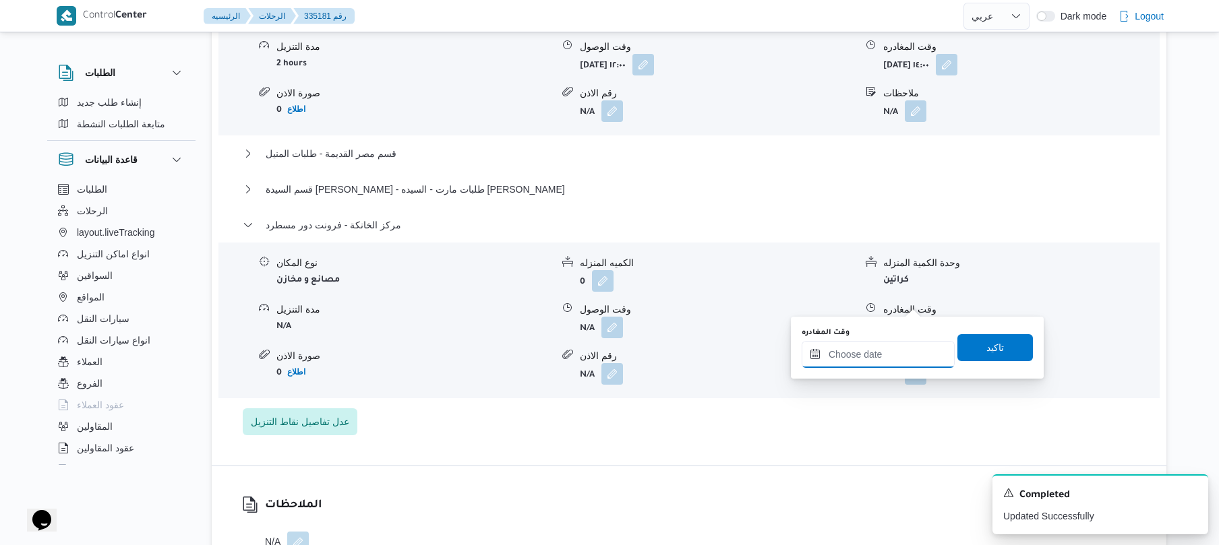
click at [848, 355] on input "وقت المغادره" at bounding box center [878, 354] width 153 height 27
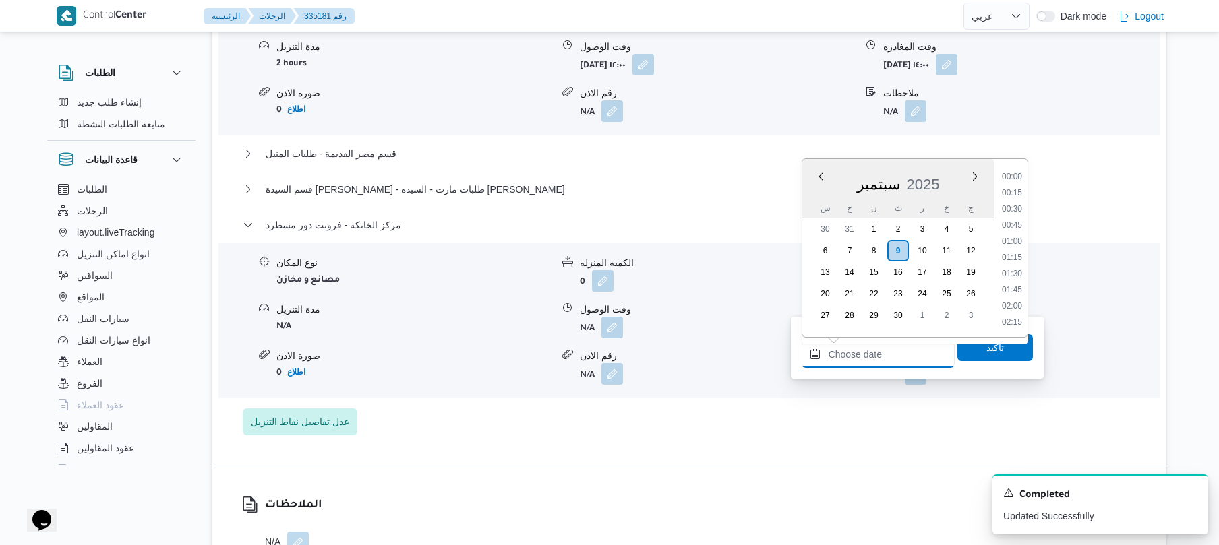
scroll to position [1279, 0]
click at [1015, 222] on li "20:30" at bounding box center [1011, 224] width 31 height 13
type input "[DATE] ٢٠:٣٠"
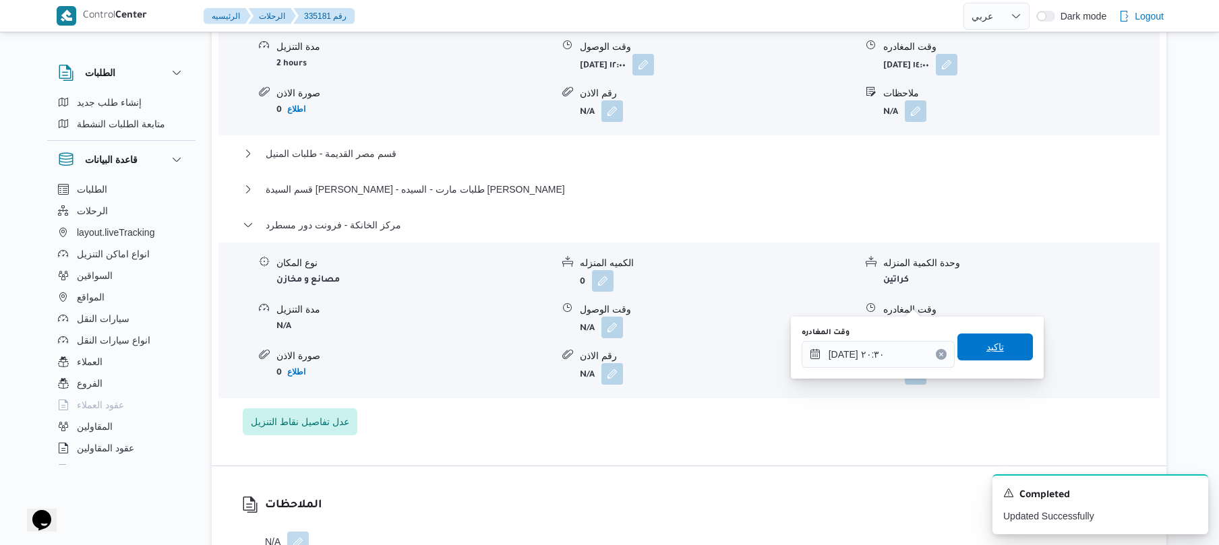
click at [974, 337] on span "تاكيد" at bounding box center [995, 347] width 76 height 27
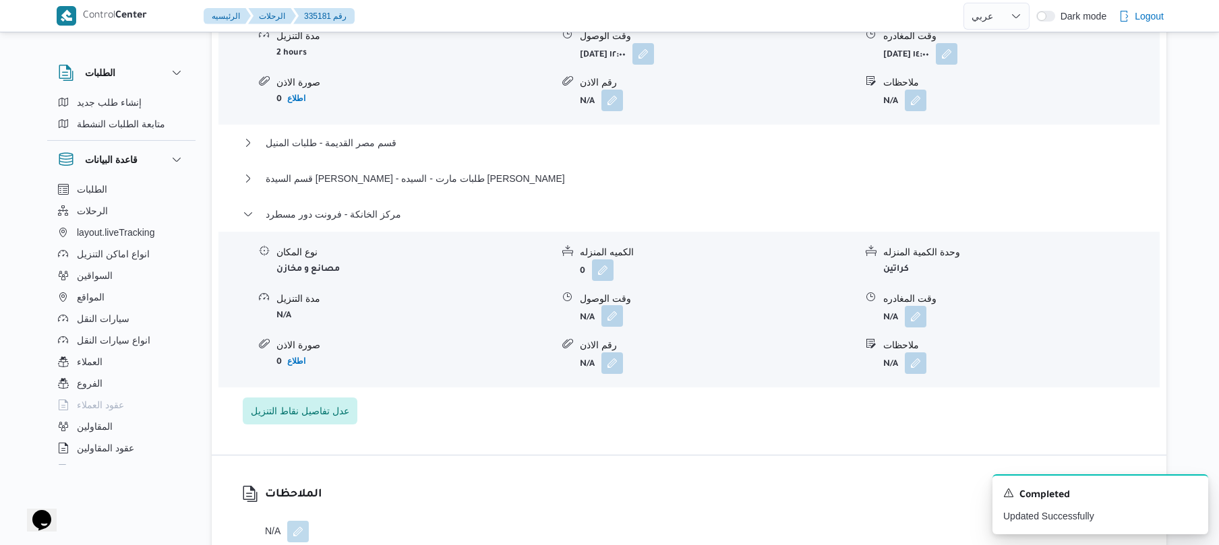
click at [614, 305] on button "button" at bounding box center [612, 316] width 22 height 22
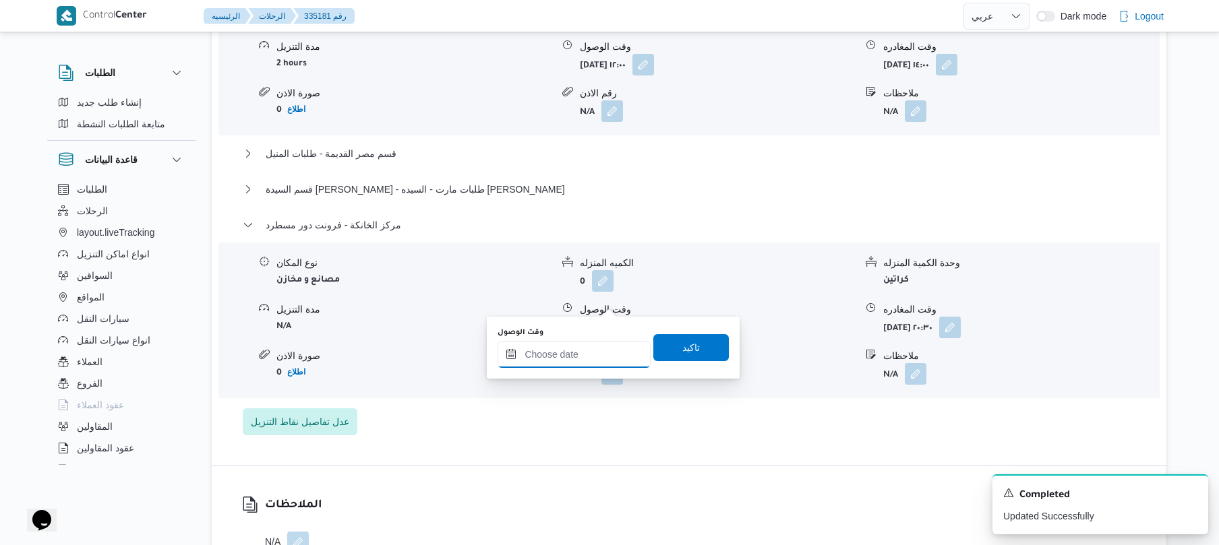
click at [607, 342] on input "وقت الوصول" at bounding box center [574, 354] width 153 height 27
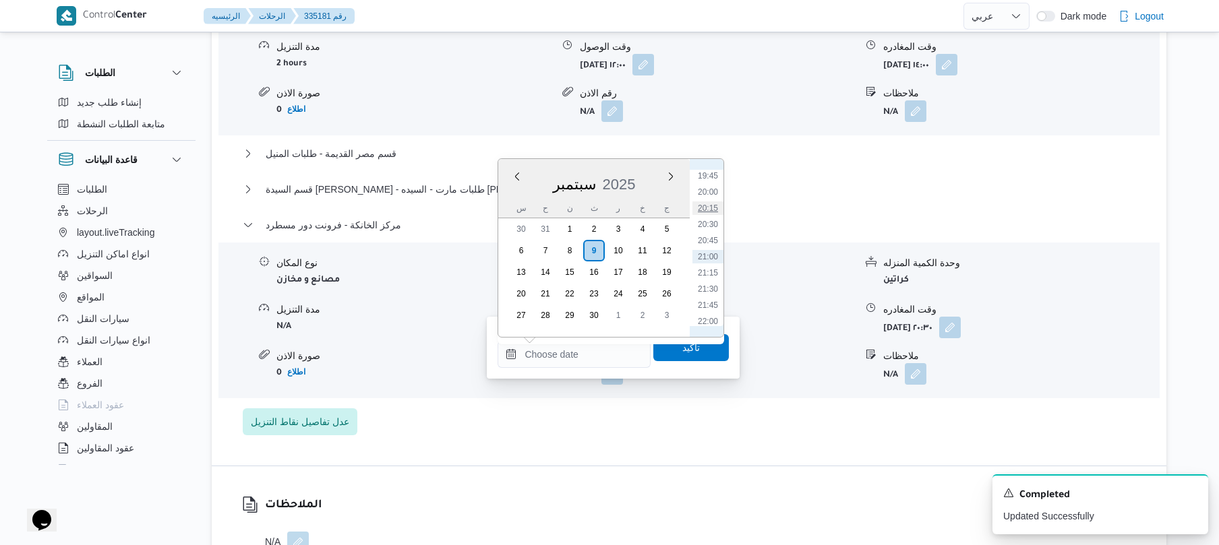
click at [711, 213] on li "20:15" at bounding box center [707, 208] width 31 height 13
type input "٠٩/٠٩/٢٠٢٥ ٢٠:١٥"
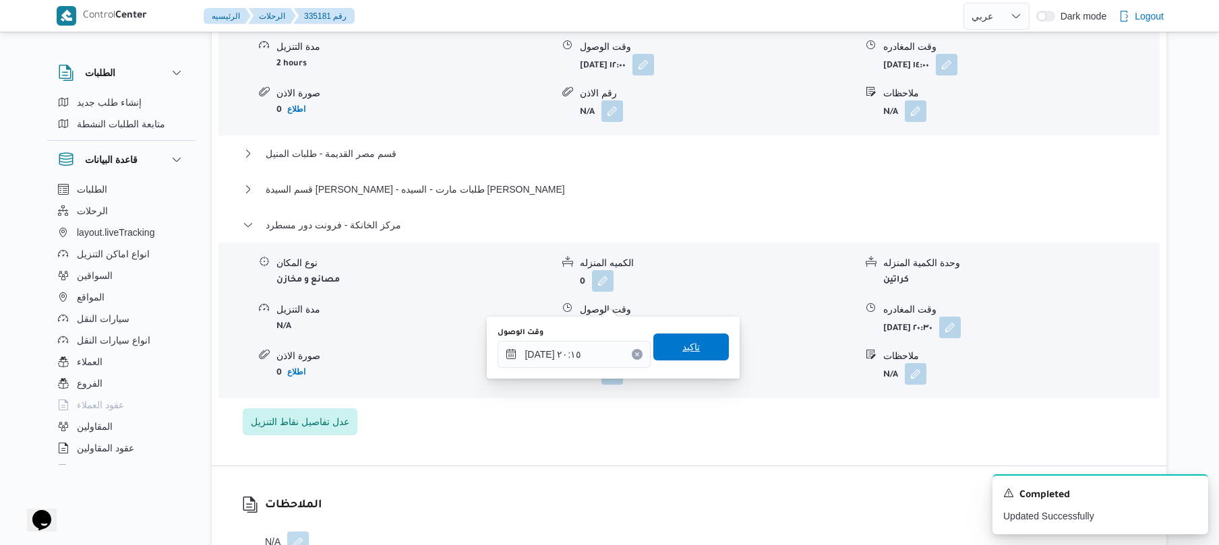
click at [689, 351] on span "تاكيد" at bounding box center [691, 347] width 18 height 16
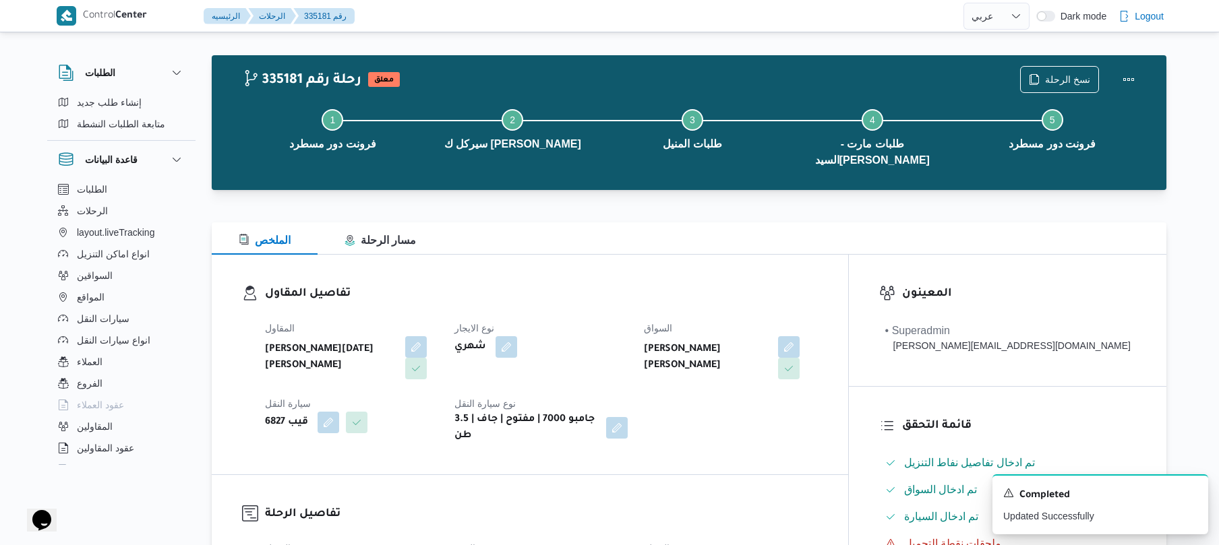
scroll to position [0, 0]
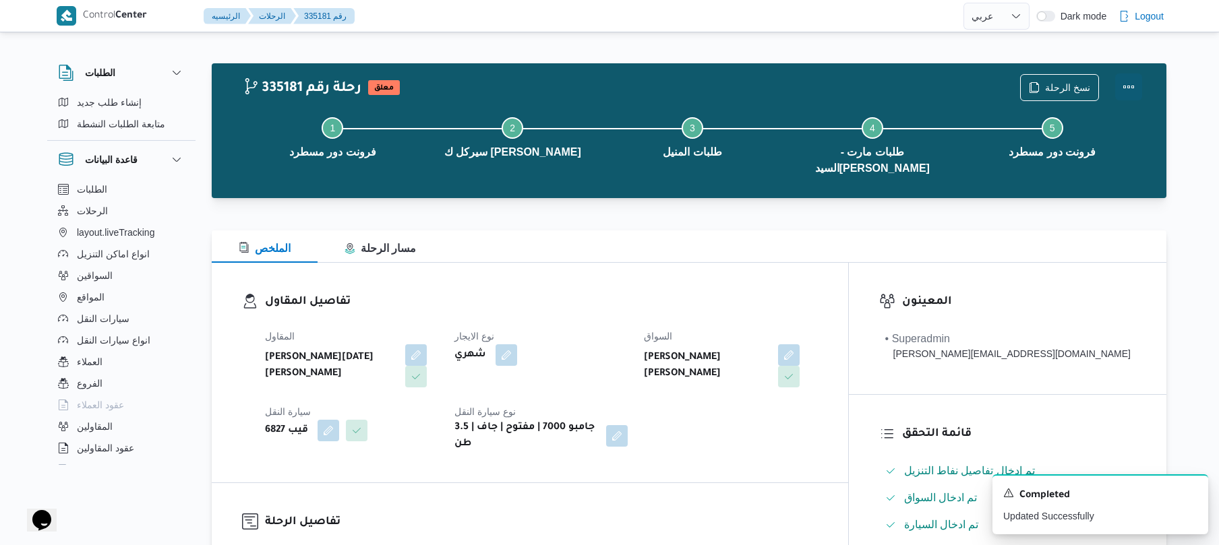
click at [1128, 86] on button "Actions" at bounding box center [1128, 86] width 27 height 27
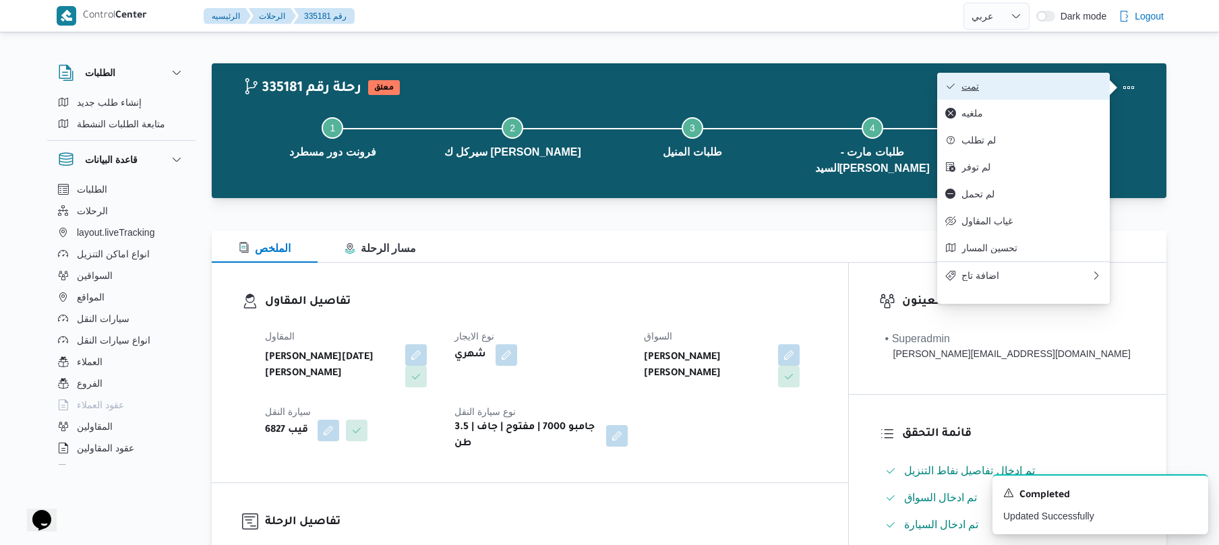
click at [1013, 92] on span "تمت" at bounding box center [1031, 86] width 140 height 11
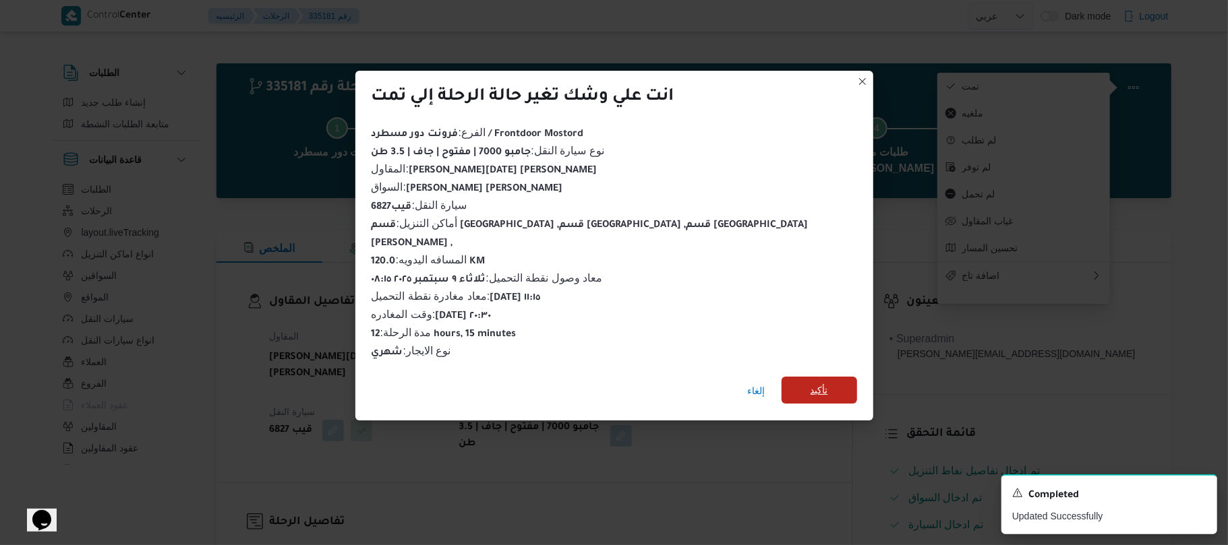
click at [810, 382] on span "تأكيد" at bounding box center [819, 390] width 18 height 16
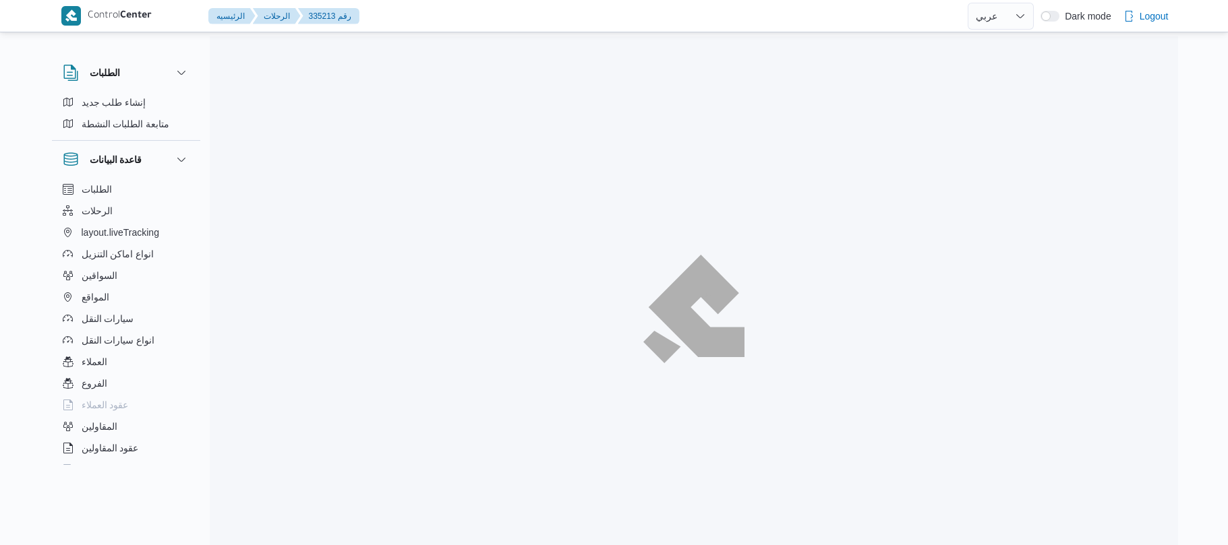
select select "ar"
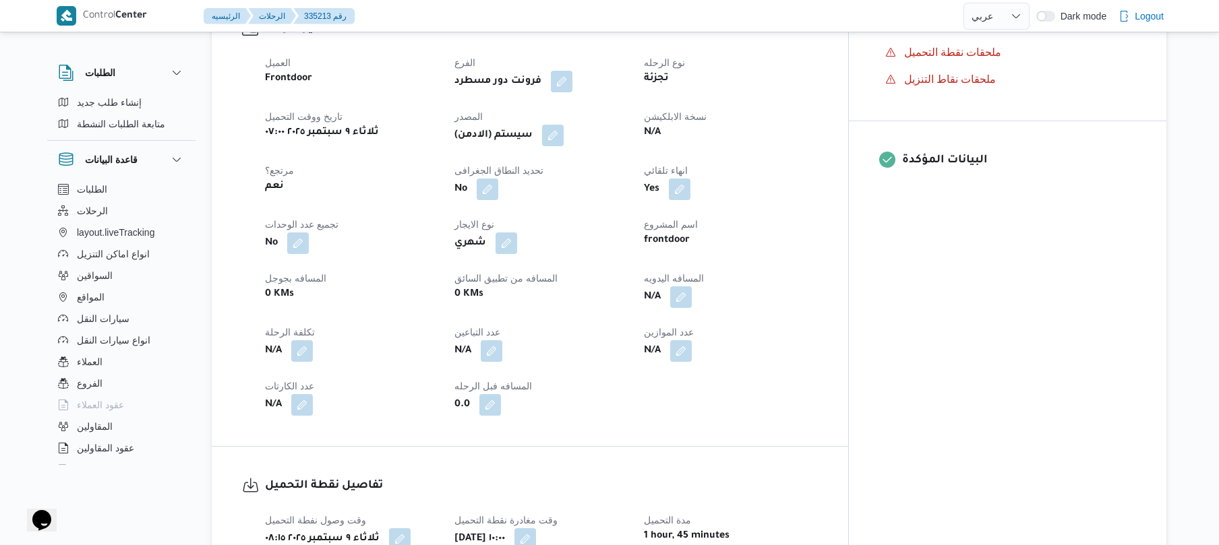
scroll to position [503, 0]
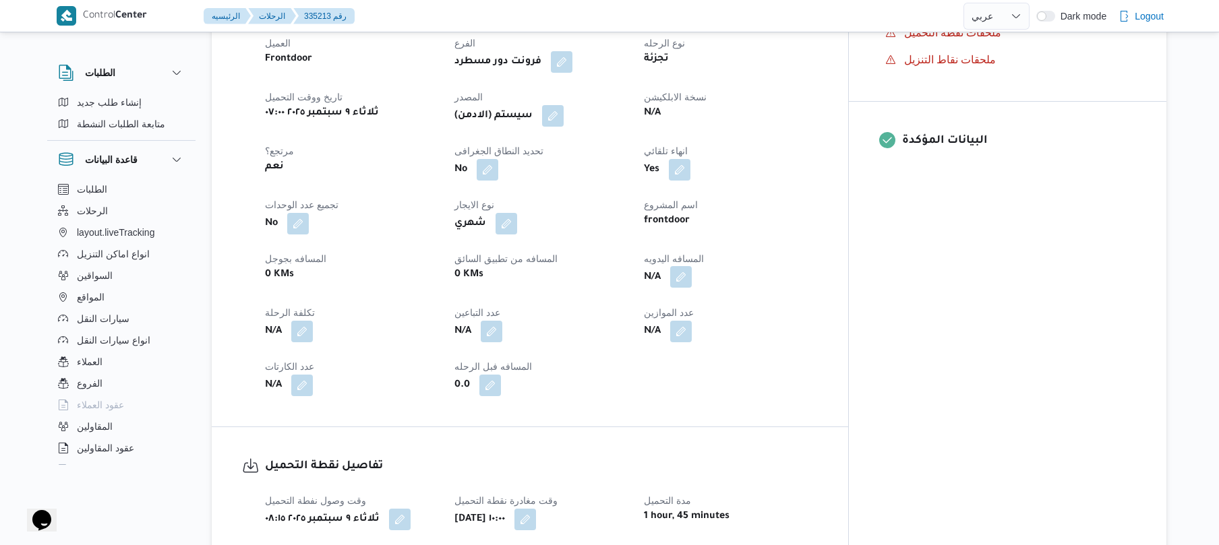
click at [692, 266] on button "button" at bounding box center [681, 277] width 22 height 22
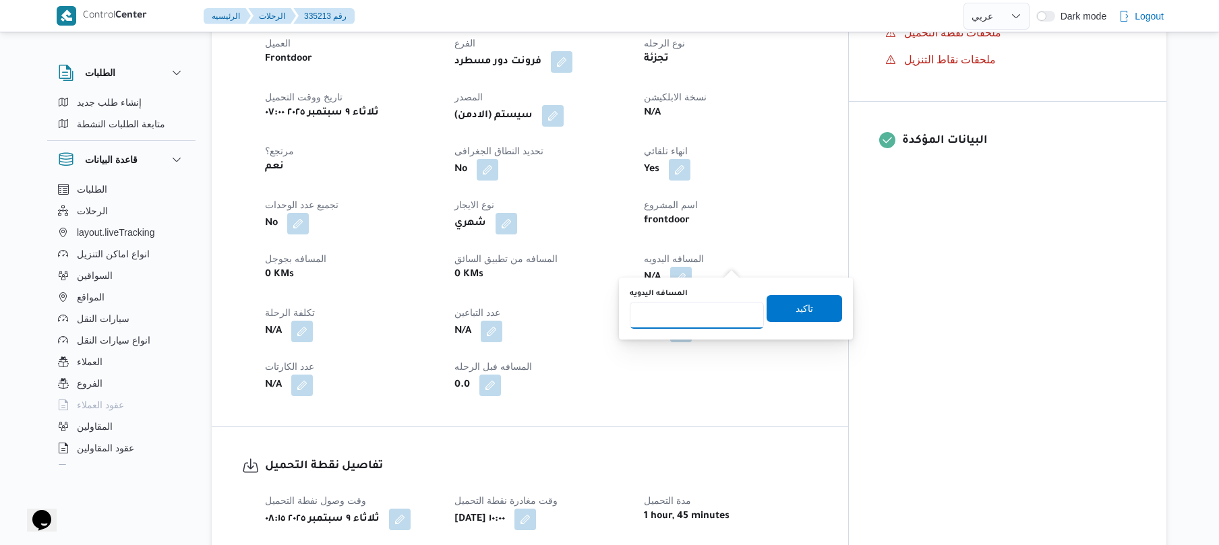
click at [696, 316] on input "المسافه اليدويه" at bounding box center [697, 315] width 134 height 27
type input "130"
click at [802, 313] on span "تاكيد" at bounding box center [805, 309] width 18 height 16
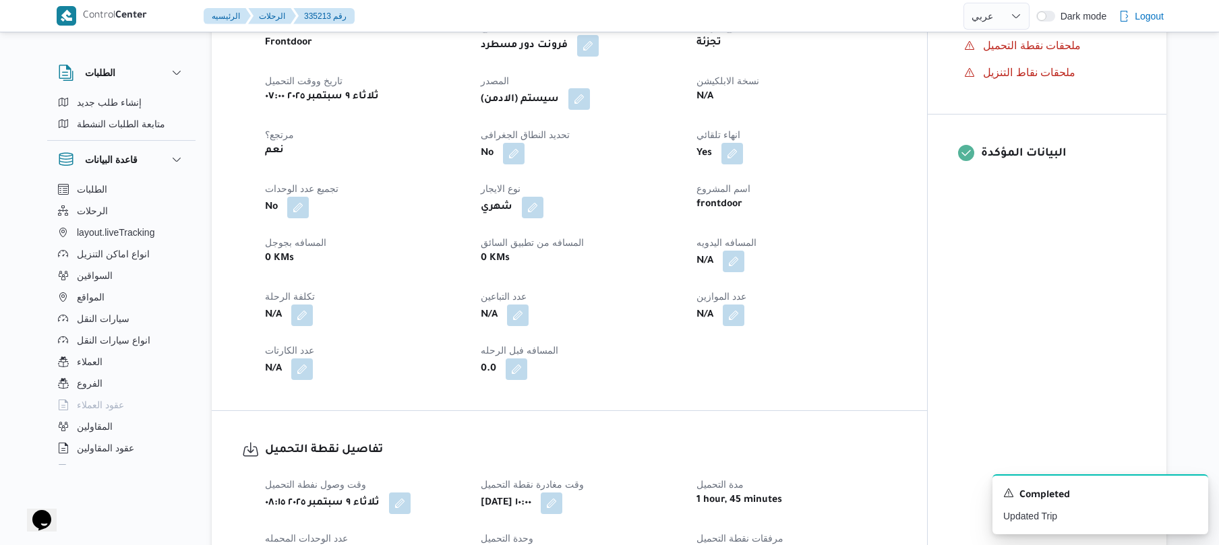
click at [578, 98] on button "button" at bounding box center [579, 99] width 22 height 22
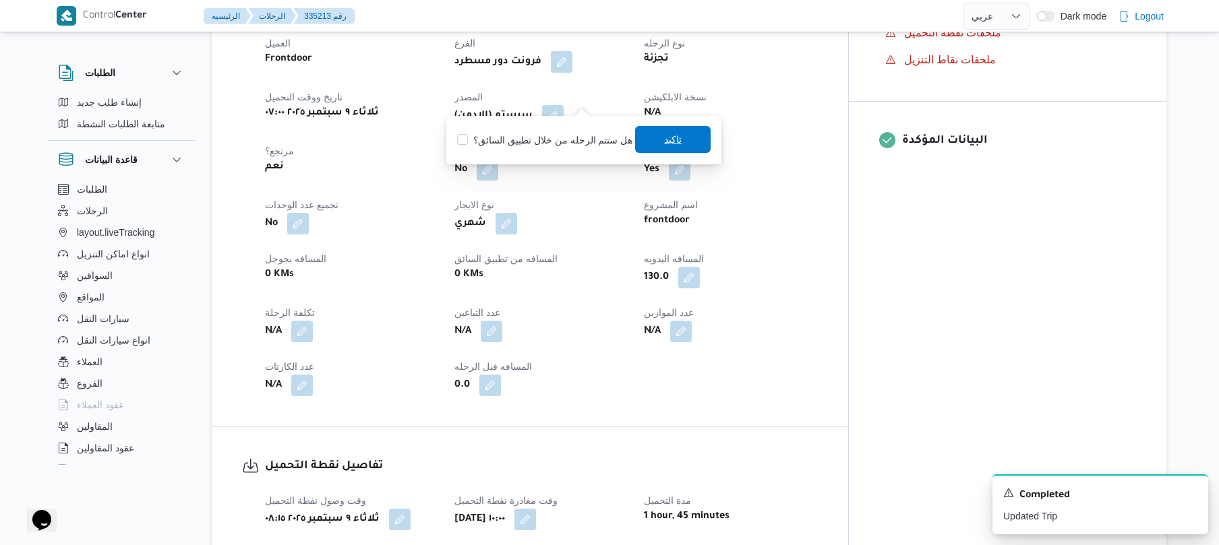
click at [649, 135] on span "تاكيد" at bounding box center [673, 139] width 76 height 27
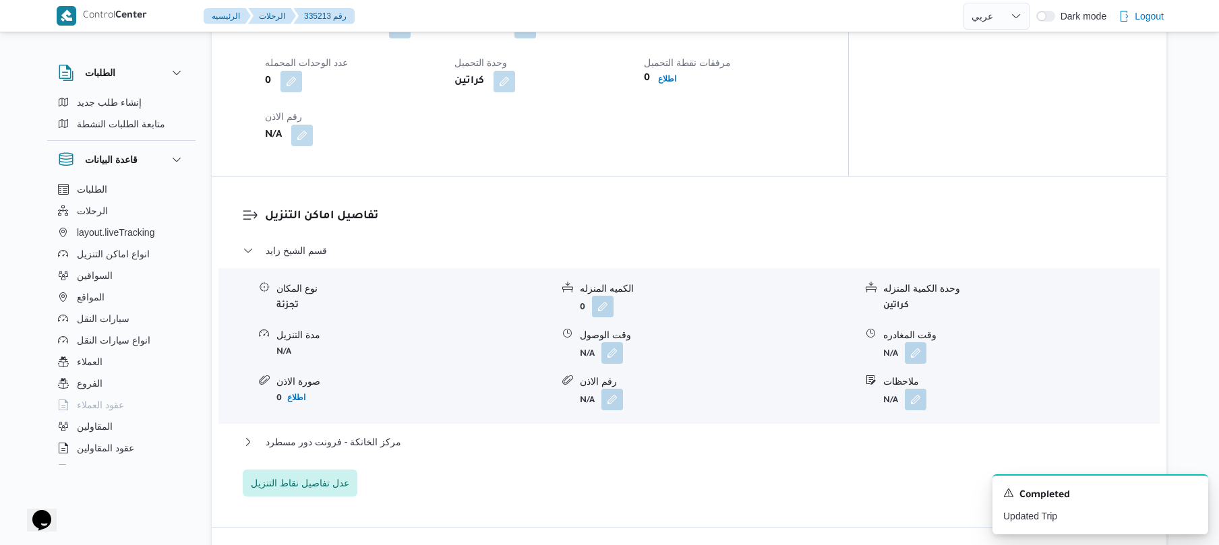
scroll to position [1007, 0]
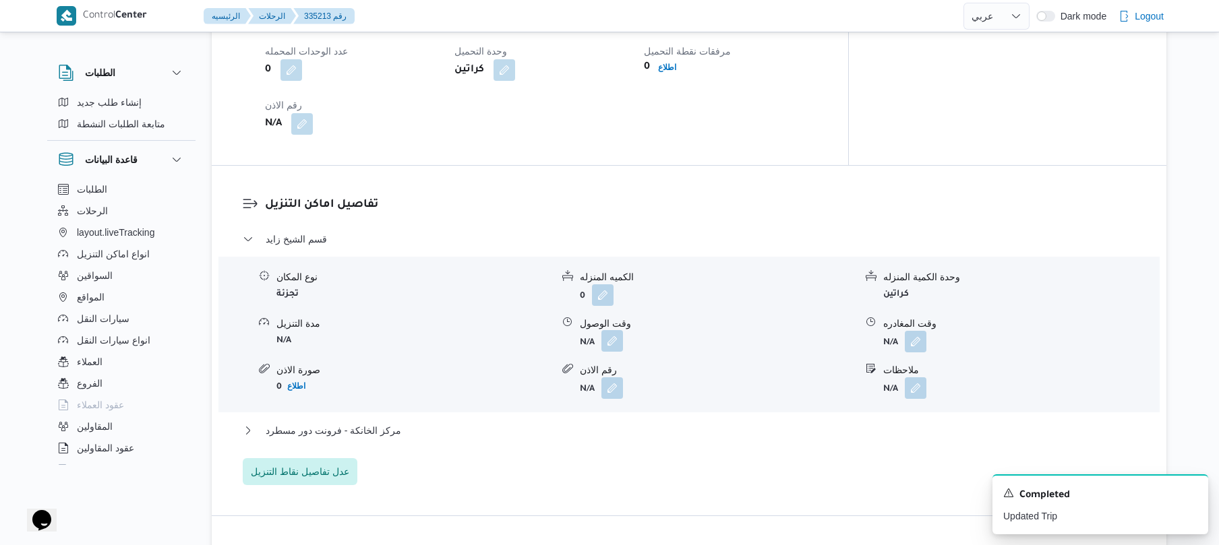
click at [616, 330] on button "button" at bounding box center [612, 341] width 22 height 22
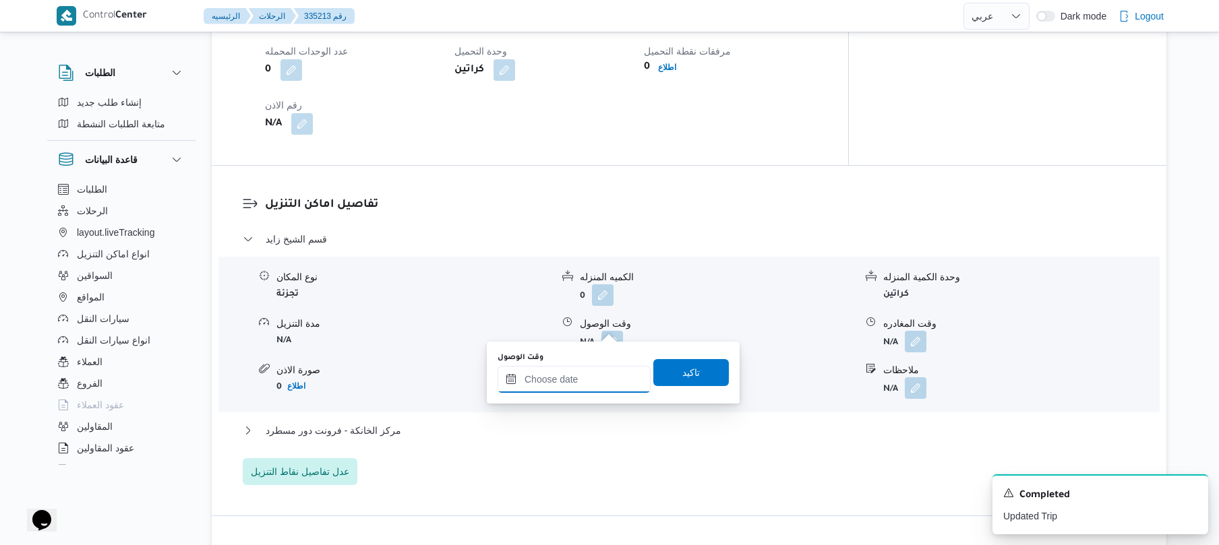
click at [578, 386] on input "وقت الوصول" at bounding box center [574, 379] width 153 height 27
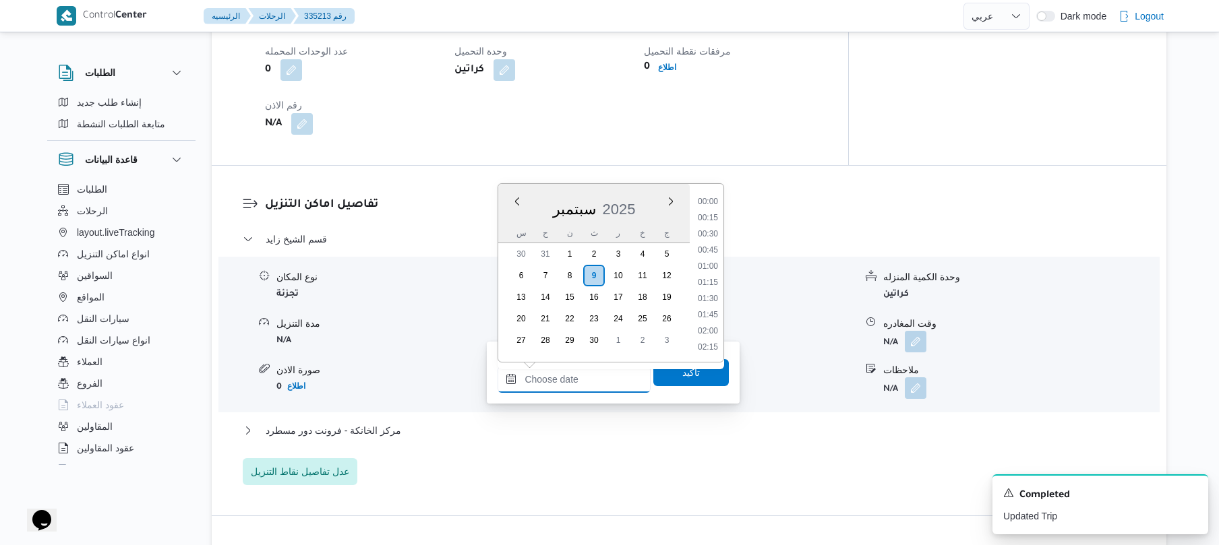
scroll to position [1279, 0]
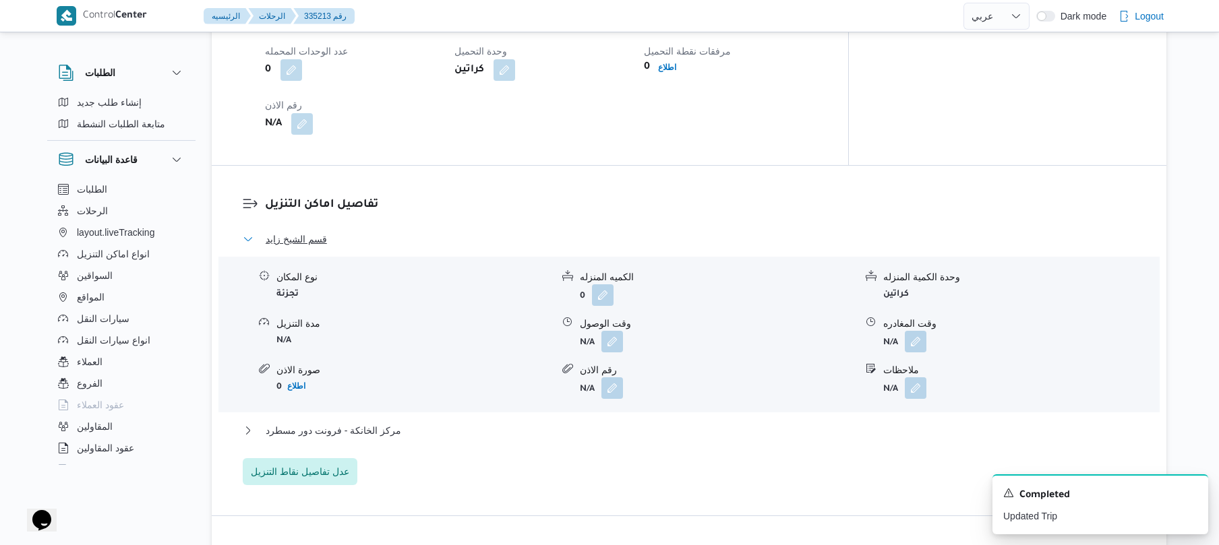
click at [734, 231] on button "قسم الشيخ زايد" at bounding box center [689, 239] width 893 height 16
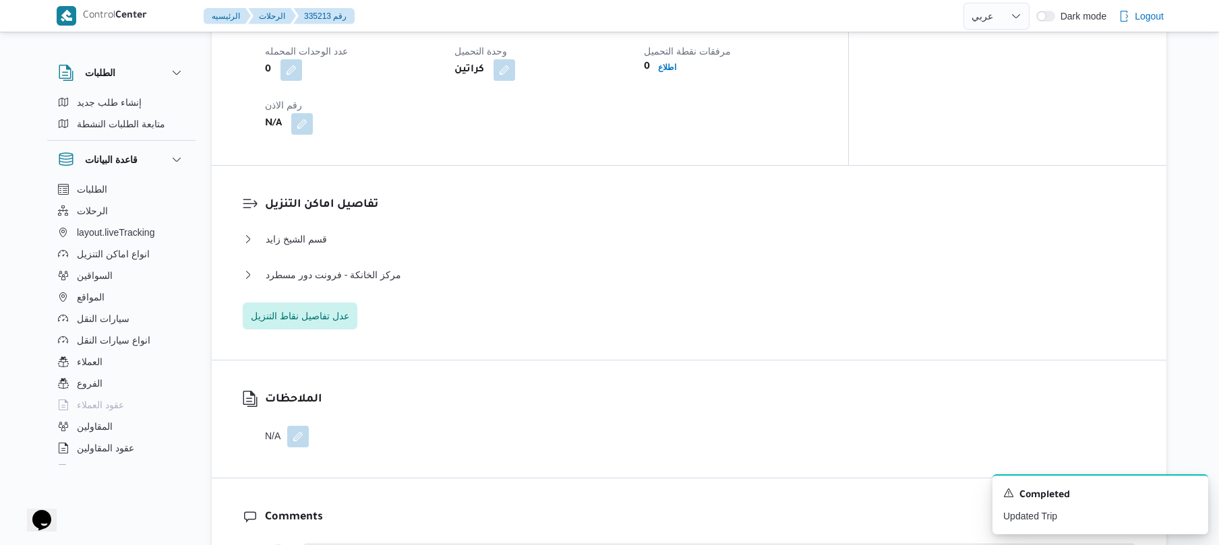
click at [594, 268] on div "مركز الخانكة - فرونت دور مسطرد" at bounding box center [689, 280] width 893 height 26
click at [595, 267] on button "مركز الخانكة - فرونت دور مسطرد" at bounding box center [689, 275] width 893 height 16
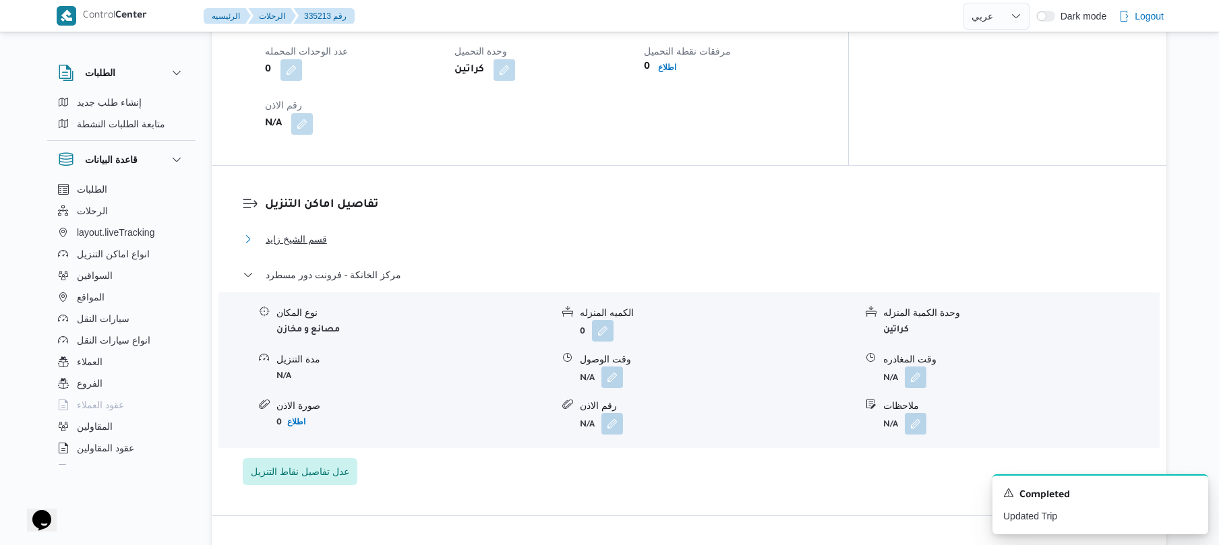
click at [621, 231] on button "قسم الشيخ زايد" at bounding box center [689, 239] width 893 height 16
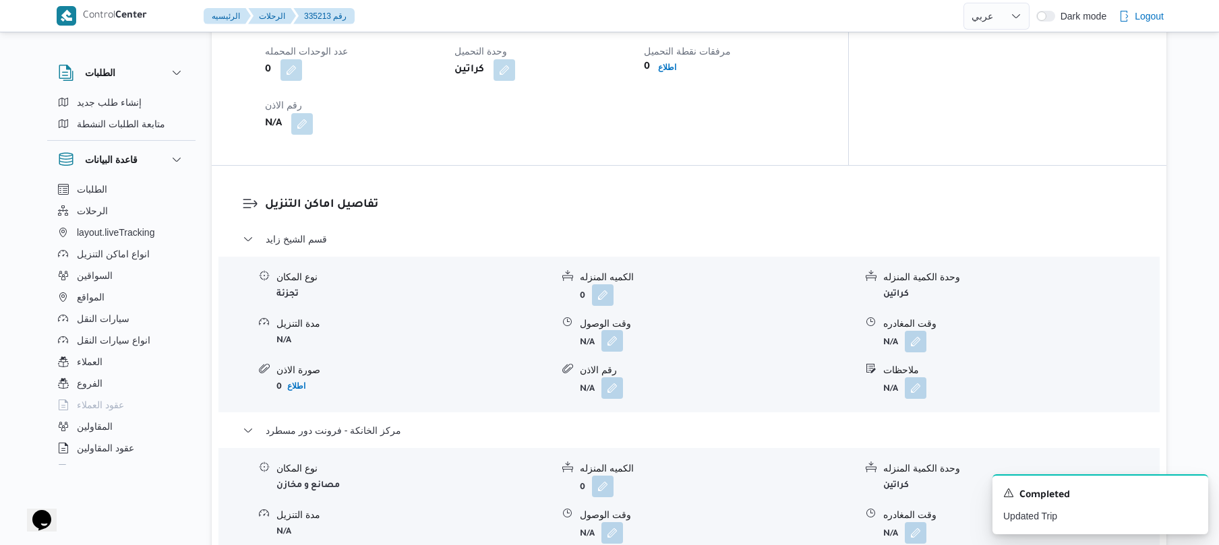
click at [607, 330] on button "button" at bounding box center [612, 341] width 22 height 22
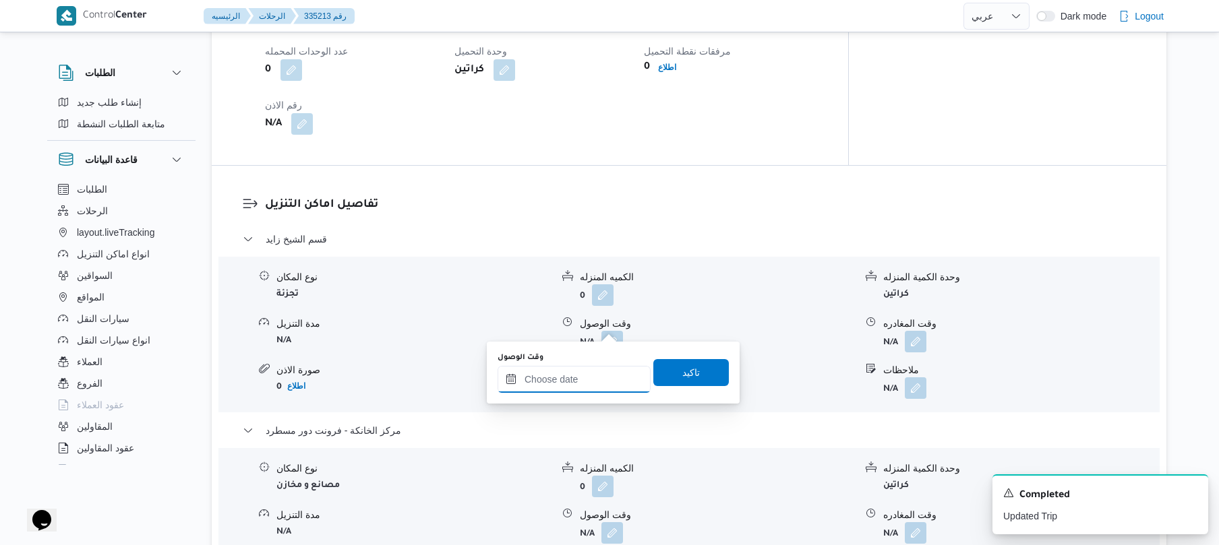
click at [582, 379] on input "وقت الوصول" at bounding box center [574, 379] width 153 height 27
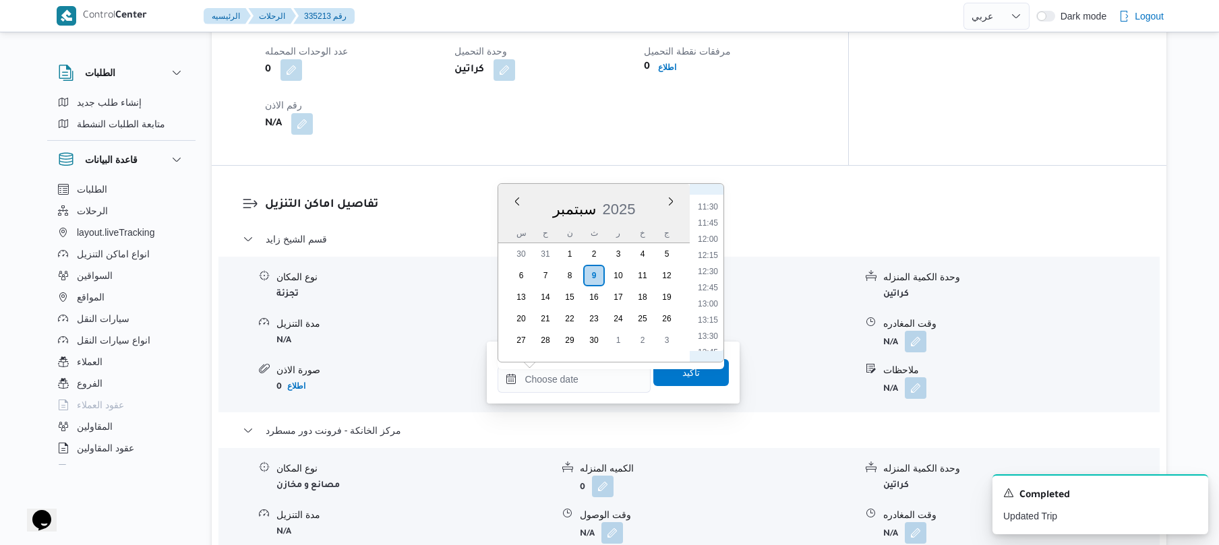
scroll to position [614, 0]
click at [709, 298] on li "11:00" at bounding box center [707, 299] width 31 height 13
type input "٠٩/٠٩/٢٠٢٥ ١١:٠٠"
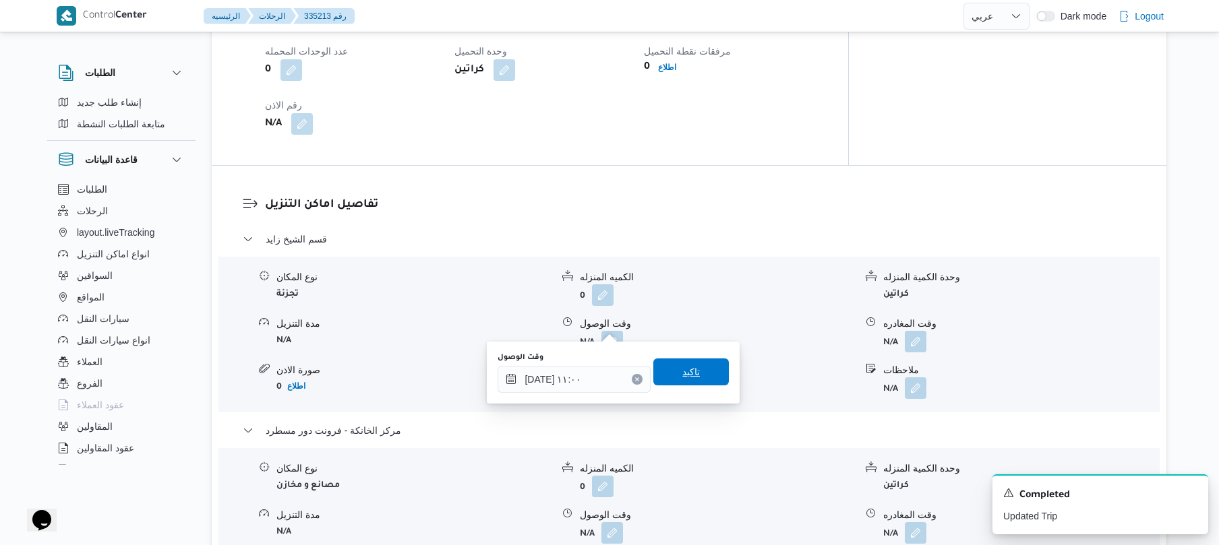
click at [682, 376] on span "تاكيد" at bounding box center [691, 372] width 18 height 16
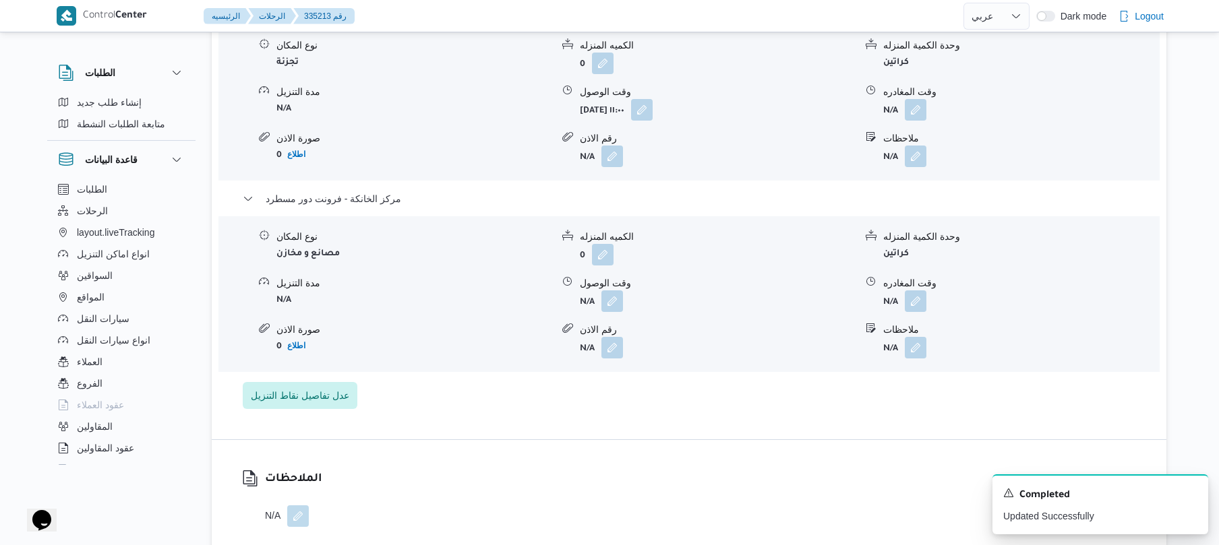
scroll to position [1366, 0]
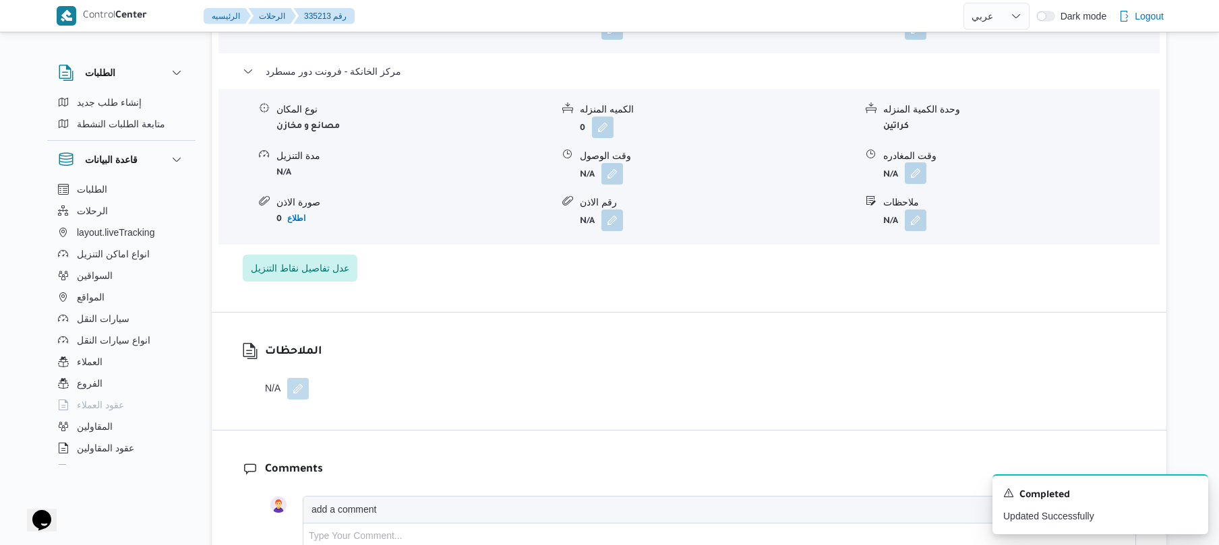
click at [916, 162] on button "button" at bounding box center [916, 173] width 22 height 22
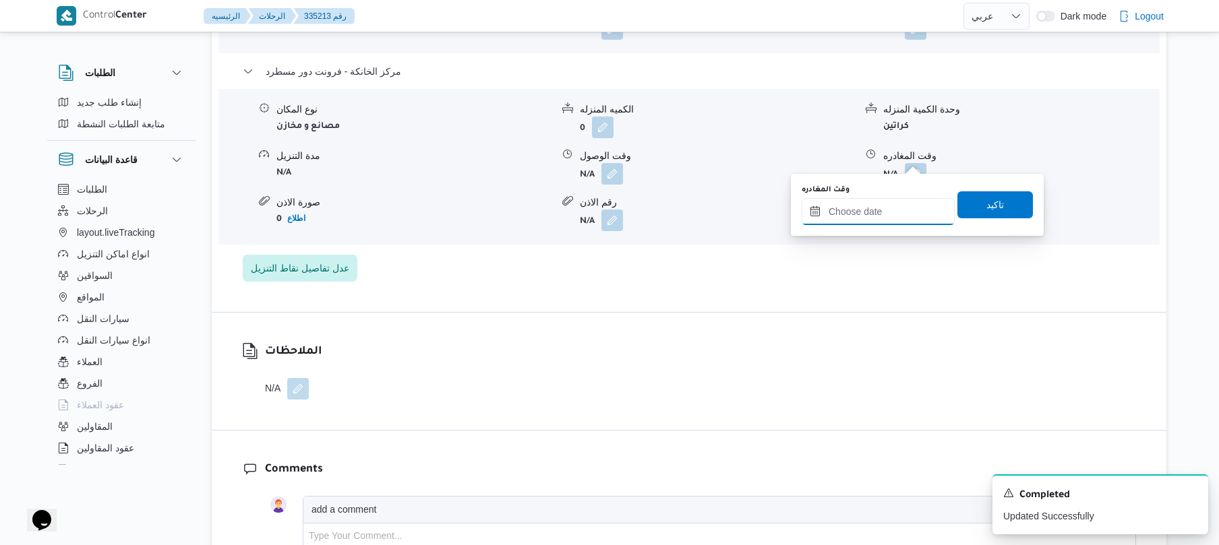
click at [862, 211] on input "وقت المغادره" at bounding box center [878, 211] width 153 height 27
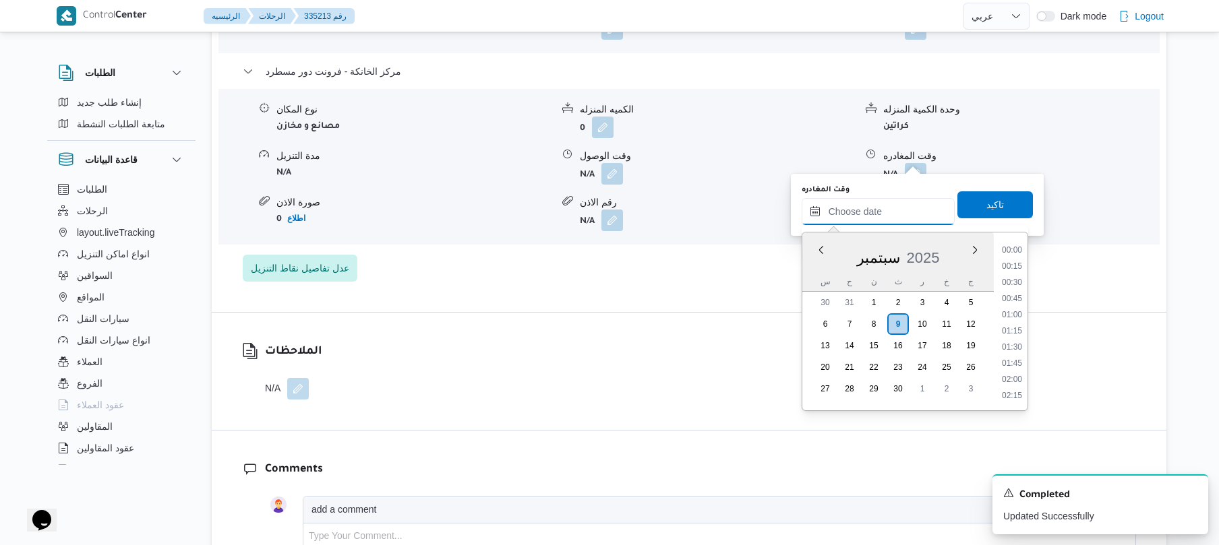
scroll to position [1279, 0]
click at [1014, 297] on li "20:30" at bounding box center [1011, 297] width 31 height 13
type input "٠٩/٠٩/٢٠٢٥ ٢٠:٣٠"
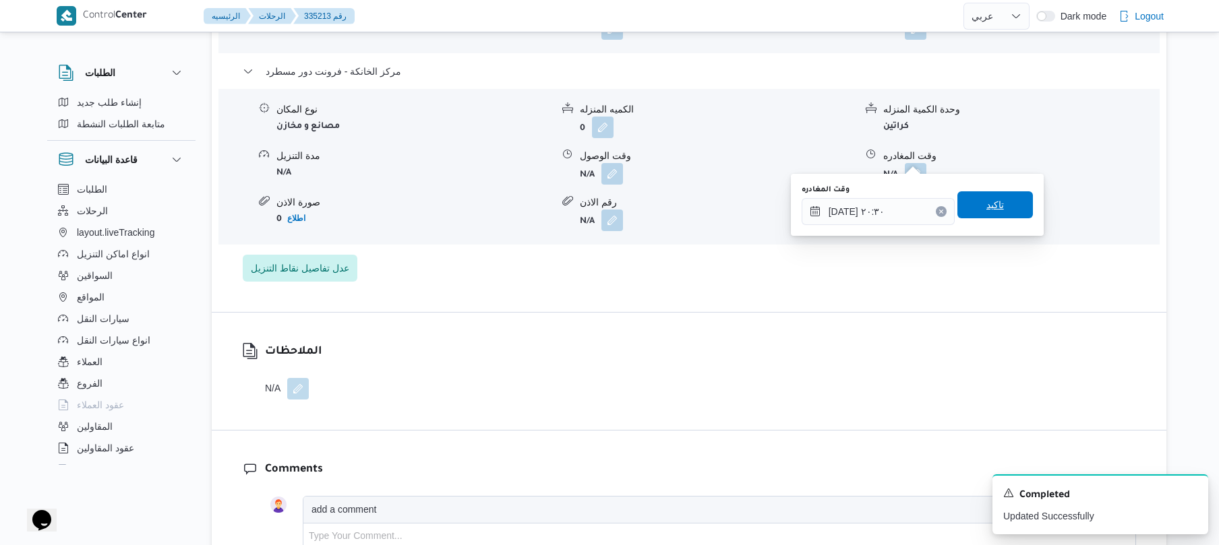
click at [996, 203] on span "تاكيد" at bounding box center [995, 204] width 76 height 27
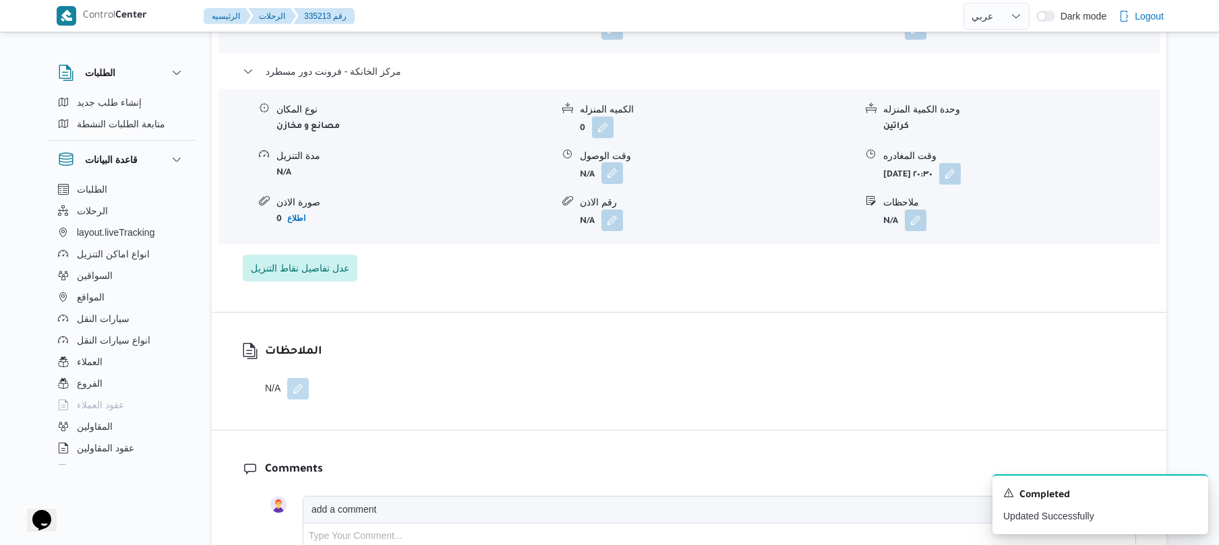
click at [610, 162] on button "button" at bounding box center [612, 173] width 22 height 22
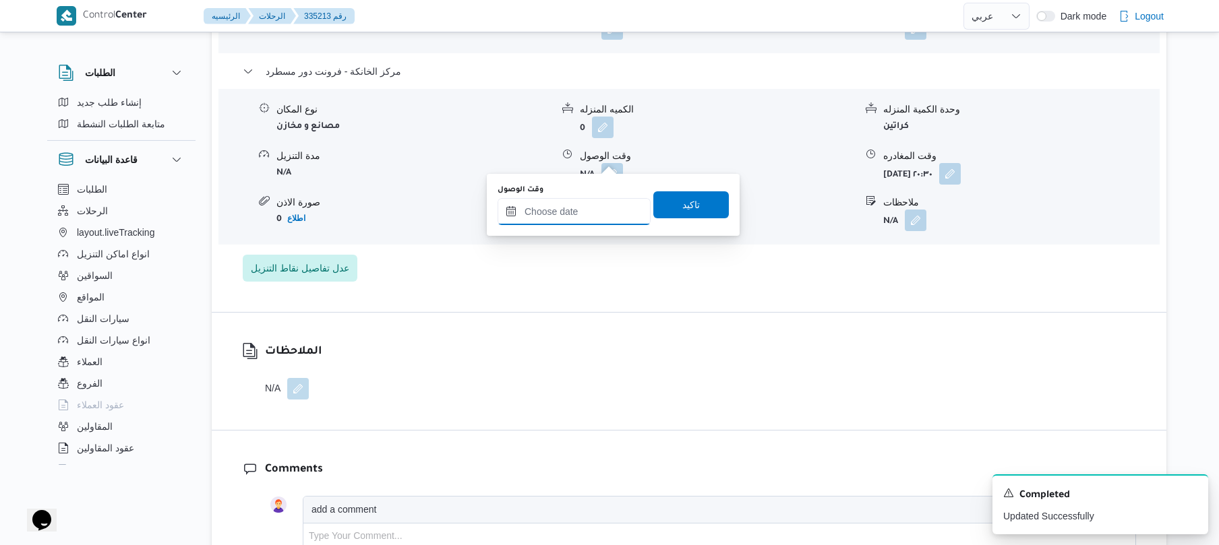
click at [576, 208] on input "وقت الوصول" at bounding box center [574, 211] width 153 height 27
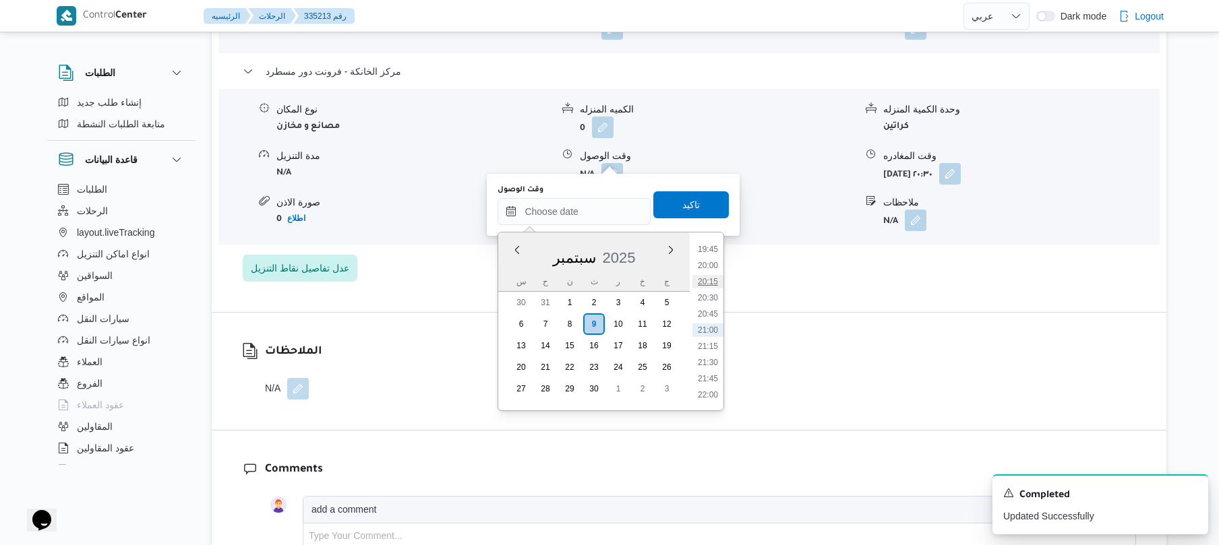
click at [702, 287] on li "20:15" at bounding box center [707, 281] width 31 height 13
type input "٠٩/٠٩/٢٠٢٥ ٢٠:١٥"
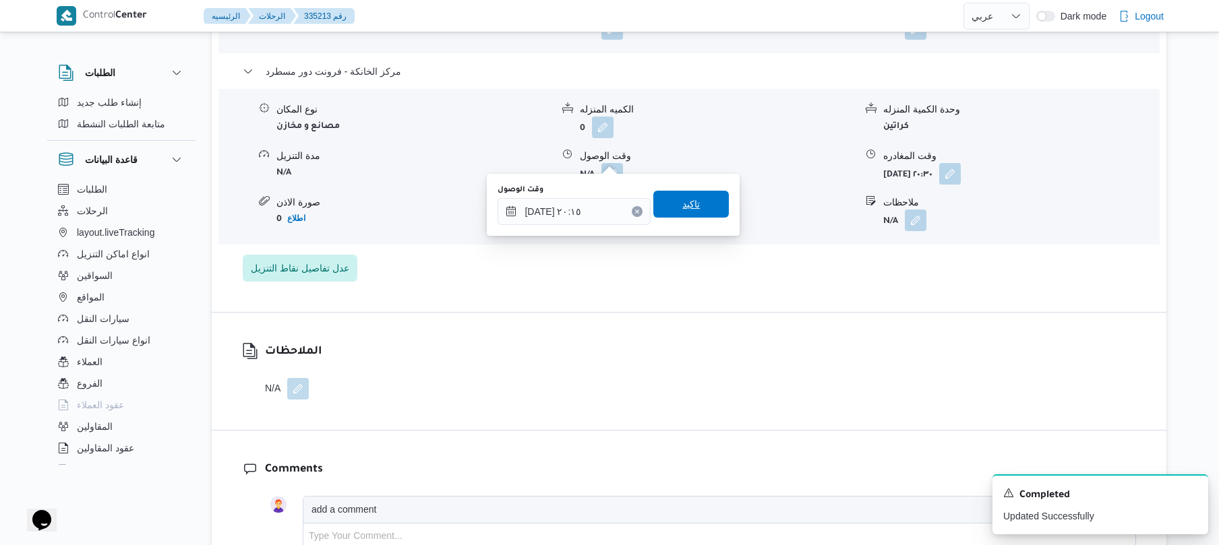
click at [697, 214] on span "تاكيد" at bounding box center [691, 204] width 76 height 27
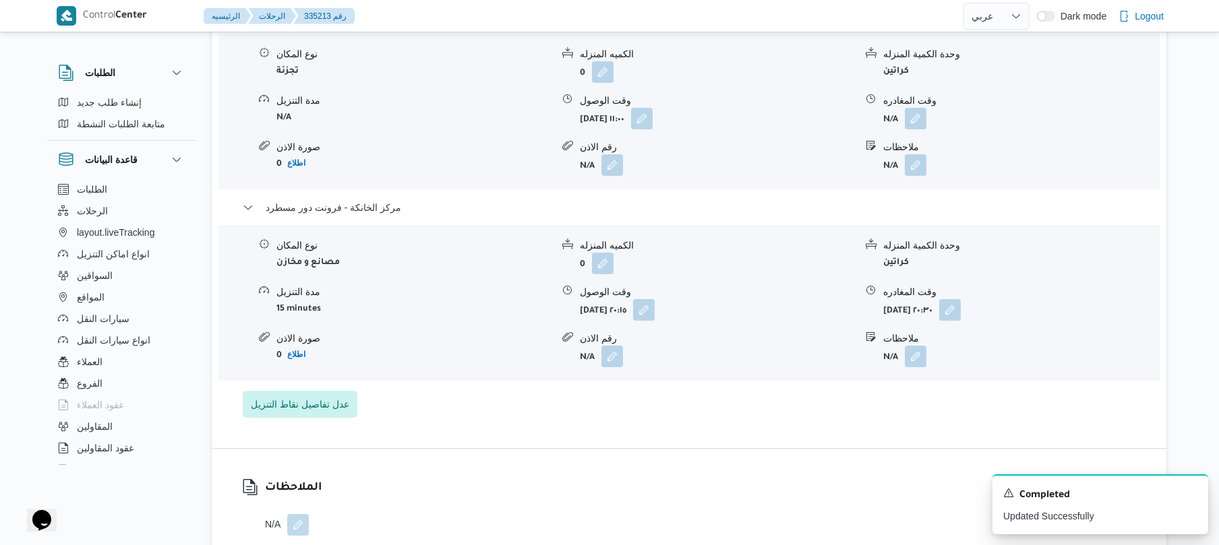
scroll to position [1222, 0]
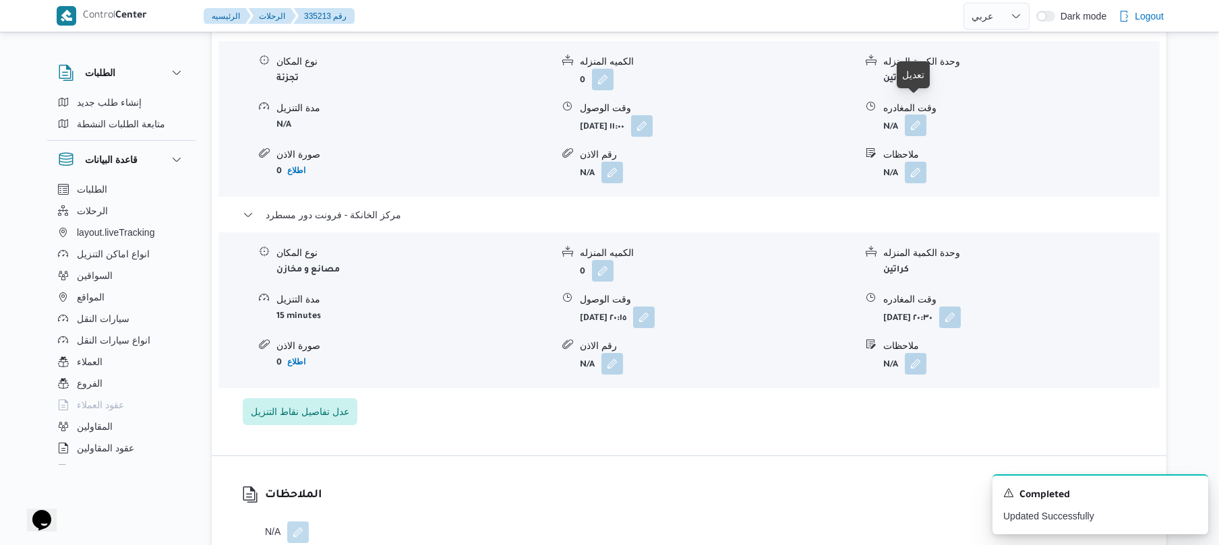
click at [918, 115] on button "button" at bounding box center [916, 126] width 22 height 22
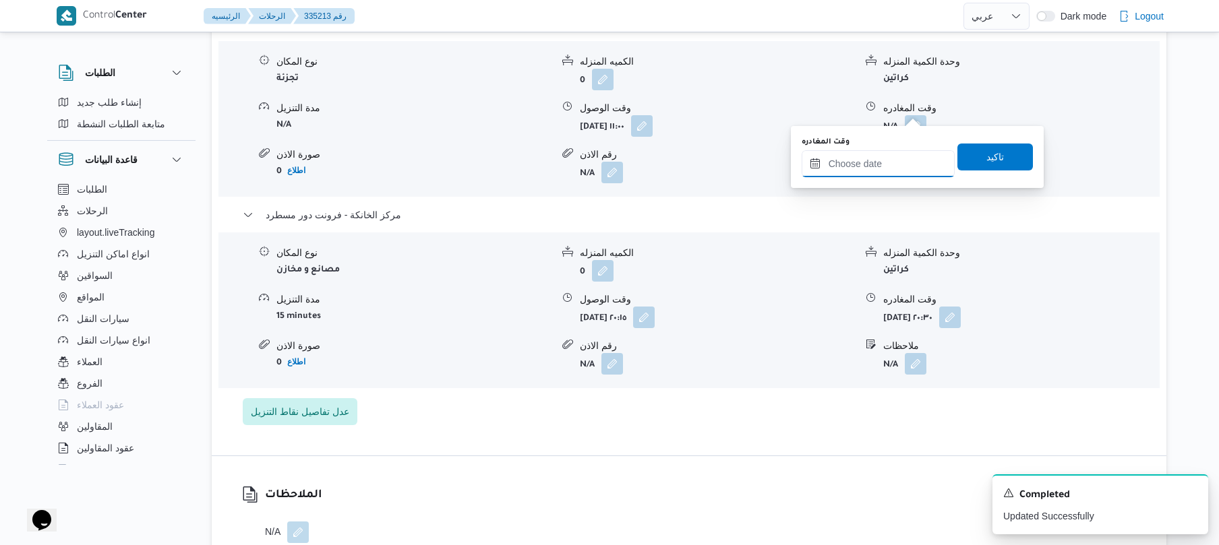
click at [860, 171] on input "وقت المغادره" at bounding box center [878, 163] width 153 height 27
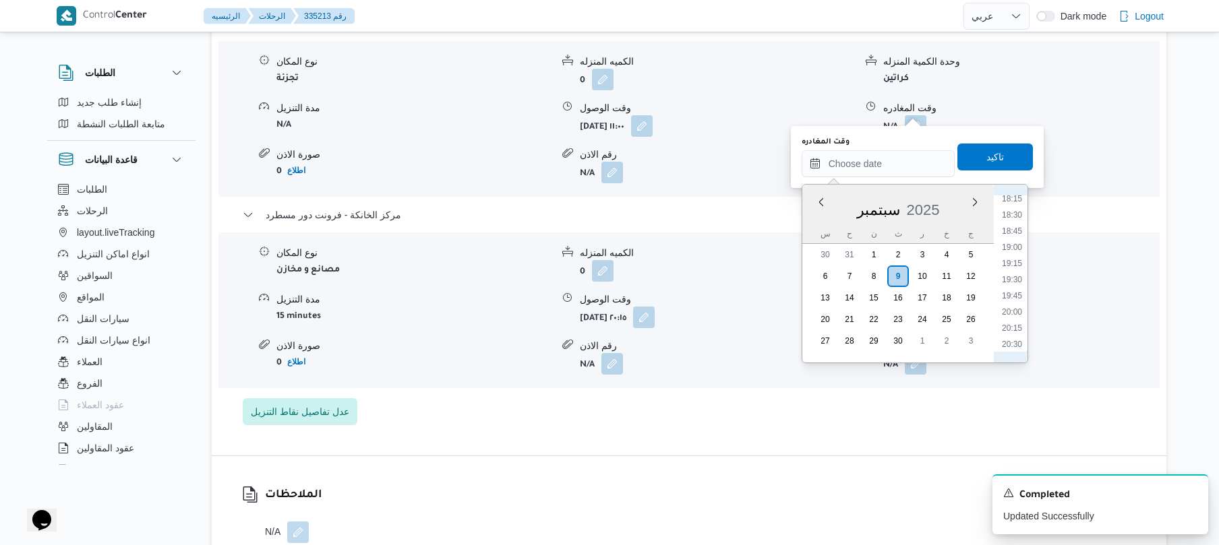
scroll to position [1147, 0]
click at [1009, 300] on li "19:15" at bounding box center [1011, 301] width 31 height 13
type input "٠٩/٠٩/٢٠٢٥ ١٩:١٥"
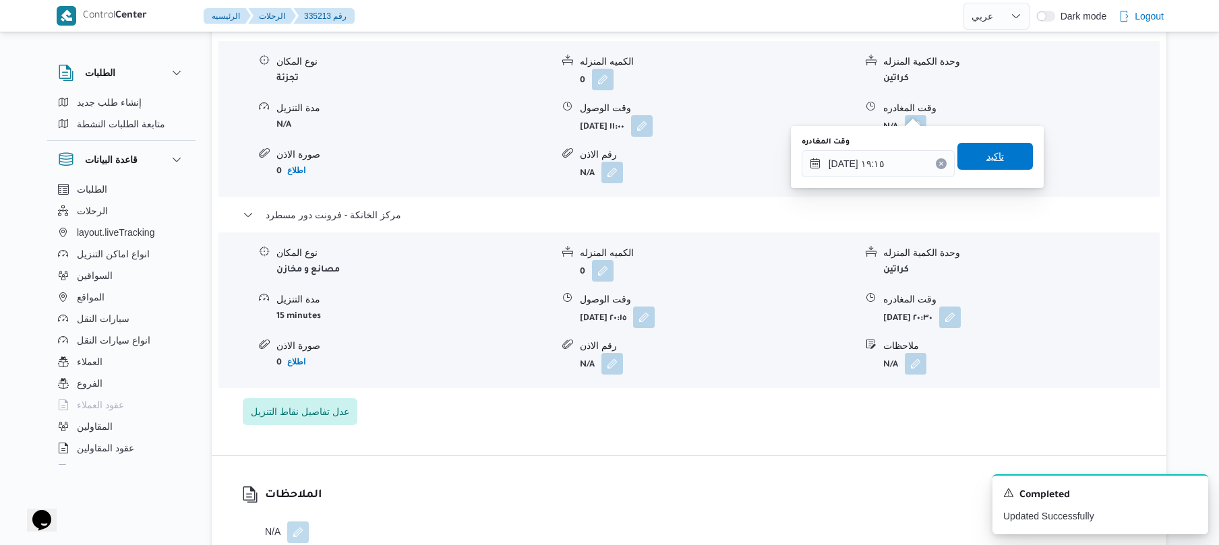
click at [992, 154] on span "تاكيد" at bounding box center [995, 156] width 18 height 16
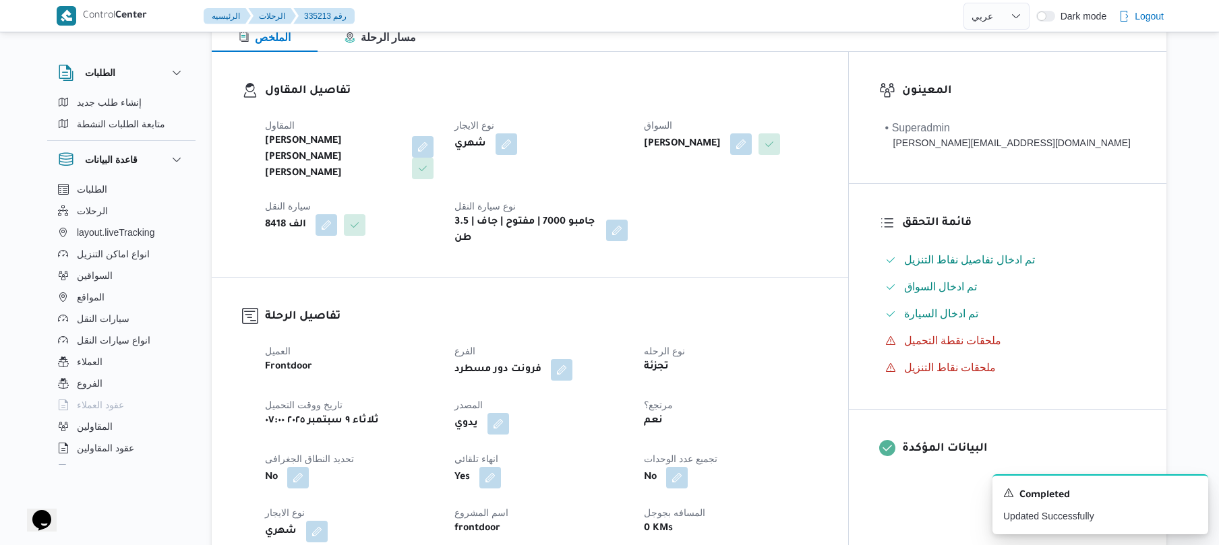
scroll to position [0, 0]
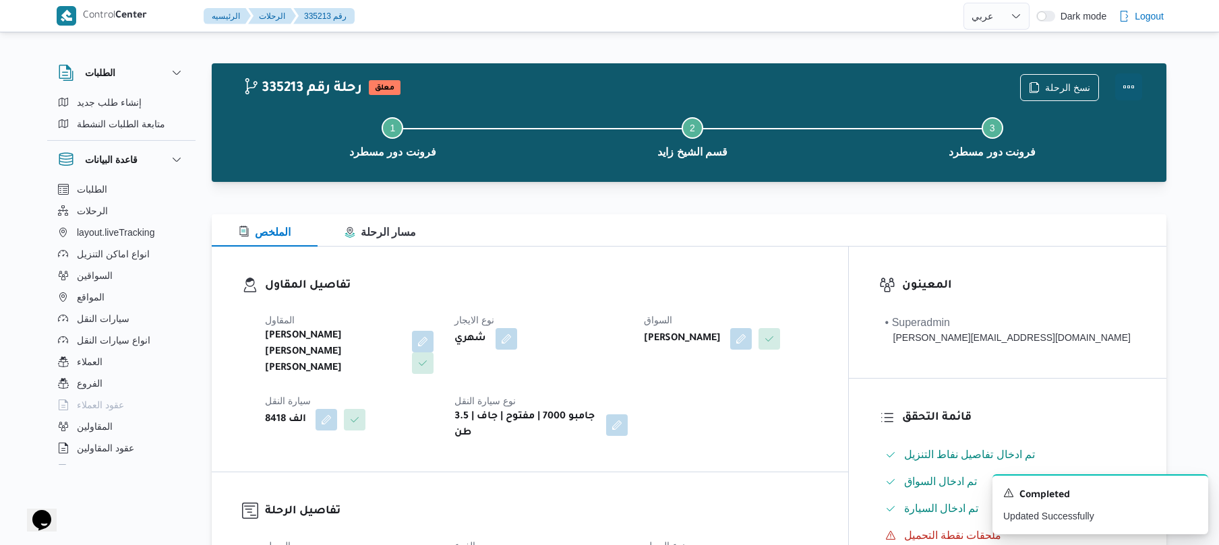
drag, startPoint x: 1135, startPoint y: 81, endPoint x: 1128, endPoint y: 81, distance: 7.4
click at [1136, 81] on button "Actions" at bounding box center [1128, 86] width 27 height 27
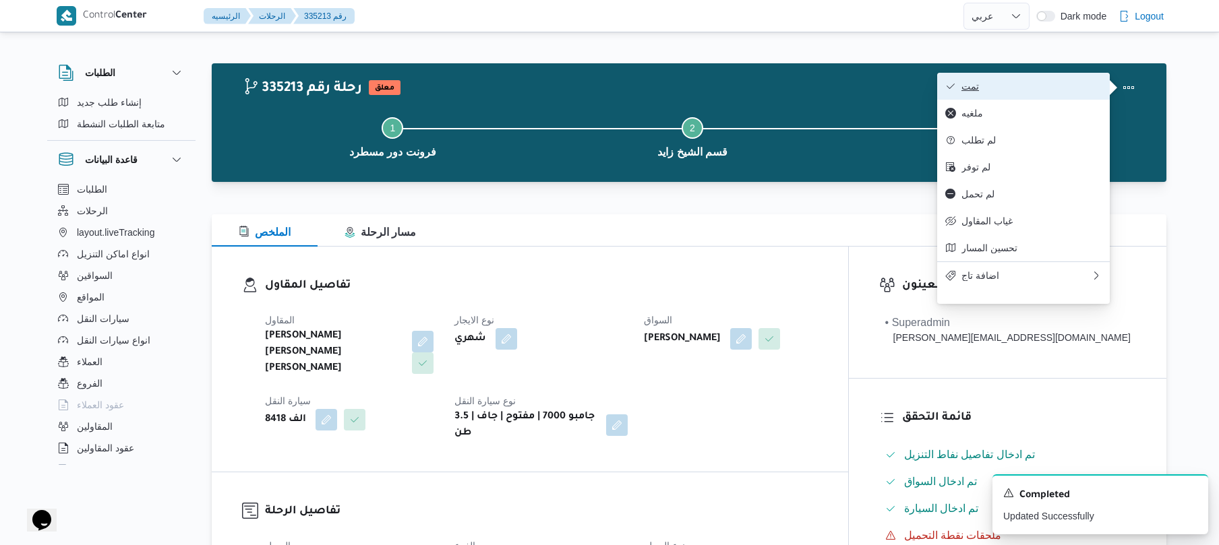
click at [1011, 92] on span "تمت" at bounding box center [1031, 86] width 140 height 11
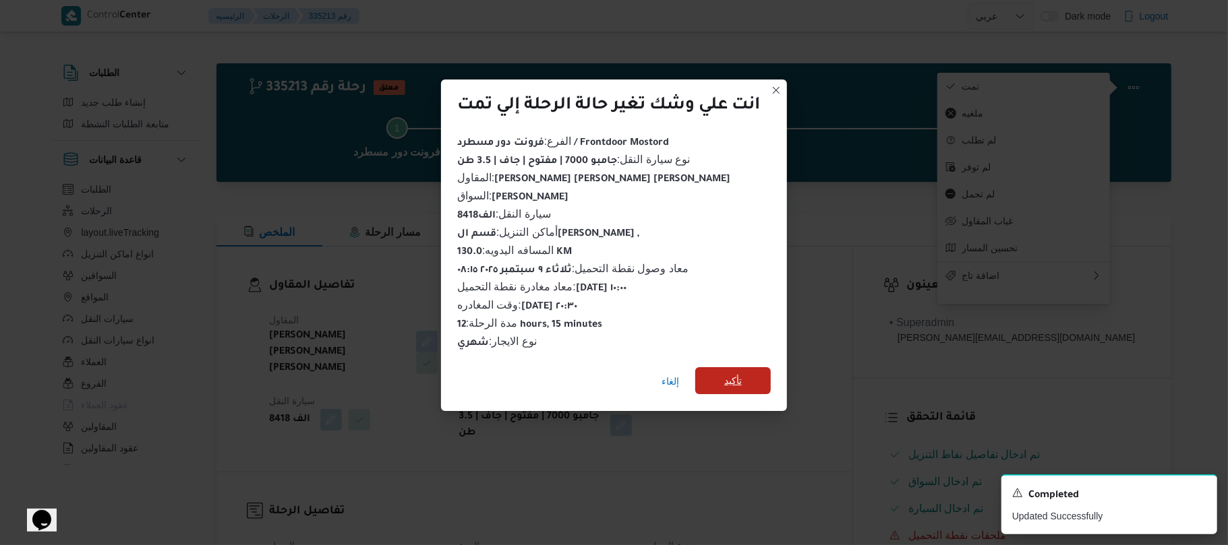
click at [745, 367] on span "تأكيد" at bounding box center [733, 380] width 76 height 27
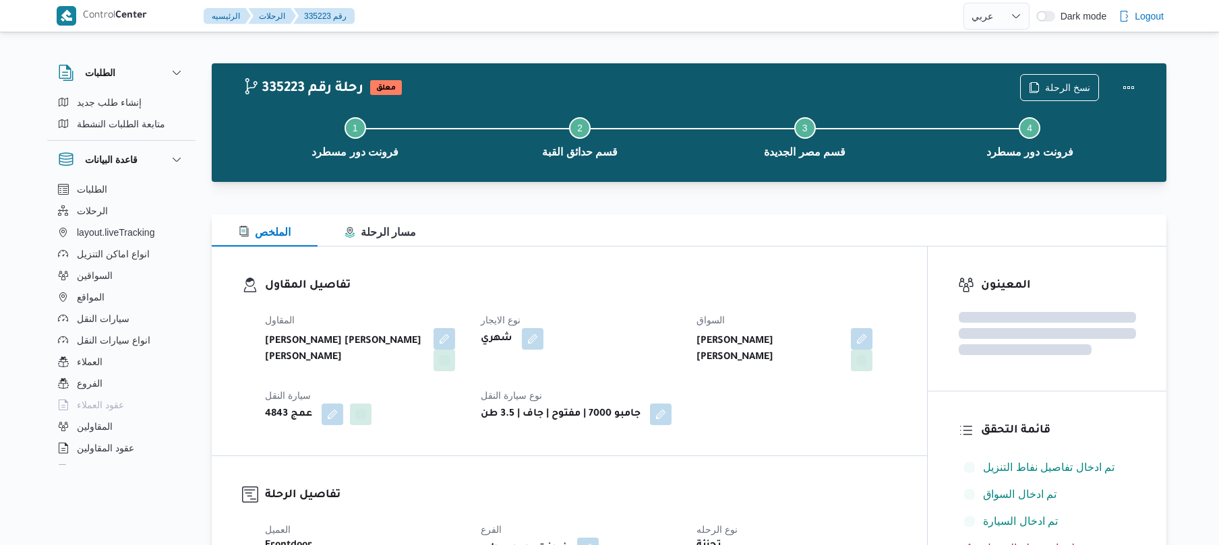
select select "ar"
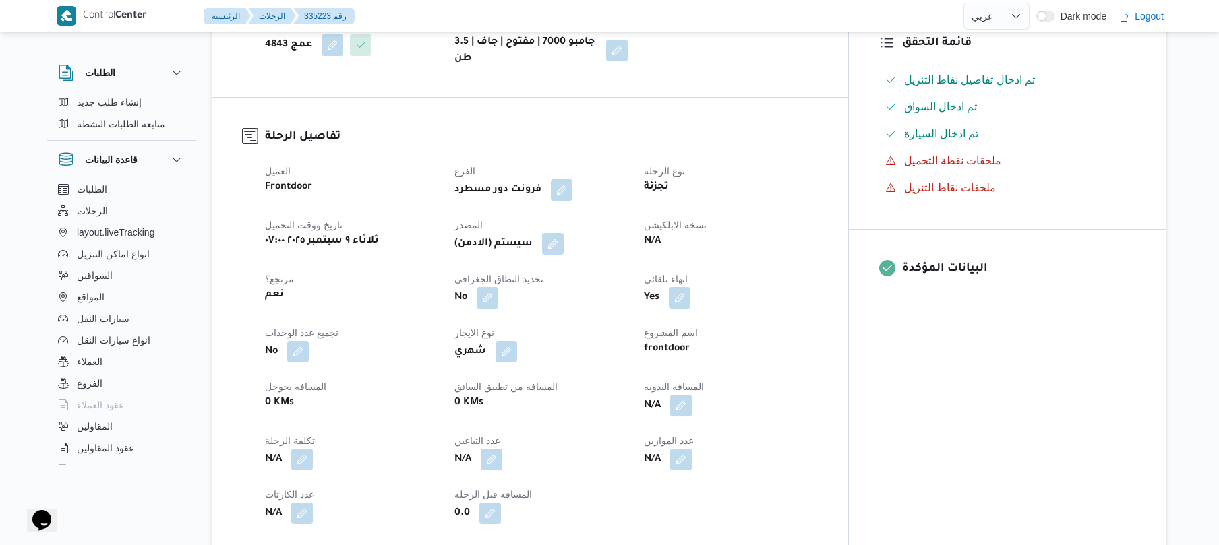
scroll to position [395, 0]
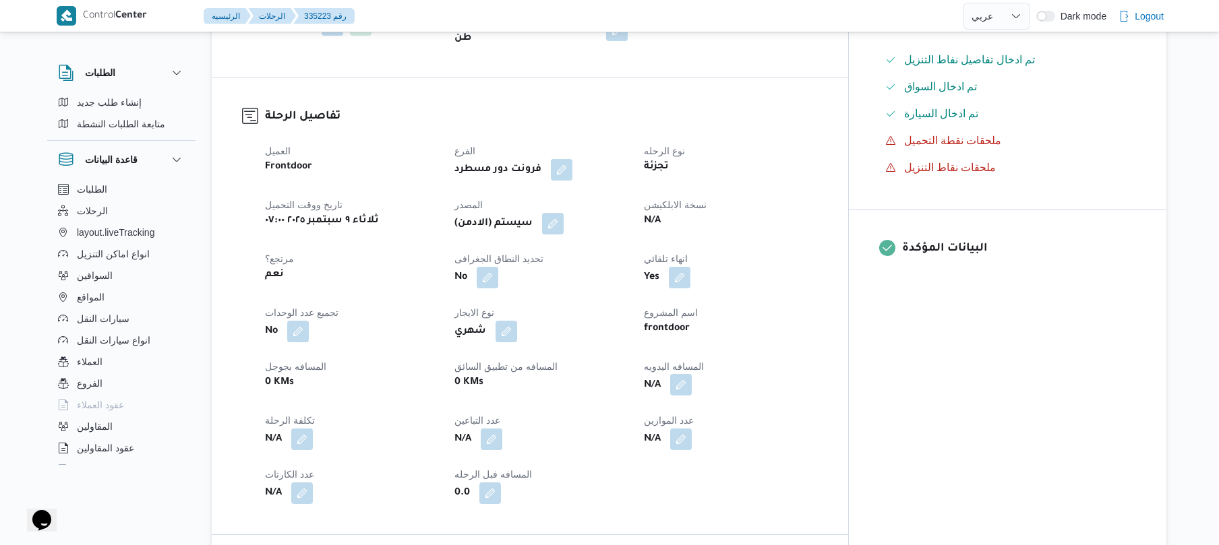
click at [692, 374] on button "button" at bounding box center [681, 385] width 22 height 22
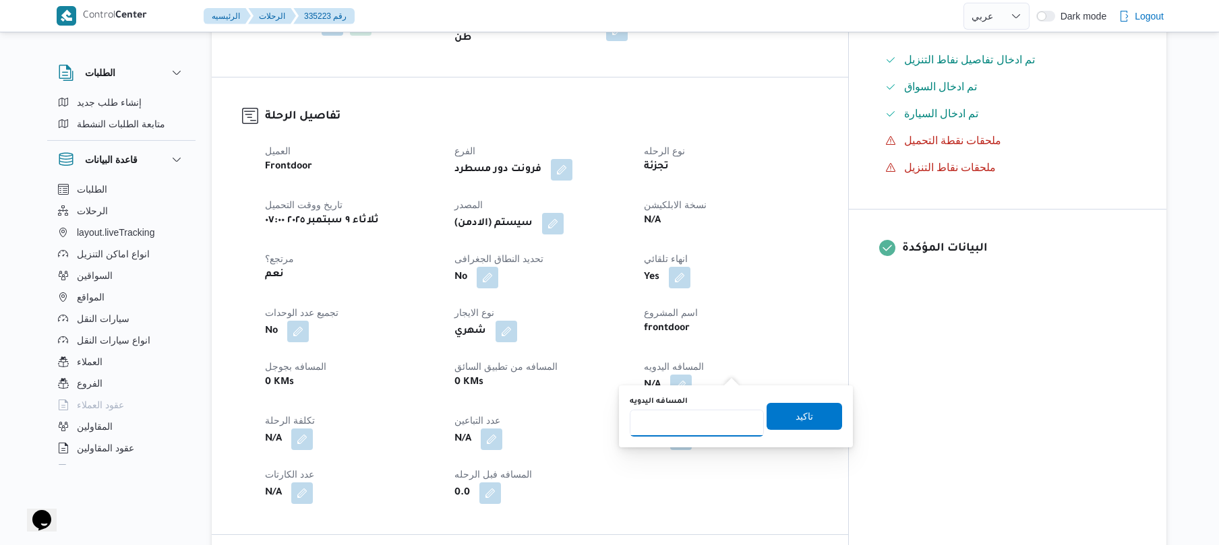
click at [689, 421] on input "المسافه اليدويه" at bounding box center [697, 423] width 134 height 27
type input "70"
click at [804, 409] on span "تاكيد" at bounding box center [805, 416] width 18 height 16
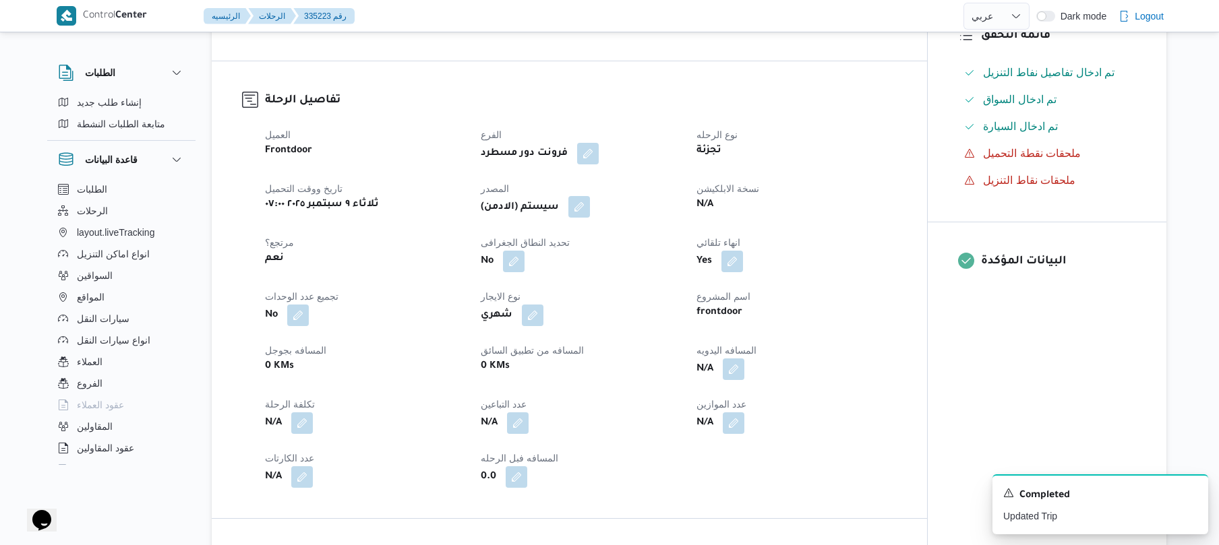
click at [576, 206] on button "button" at bounding box center [579, 207] width 22 height 22
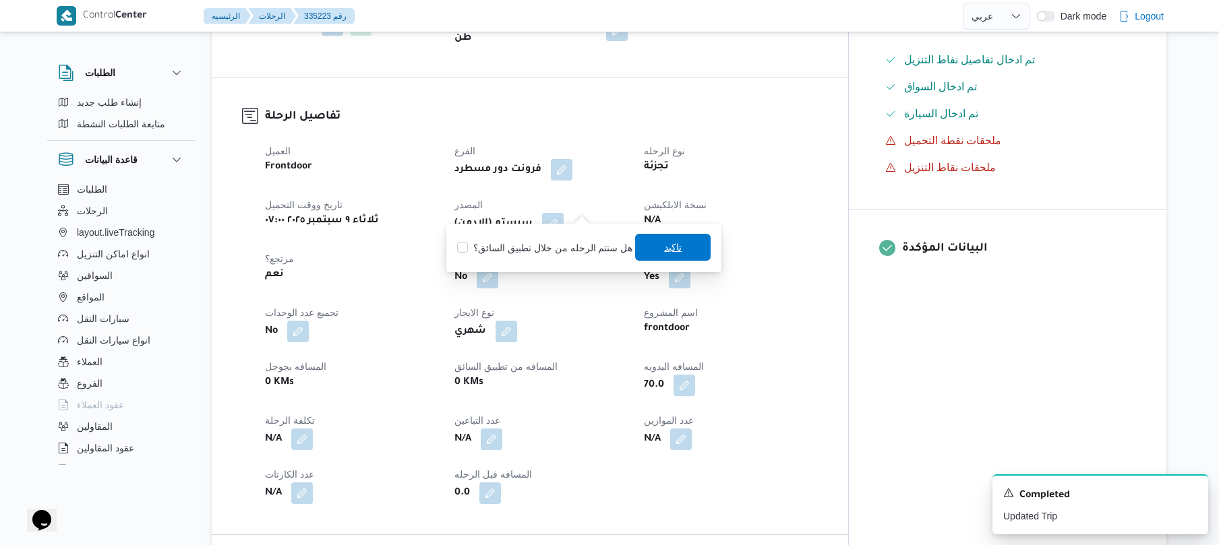
click at [664, 248] on span "تاكيد" at bounding box center [673, 247] width 18 height 16
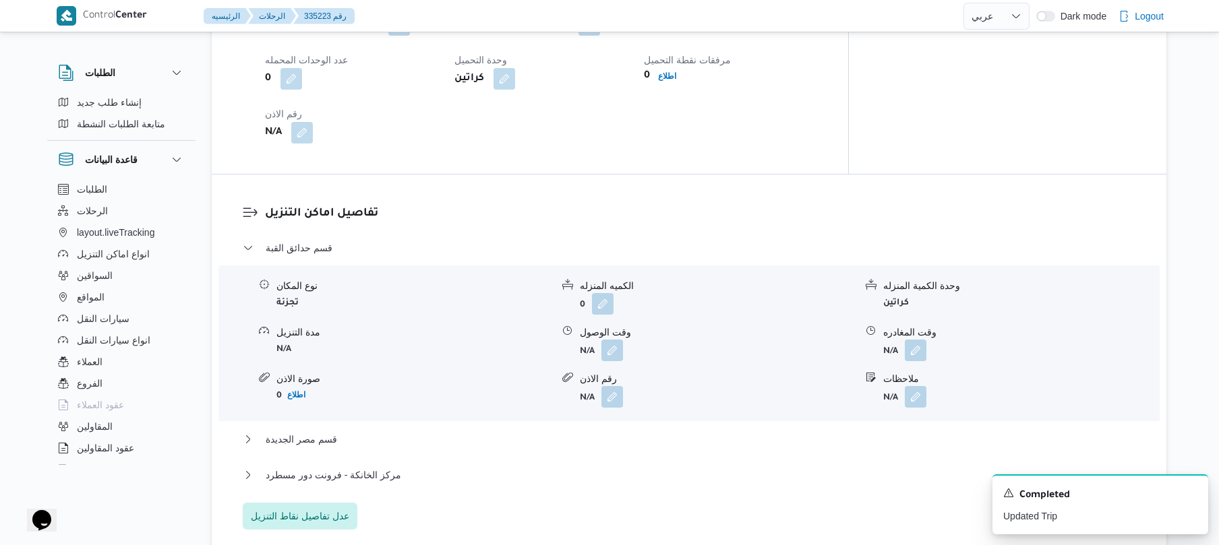
scroll to position [1007, 0]
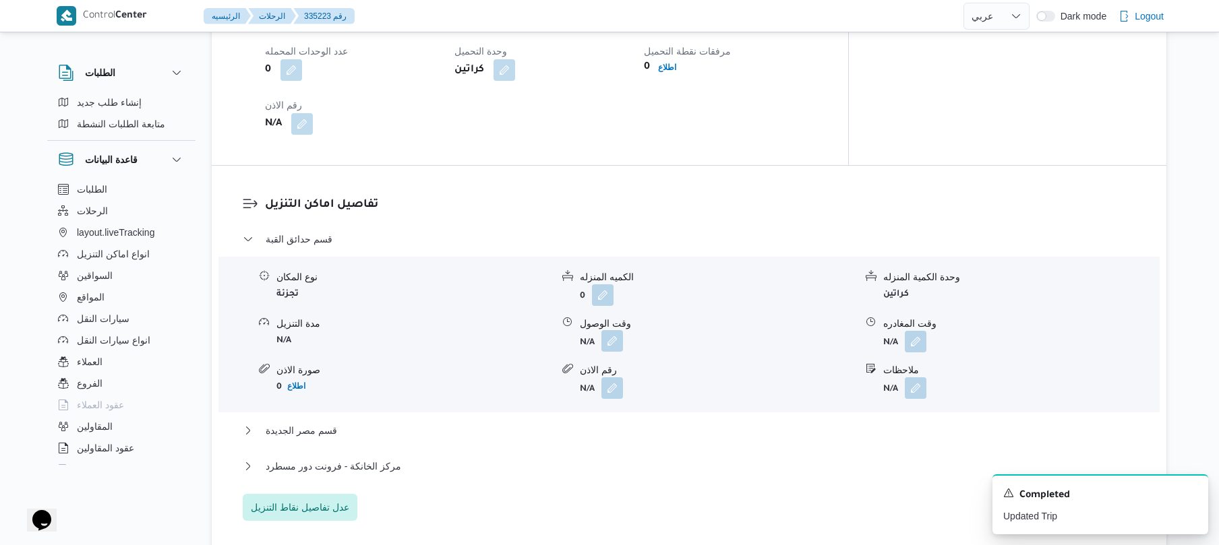
click at [615, 330] on button "button" at bounding box center [612, 341] width 22 height 22
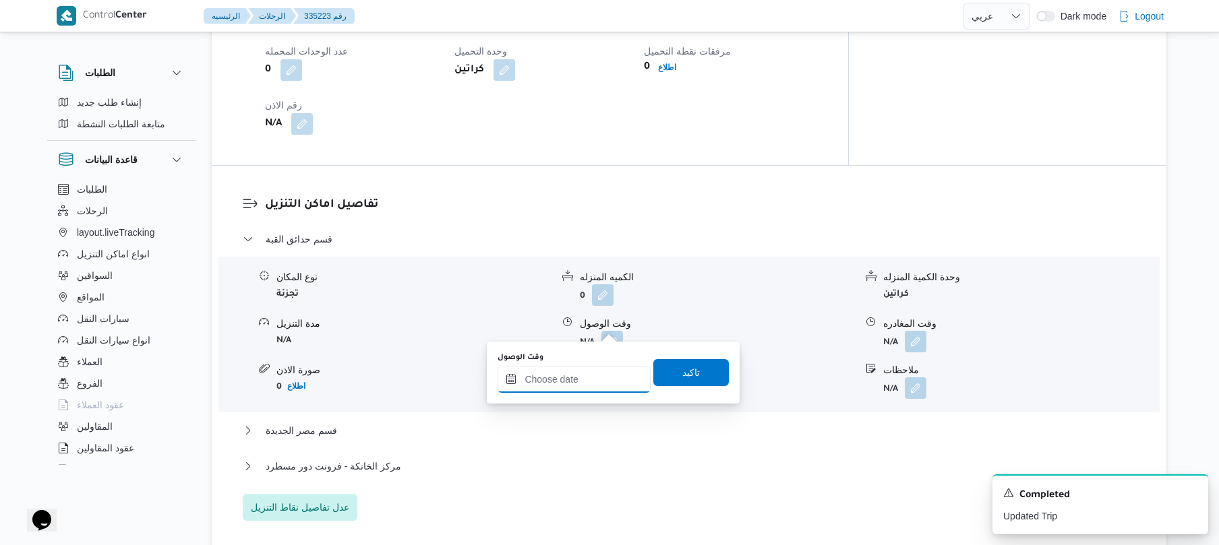
click at [558, 387] on input "وقت الوصول" at bounding box center [574, 379] width 153 height 27
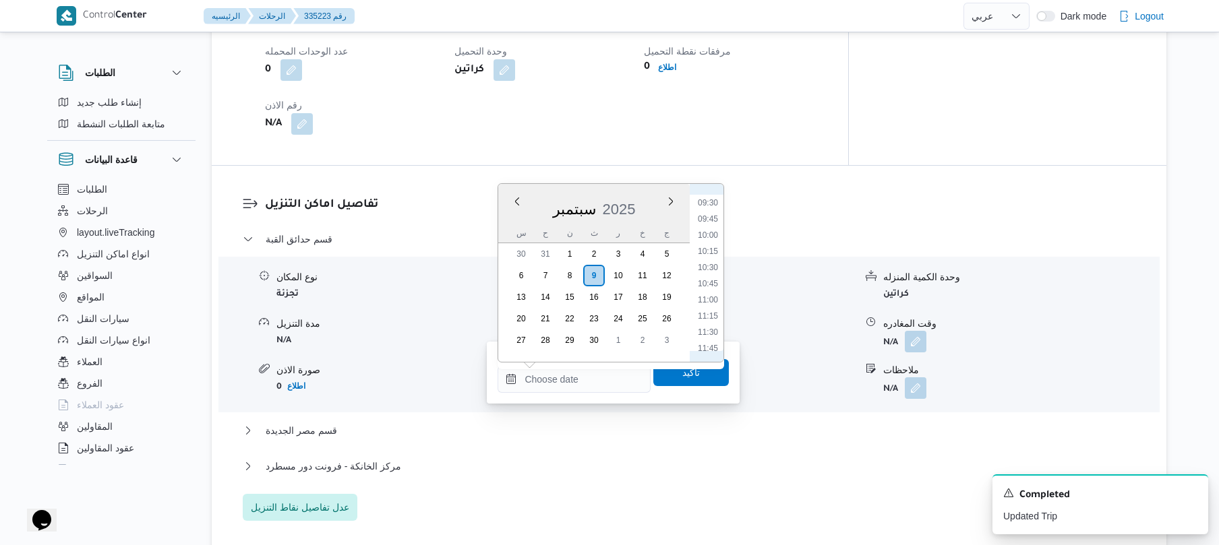
scroll to position [481, 0]
click at [710, 299] on li "09:00" at bounding box center [707, 303] width 31 height 13
type input "[DATE] ٠٩:٠٠"
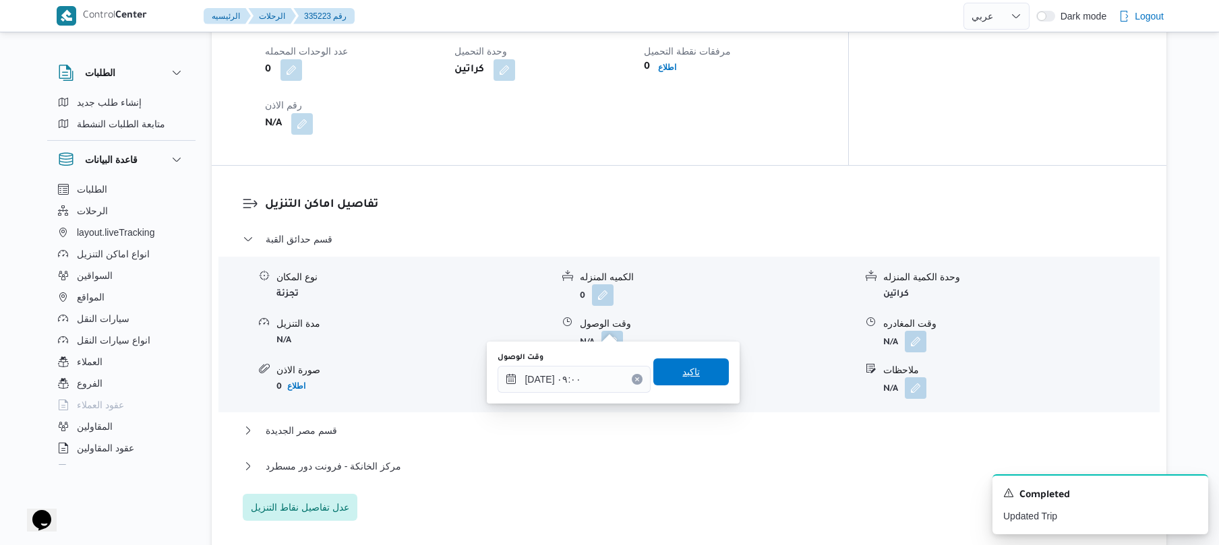
click at [682, 370] on span "تاكيد" at bounding box center [691, 372] width 18 height 16
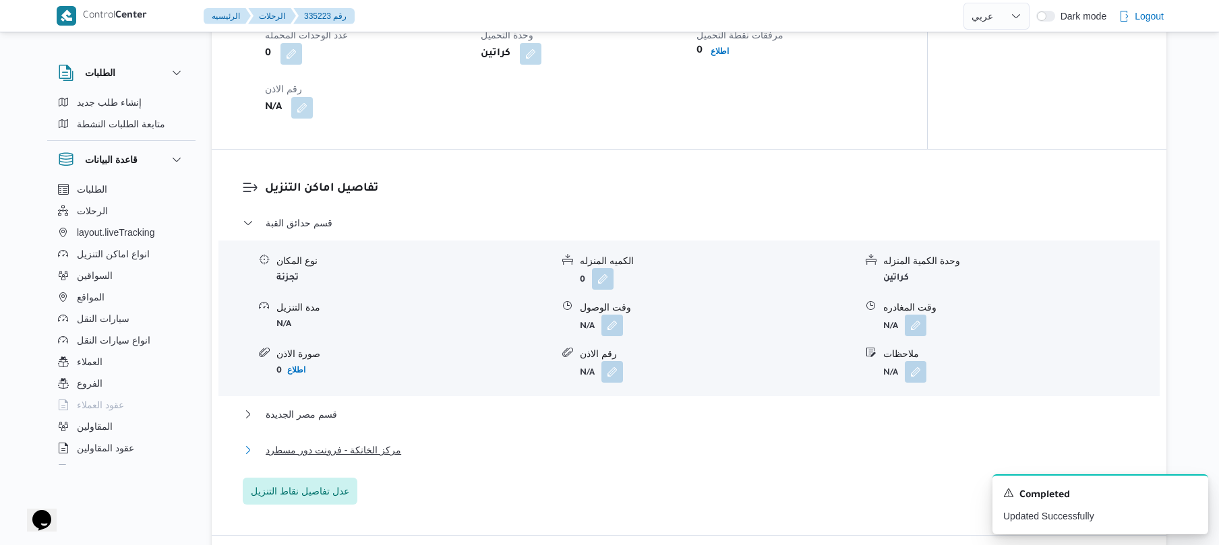
click at [572, 457] on button "مركز الخانكة - فرونت دور مسطرد" at bounding box center [689, 450] width 893 height 16
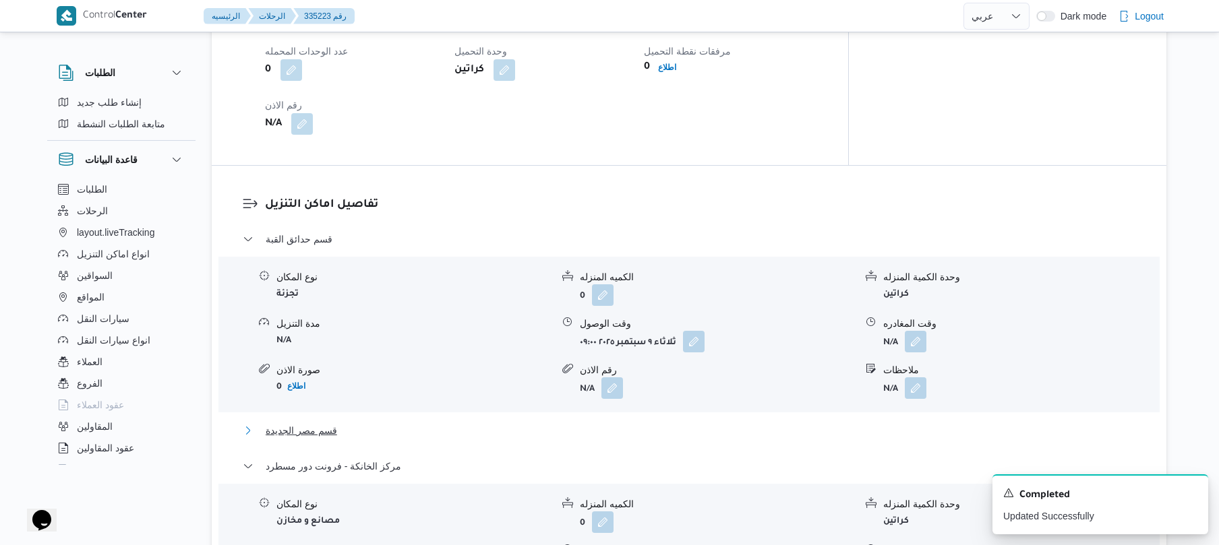
click at [604, 423] on button "قسم مصر الجديدة" at bounding box center [689, 431] width 893 height 16
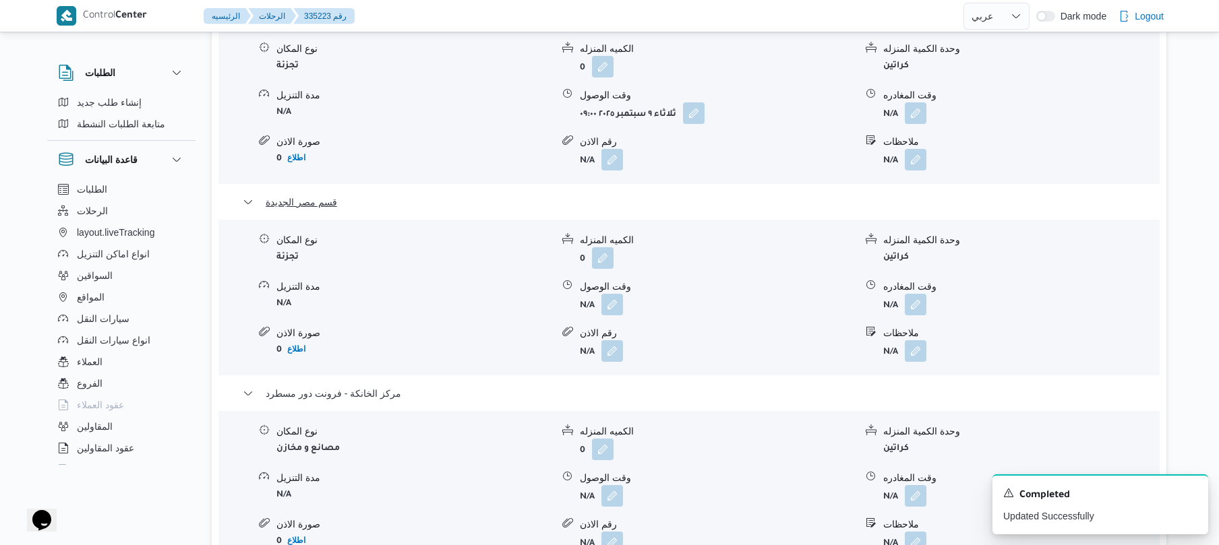
scroll to position [1438, 0]
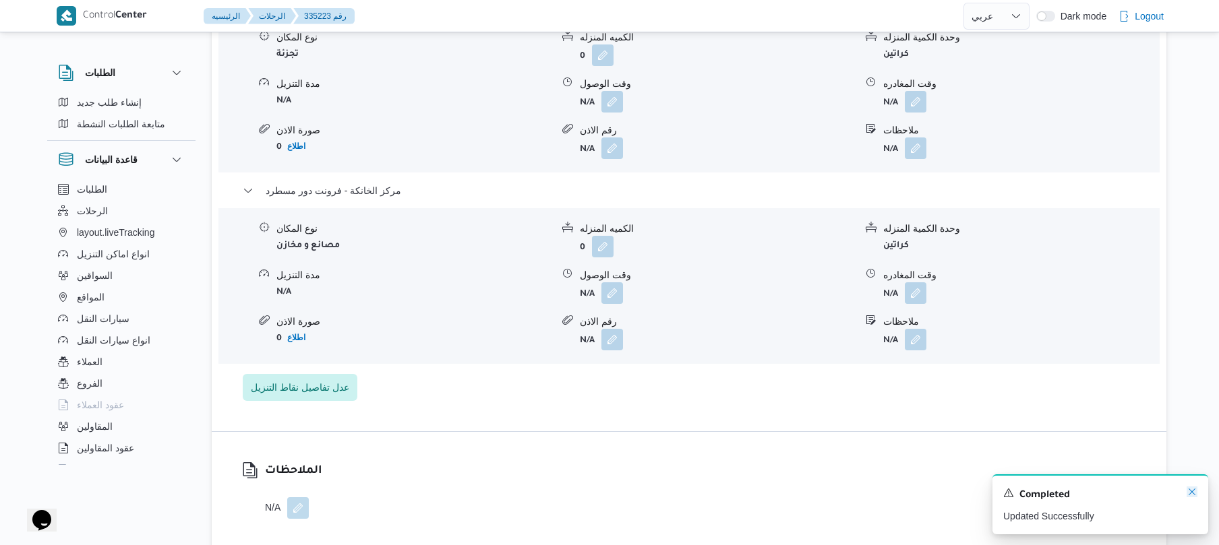
click at [1192, 491] on icon "Dismiss toast" at bounding box center [1192, 492] width 11 height 11
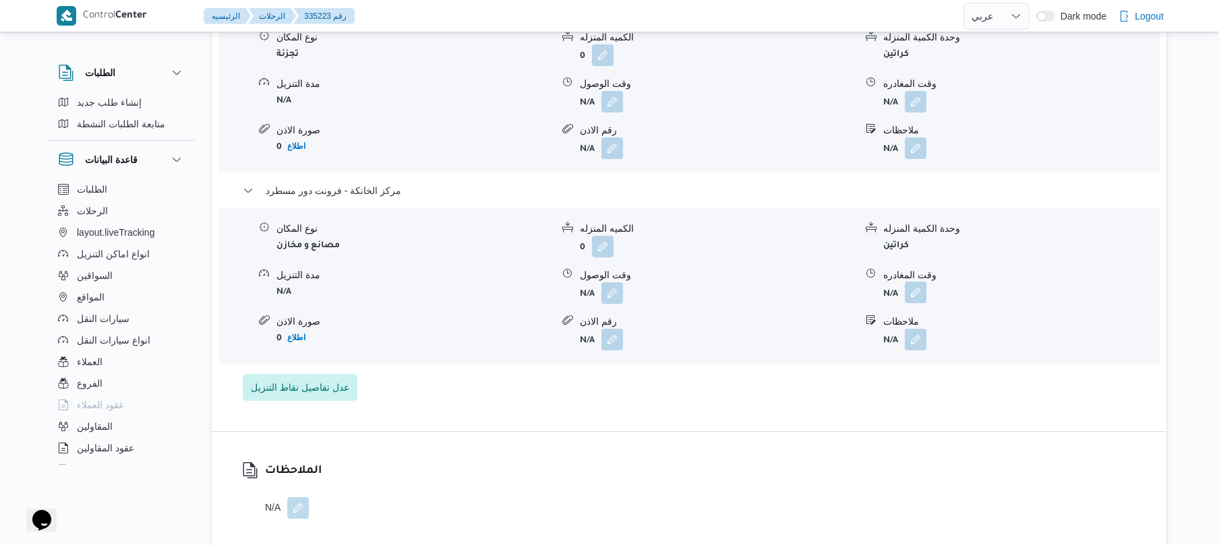
click at [911, 282] on button "button" at bounding box center [916, 293] width 22 height 22
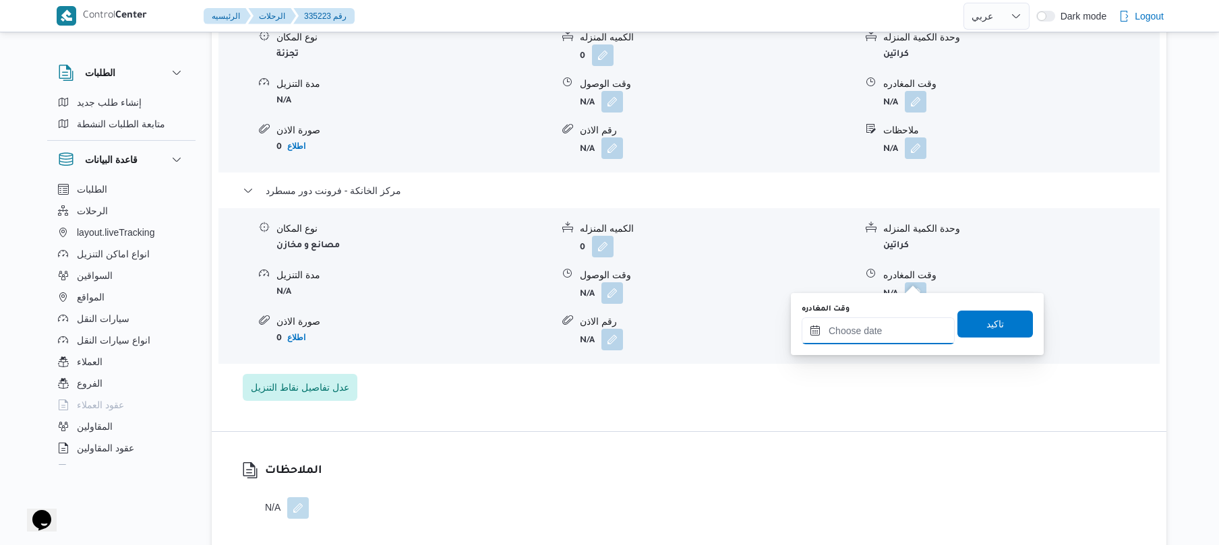
click at [871, 328] on input "وقت المغادره" at bounding box center [878, 331] width 153 height 27
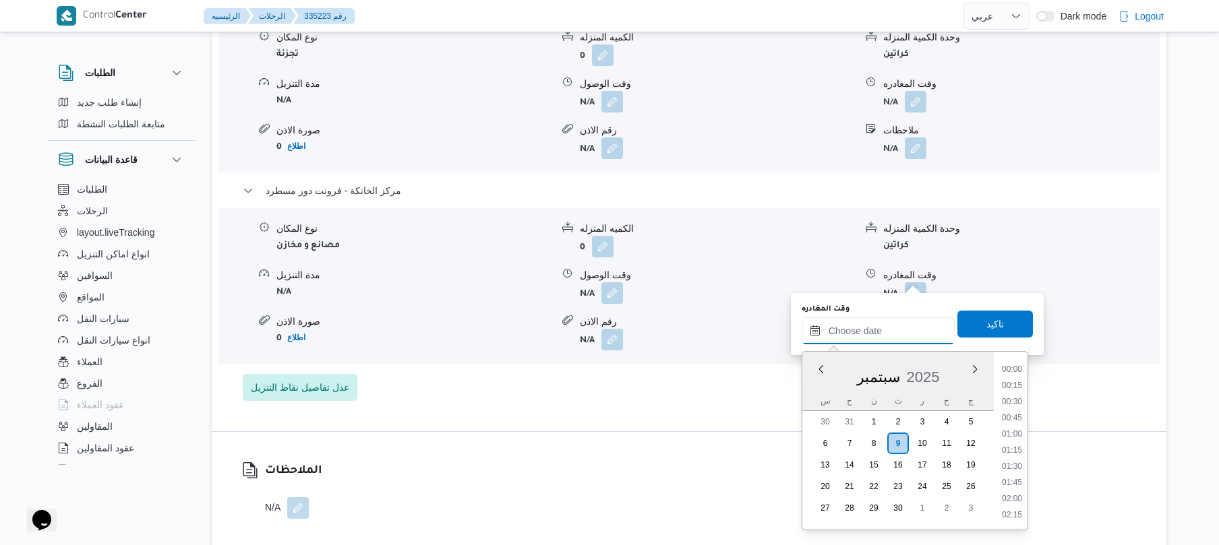
scroll to position [1279, 0]
click at [1011, 386] on li "20:00" at bounding box center [1011, 384] width 31 height 13
type input "[DATE] ٢٠:٠٠"
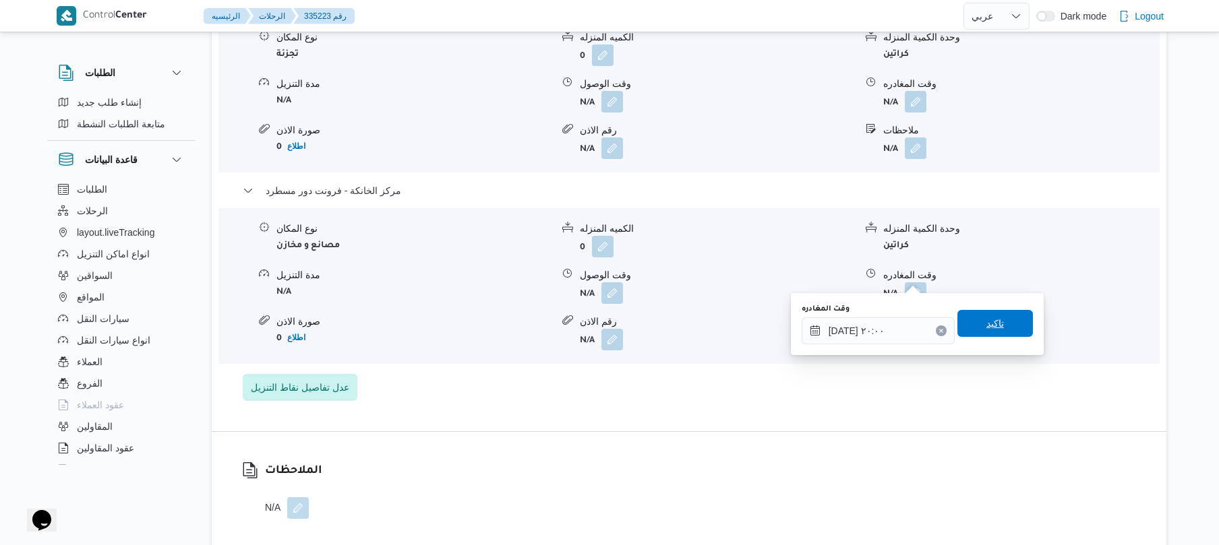
click at [1006, 325] on span "تاكيد" at bounding box center [995, 323] width 76 height 27
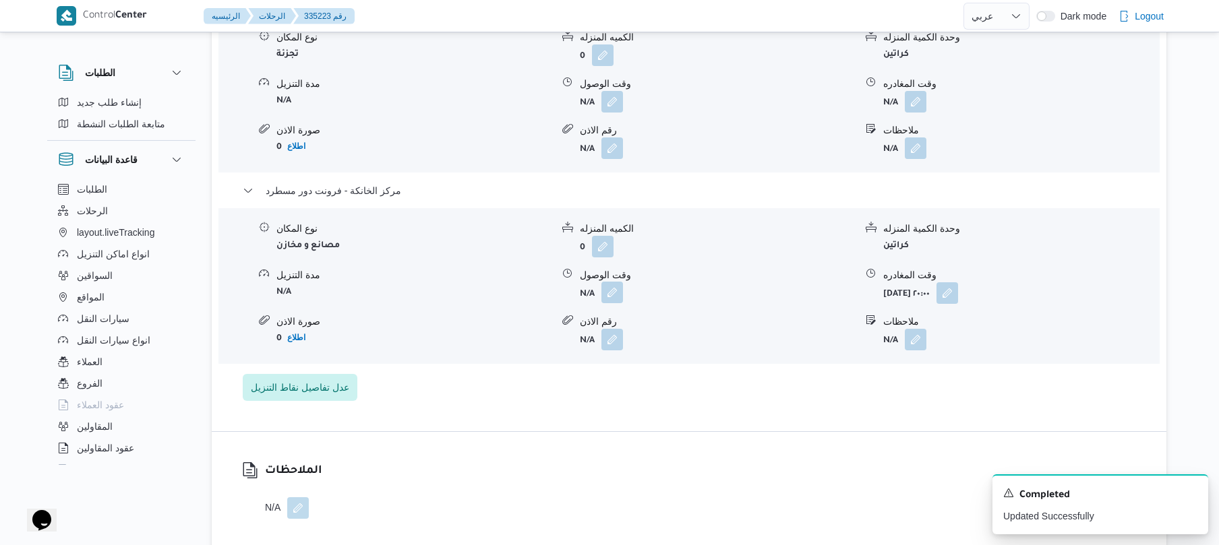
click at [614, 282] on button "button" at bounding box center [612, 293] width 22 height 22
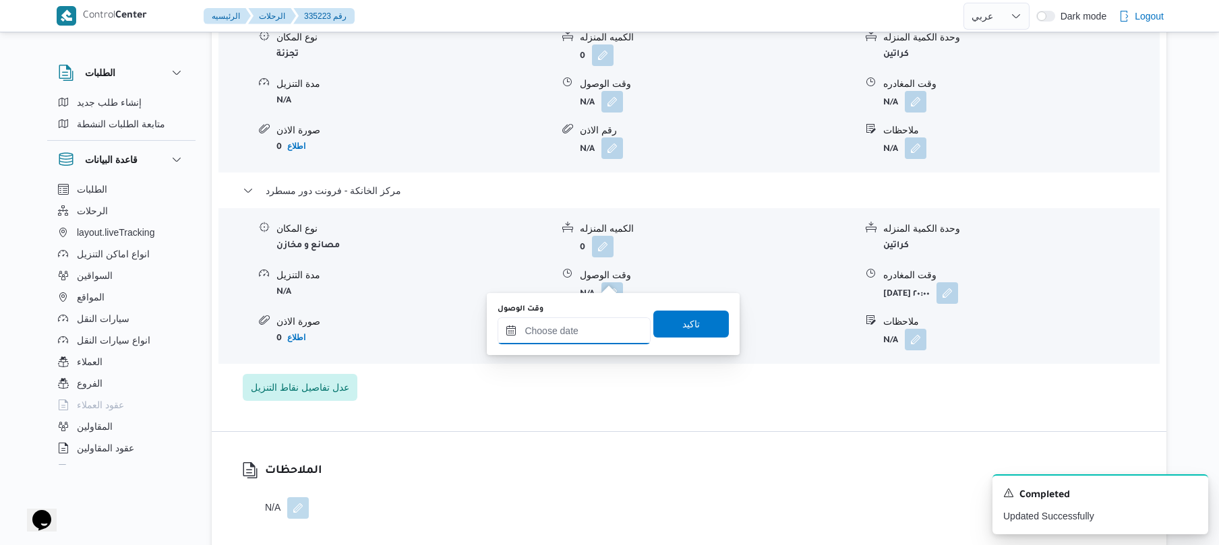
click at [569, 332] on input "وقت الوصول" at bounding box center [574, 331] width 153 height 27
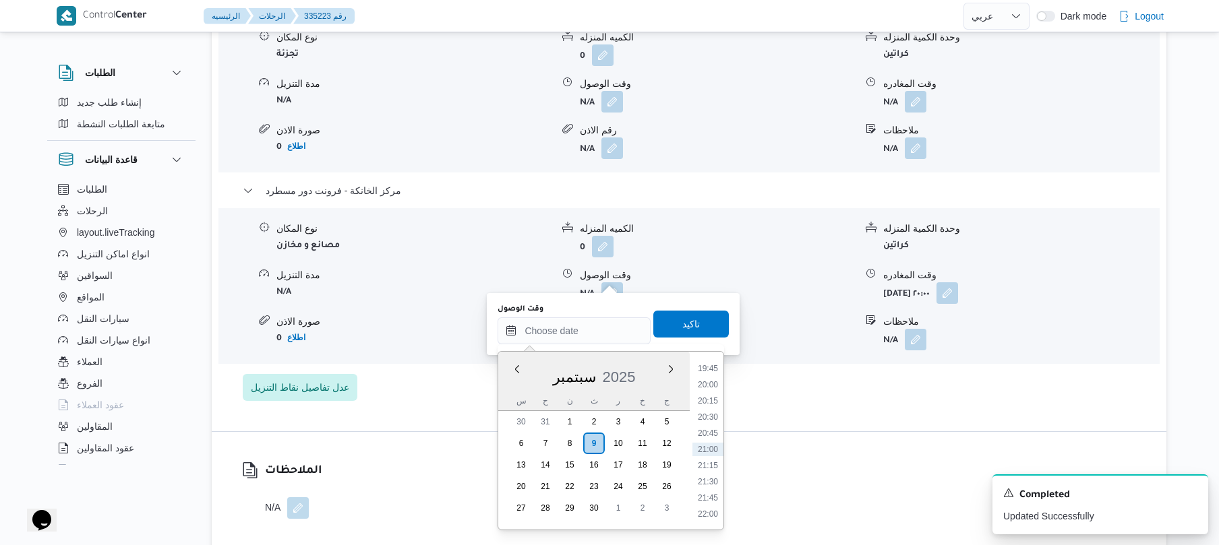
click at [716, 373] on li "19:45" at bounding box center [707, 368] width 31 height 13
type input "[DATE] ١٩:٤٥"
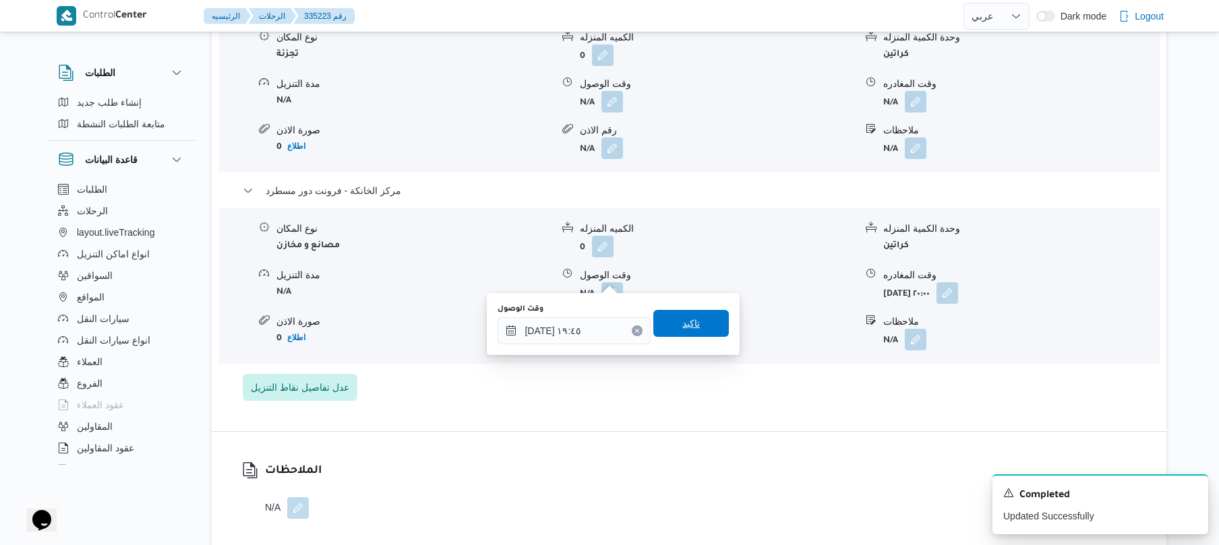
click at [696, 324] on span "تاكيد" at bounding box center [691, 323] width 76 height 27
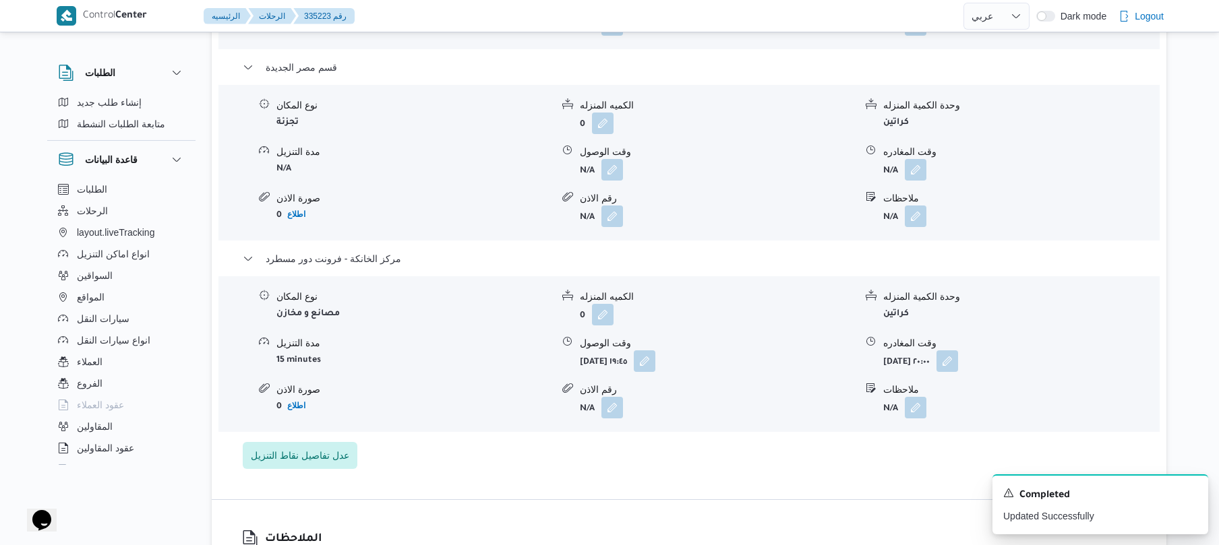
scroll to position [1366, 0]
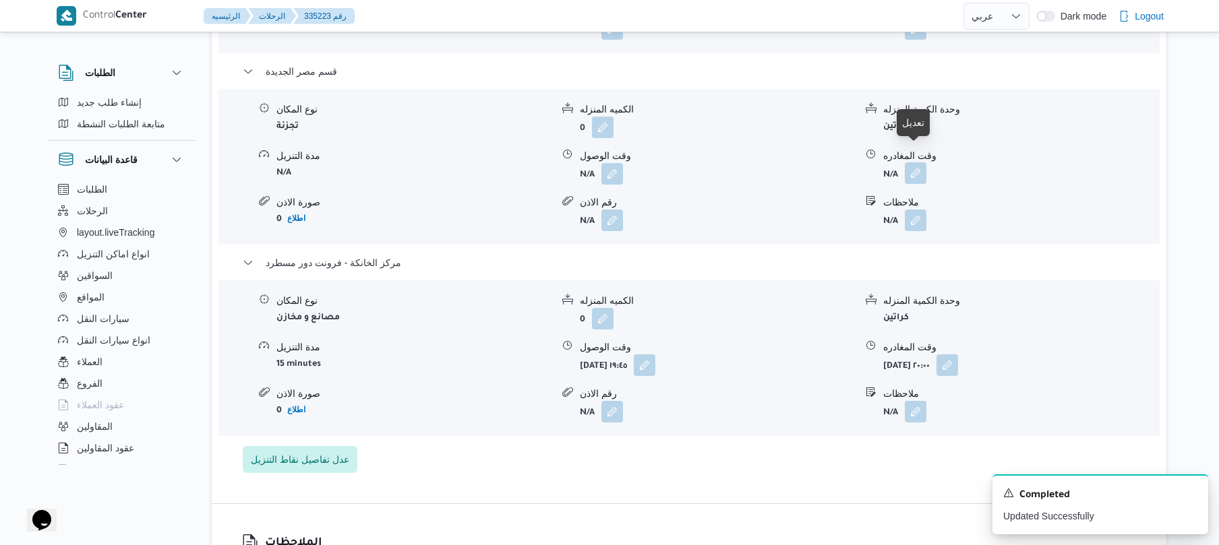
click at [915, 162] on button "button" at bounding box center [916, 173] width 22 height 22
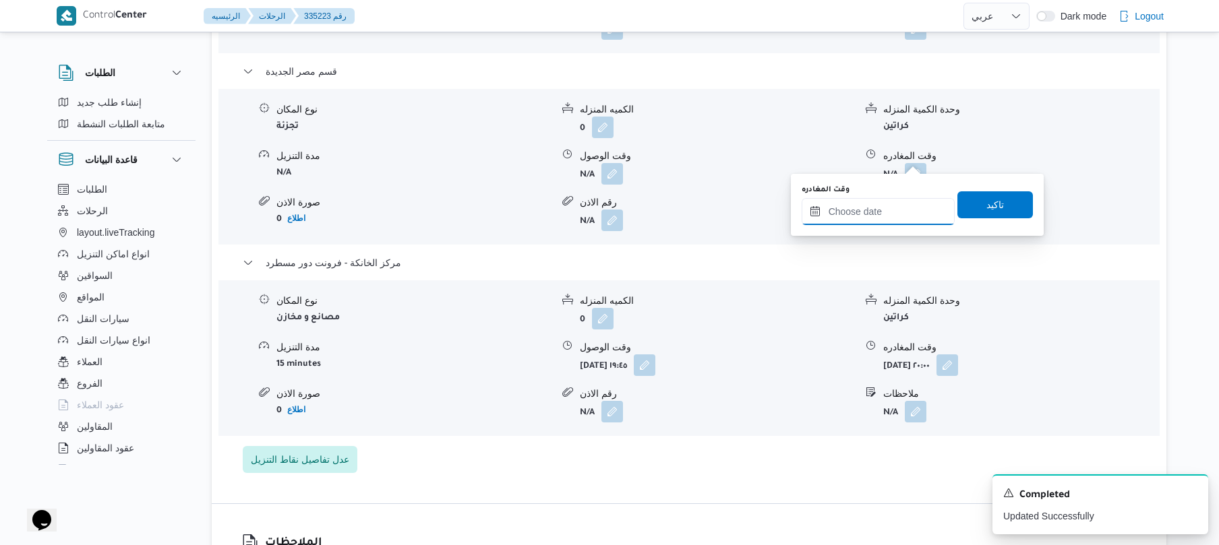
click at [866, 213] on input "وقت المغادره" at bounding box center [878, 211] width 153 height 27
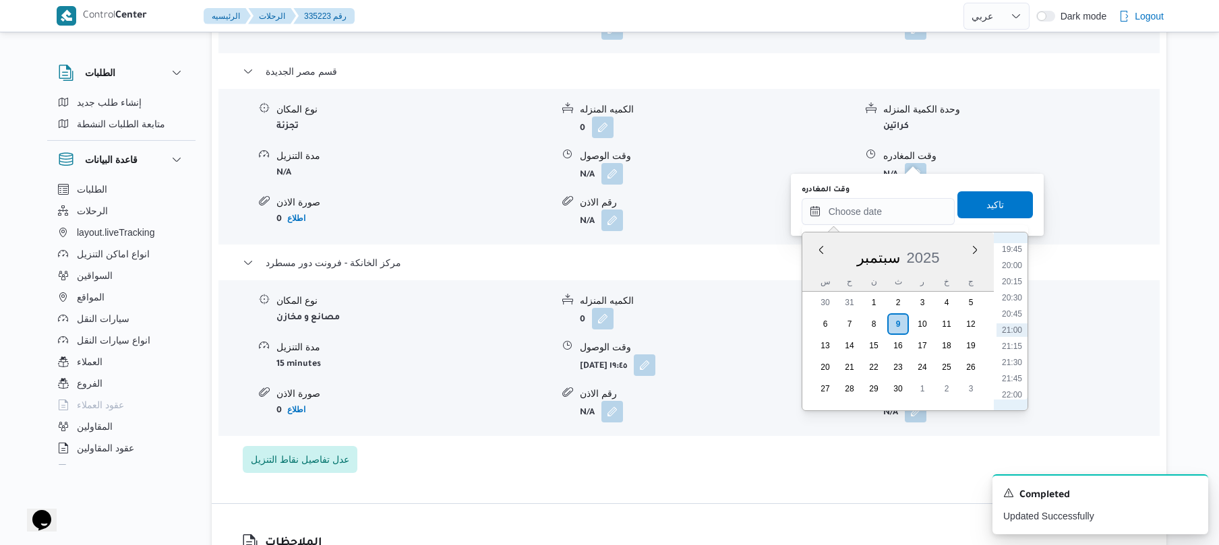
scroll to position [1147, 0]
click at [1014, 332] on li "19:00" at bounding box center [1011, 332] width 31 height 13
type input "[DATE] ١٩:٠٠"
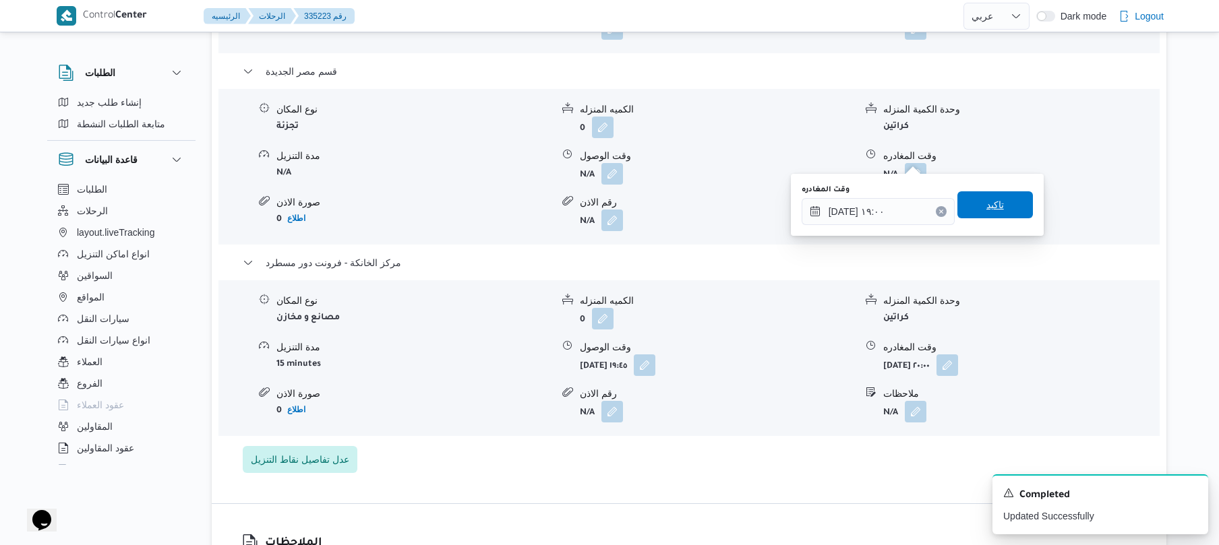
click at [999, 202] on span "تاكيد" at bounding box center [995, 204] width 76 height 27
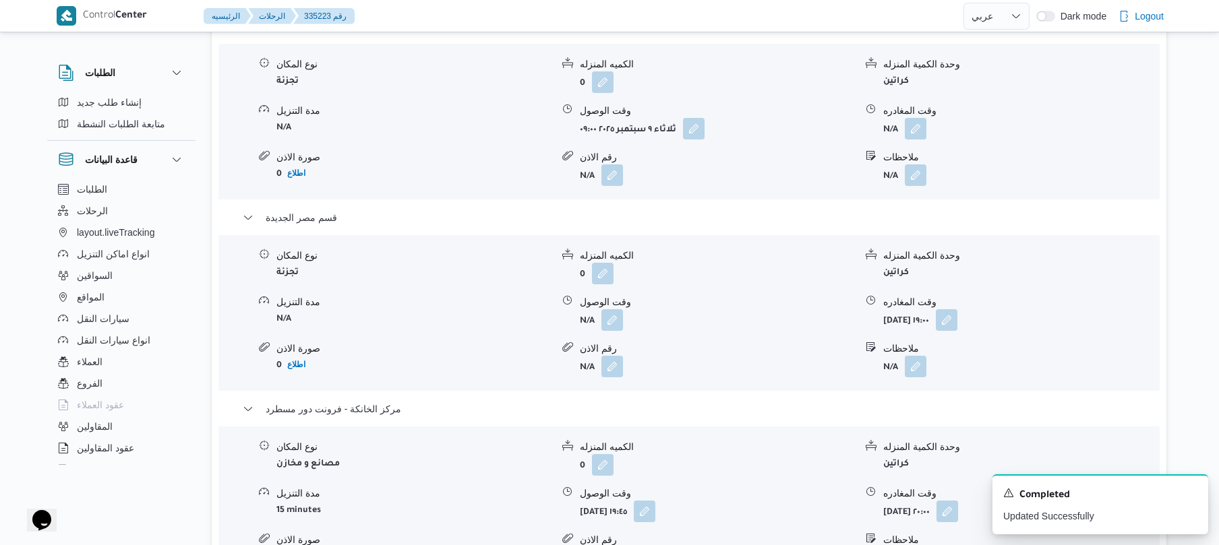
scroll to position [1187, 0]
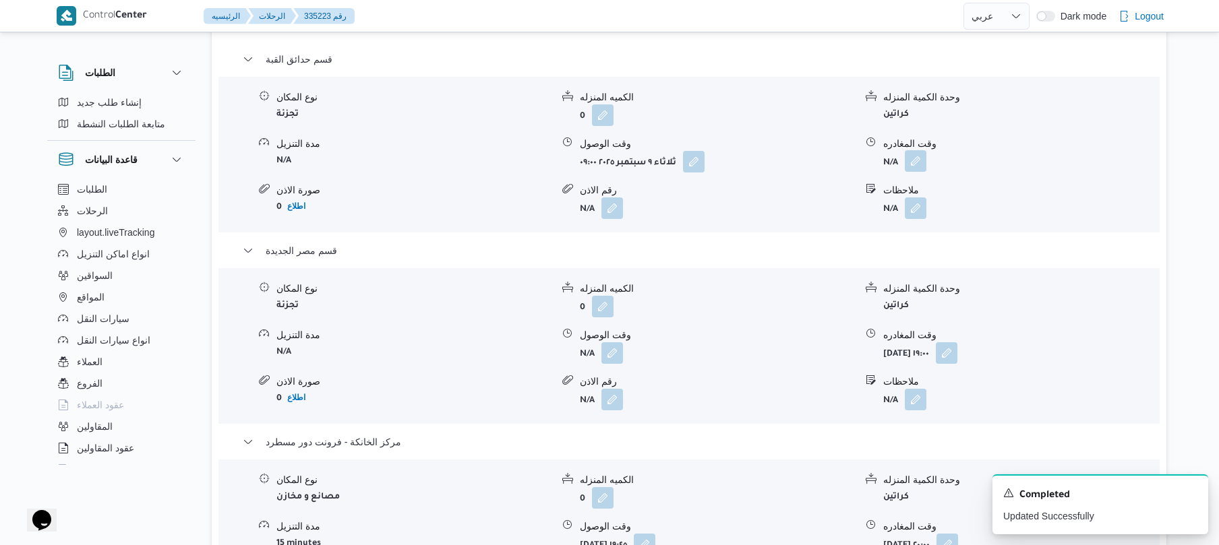
click at [918, 150] on button "button" at bounding box center [916, 161] width 22 height 22
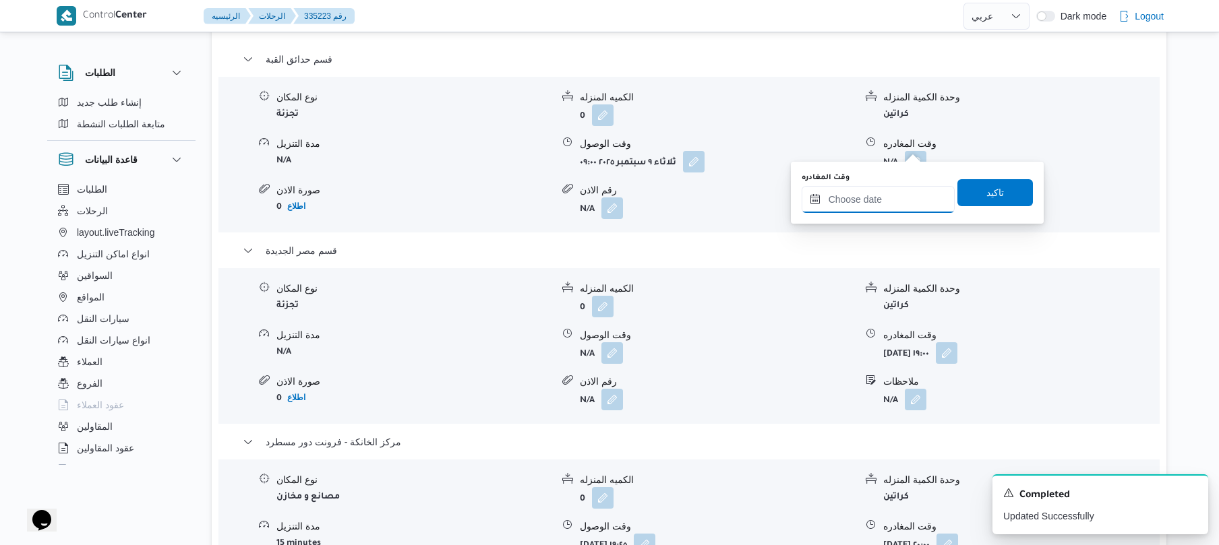
click at [860, 198] on input "وقت المغادره" at bounding box center [878, 199] width 153 height 27
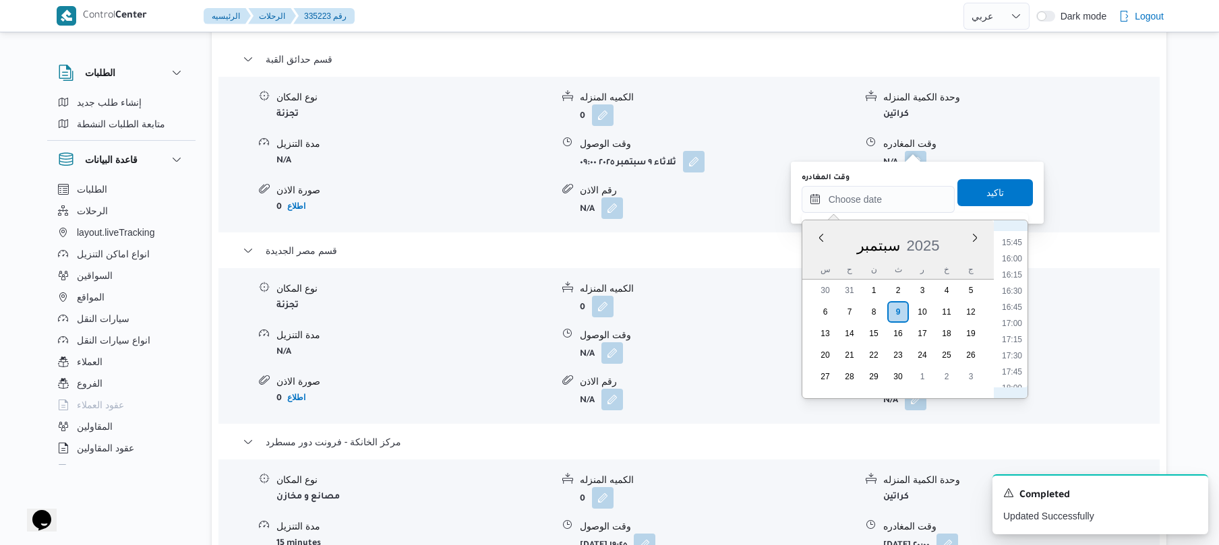
scroll to position [882, 0]
click at [1014, 260] on li "14:00" at bounding box center [1011, 261] width 31 height 13
type input "[DATE] ١٤:٠٠"
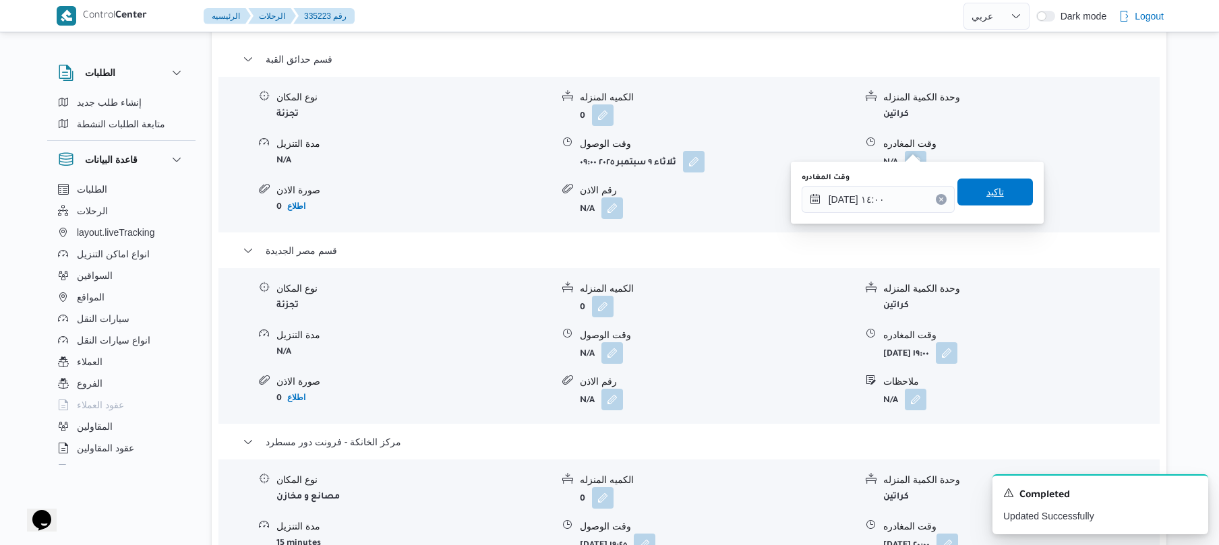
click at [995, 187] on span "تاكيد" at bounding box center [995, 192] width 18 height 16
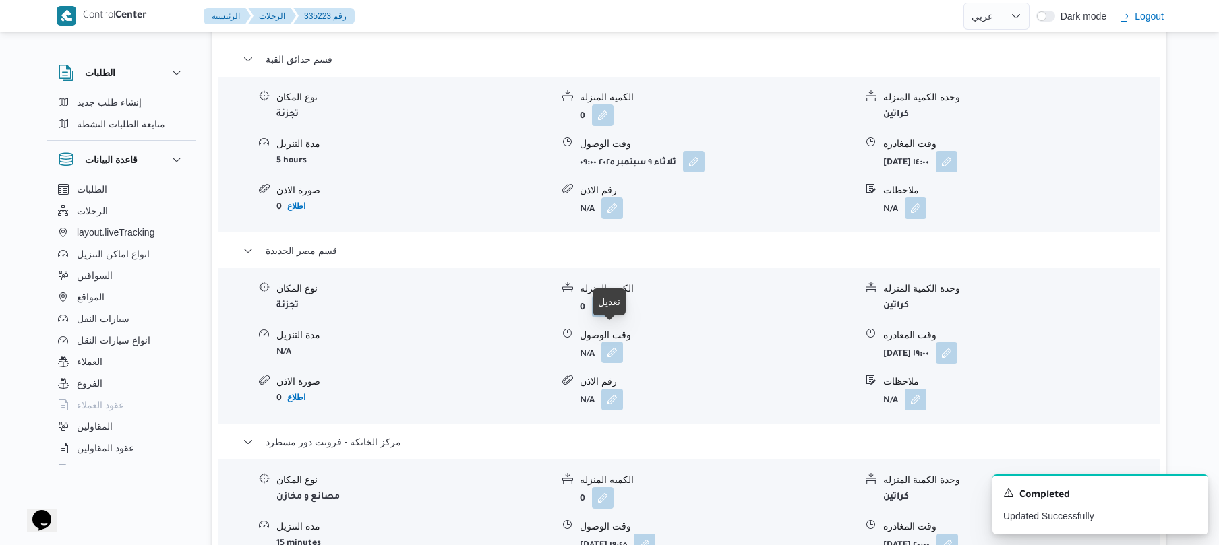
click at [618, 342] on button "button" at bounding box center [612, 353] width 22 height 22
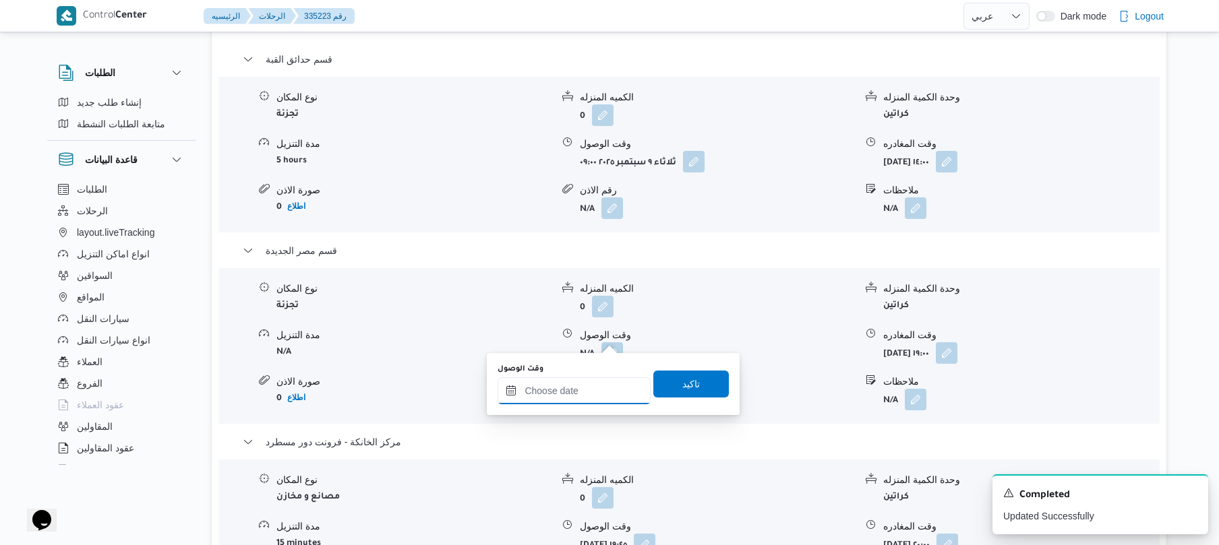
click at [566, 396] on input "وقت الوصول" at bounding box center [574, 391] width 153 height 27
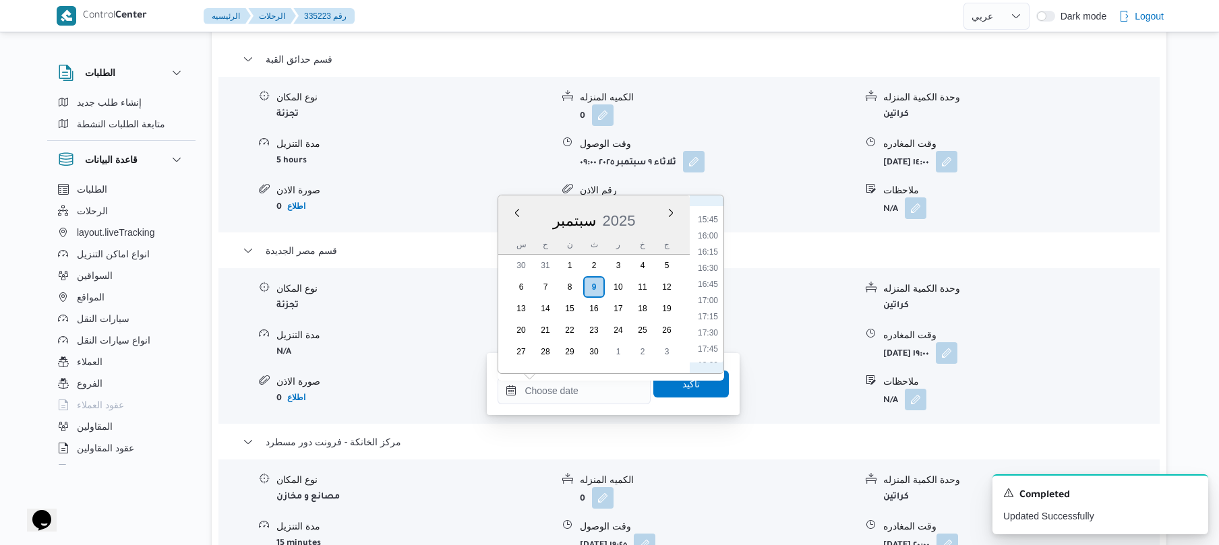
scroll to position [880, 0]
click at [713, 265] on li "14:30" at bounding box center [707, 271] width 31 height 13
type input "[DATE] ١٤:٣٠"
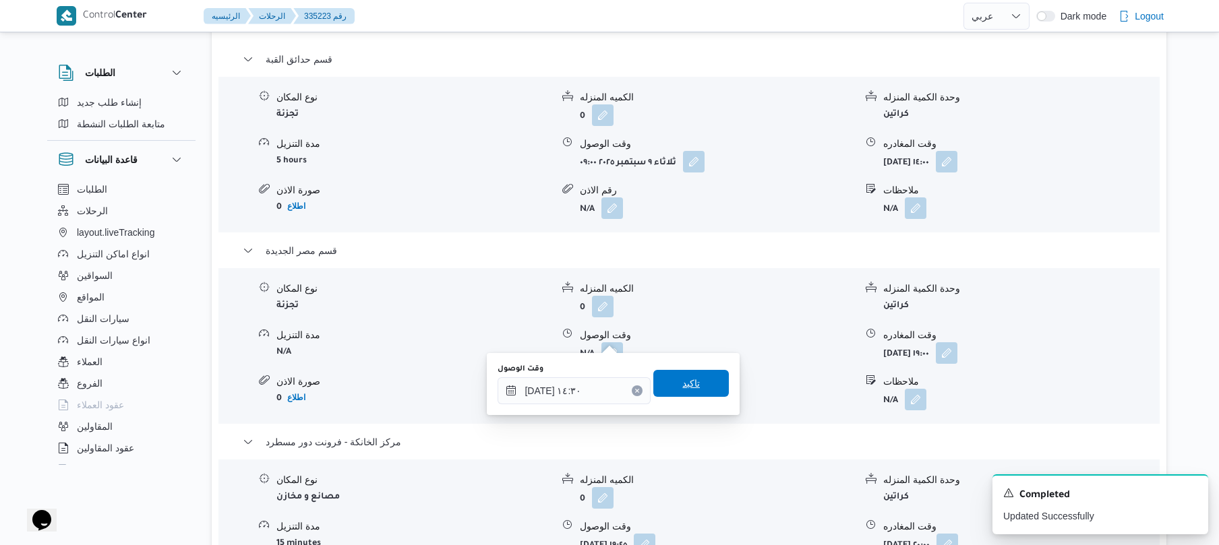
click at [682, 384] on span "تاكيد" at bounding box center [691, 384] width 18 height 16
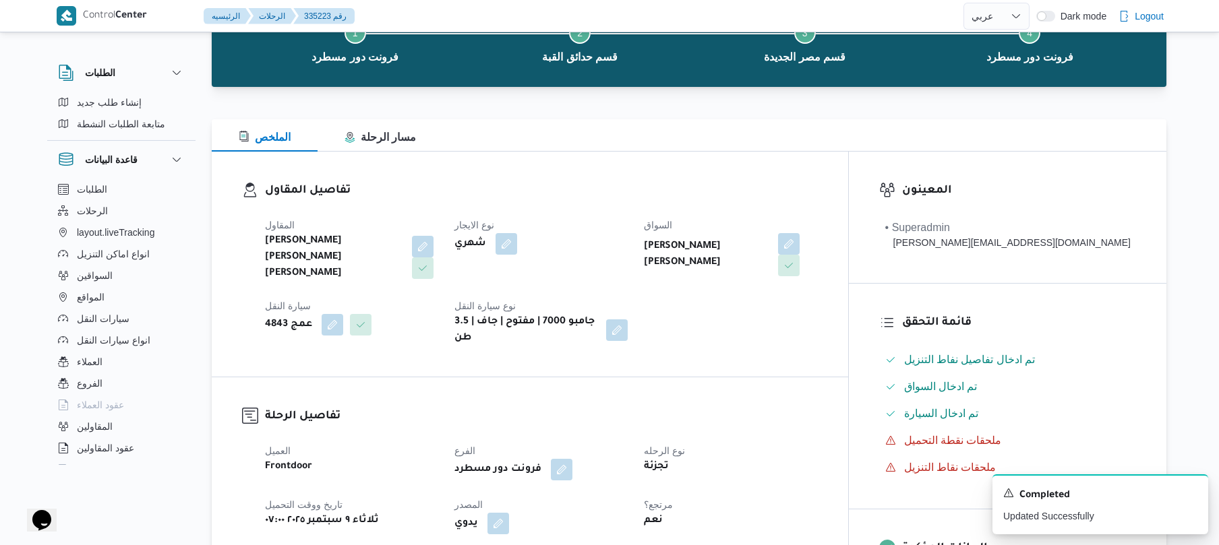
scroll to position [0, 0]
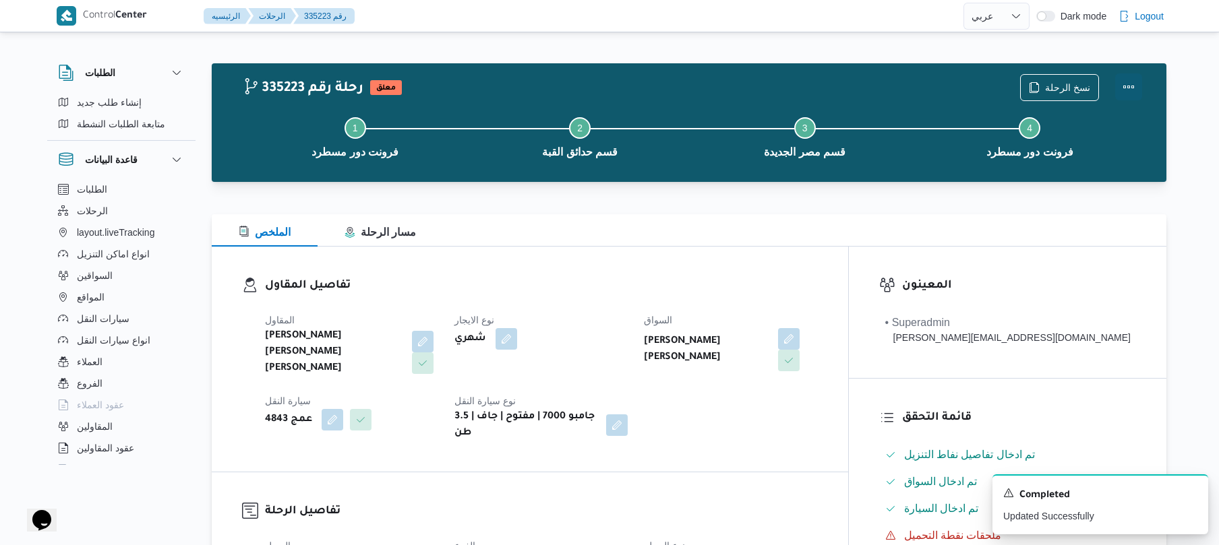
click at [1127, 94] on button "Actions" at bounding box center [1128, 86] width 27 height 27
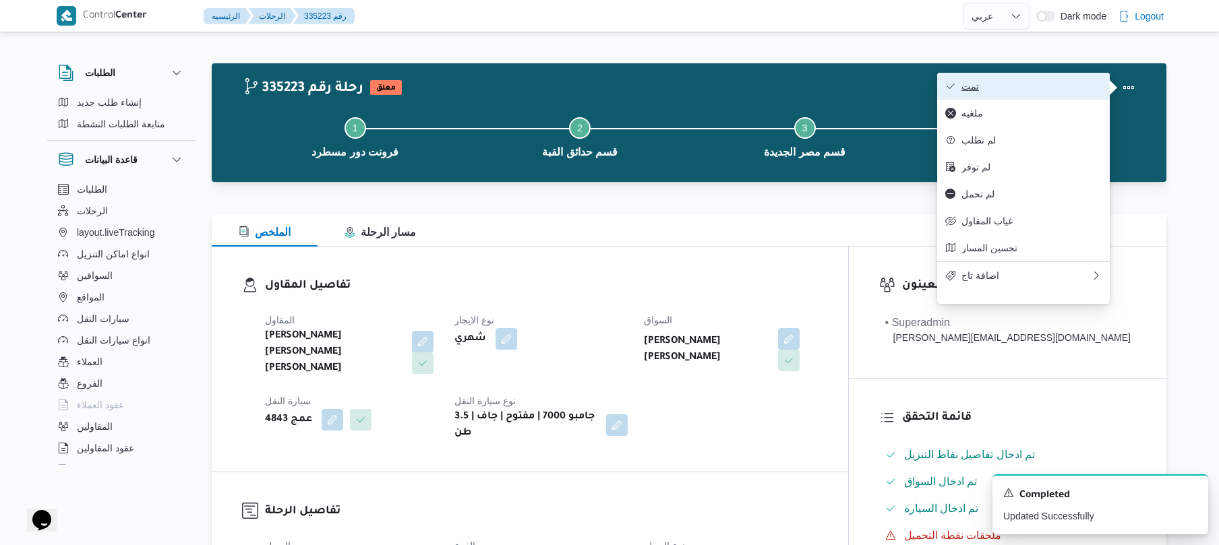
click at [1034, 92] on span "تمت" at bounding box center [1031, 86] width 140 height 11
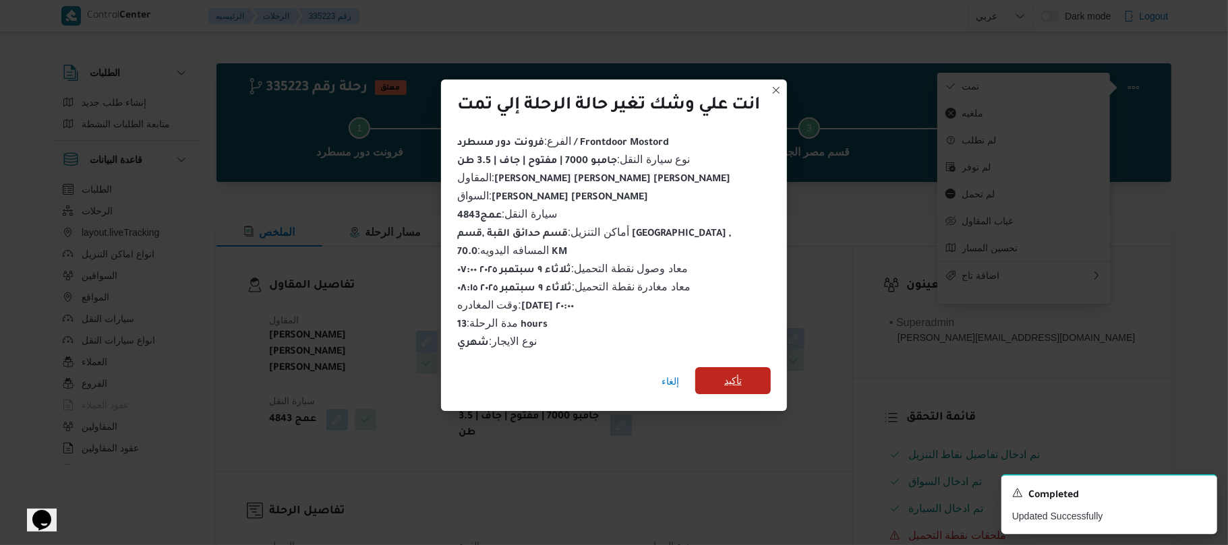
click at [758, 371] on span "تأكيد" at bounding box center [733, 380] width 76 height 27
